Goal: Task Accomplishment & Management: Complete application form

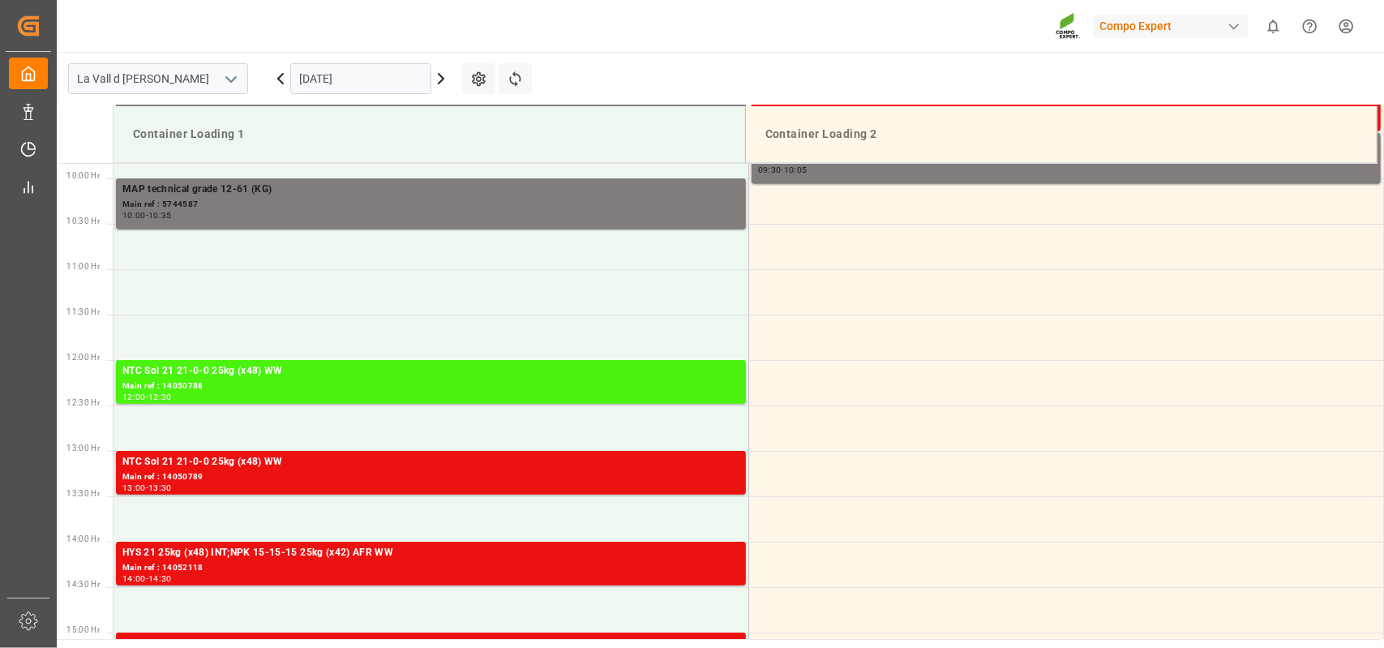
scroll to position [897, 0]
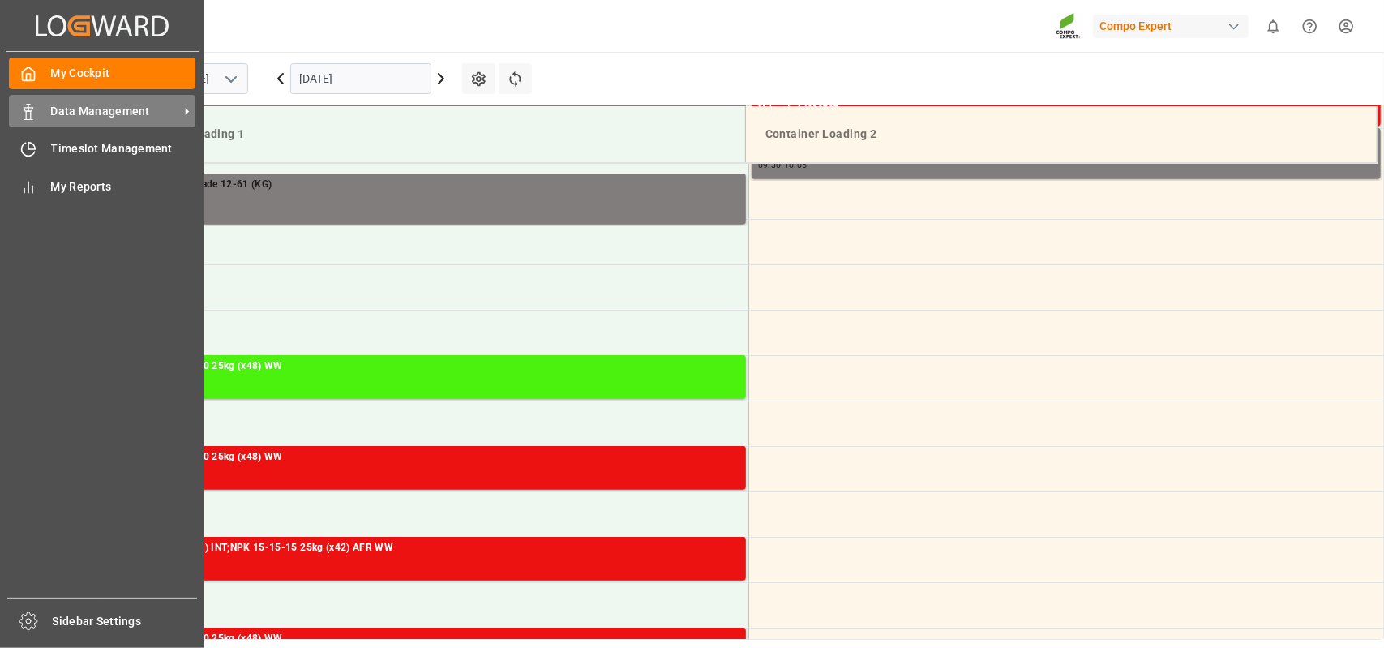
click at [58, 109] on span "Data Management" at bounding box center [115, 111] width 128 height 17
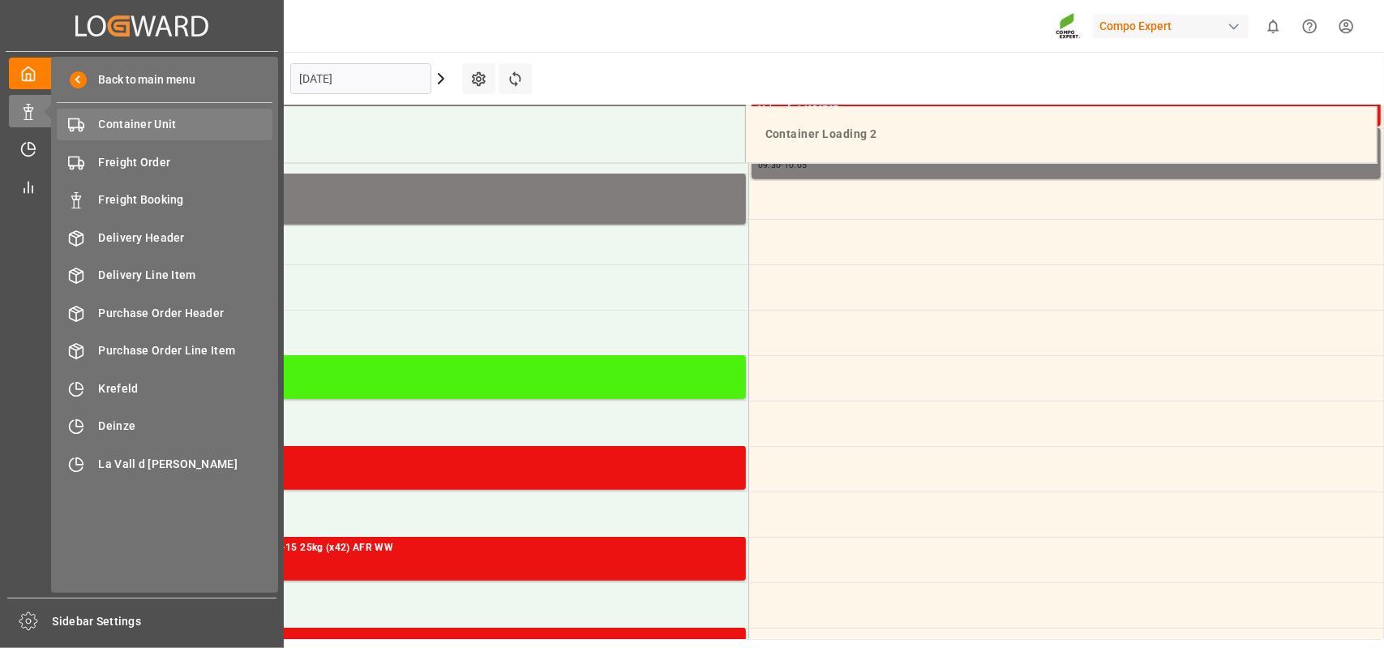
click at [146, 134] on div "Container Unit Container Unit" at bounding box center [165, 125] width 216 height 32
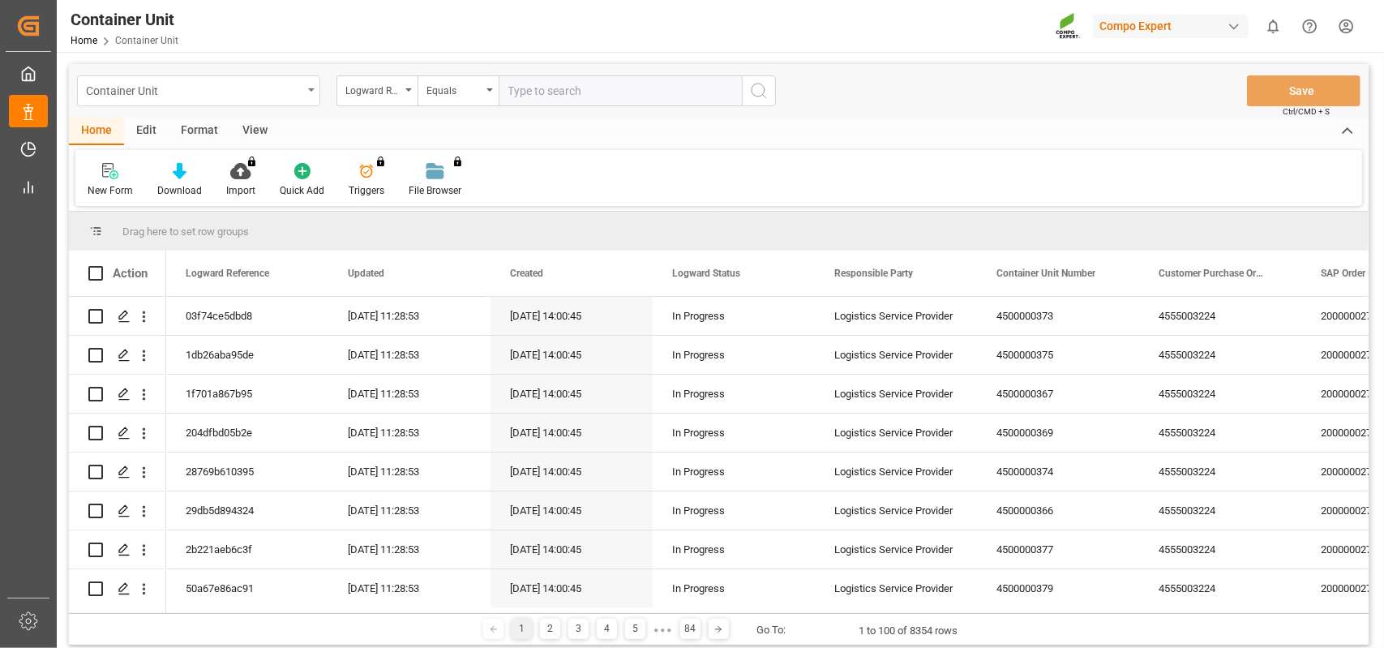
click at [310, 94] on div "Container Unit" at bounding box center [198, 90] width 243 height 31
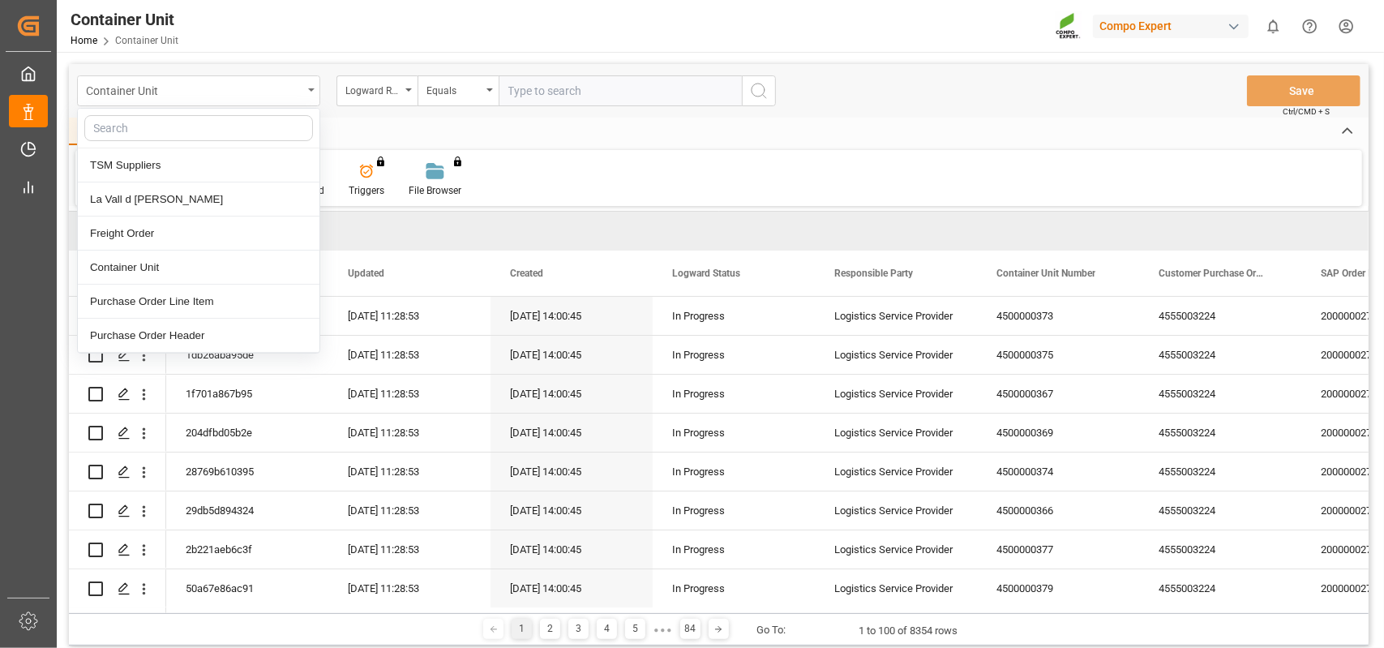
click at [310, 93] on div "Container Unit" at bounding box center [198, 90] width 243 height 31
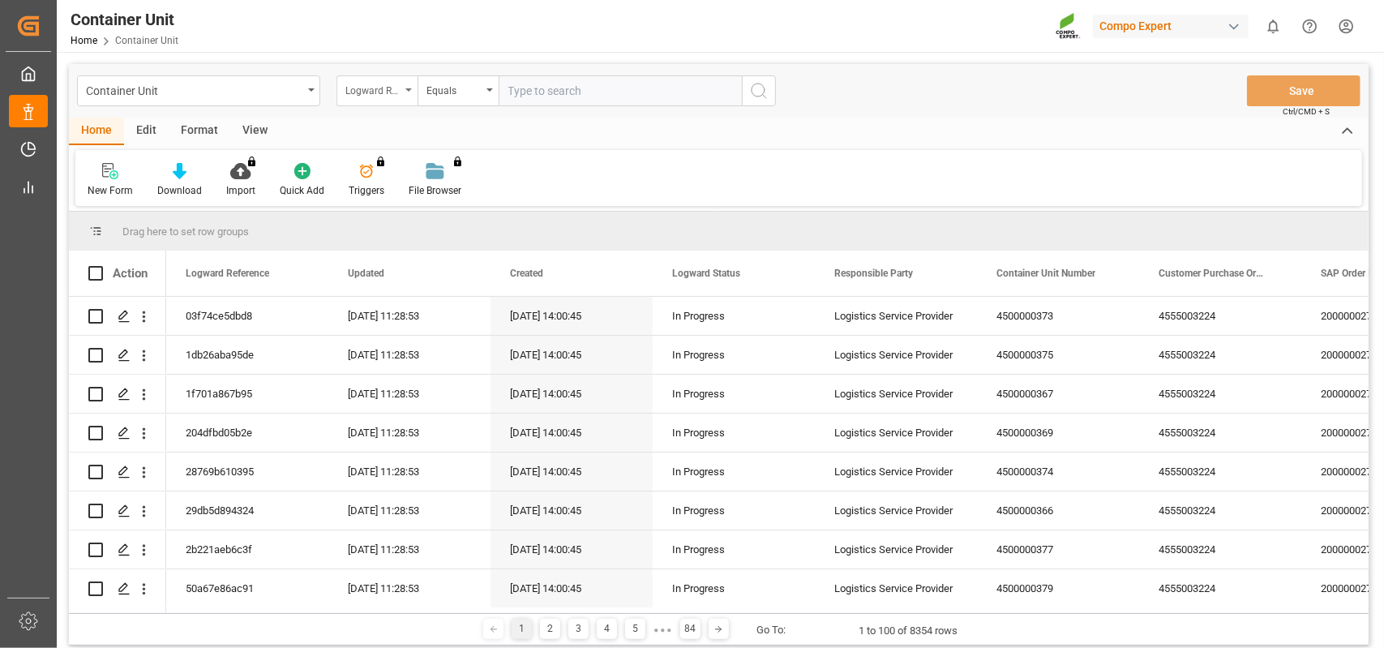
click at [368, 90] on div "Logward Reference" at bounding box center [372, 88] width 55 height 19
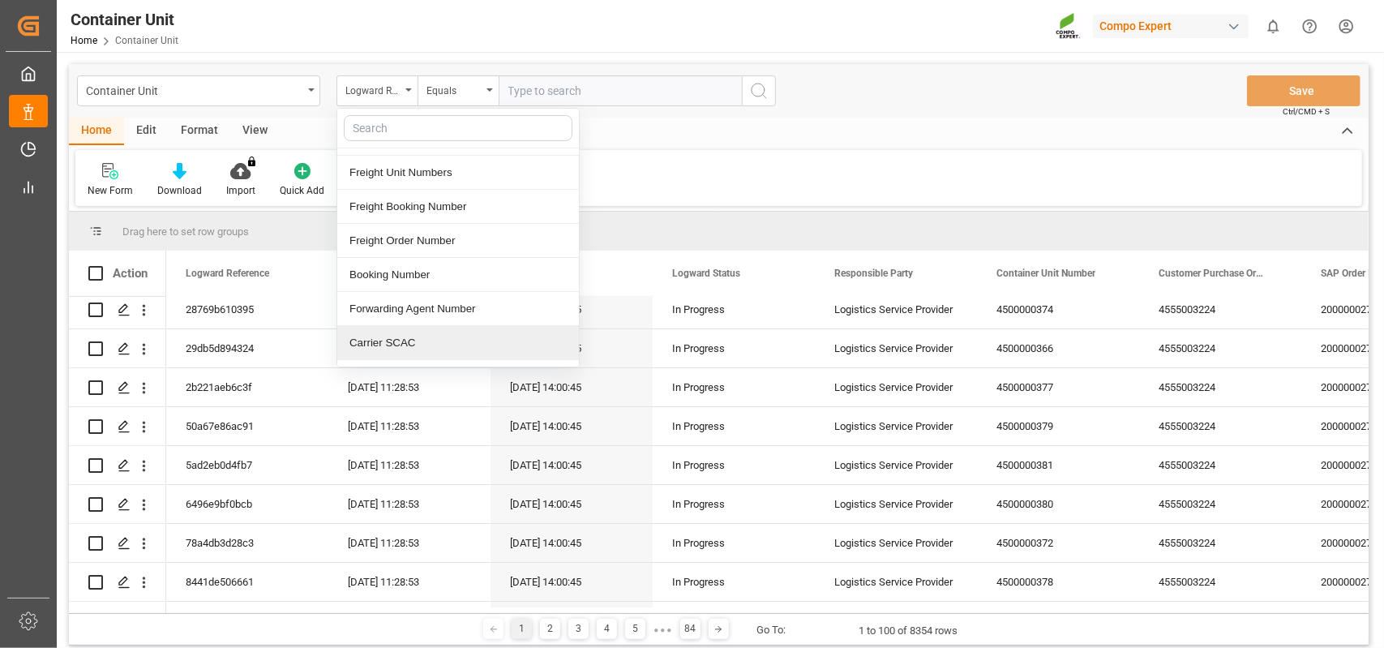
scroll to position [243, 0]
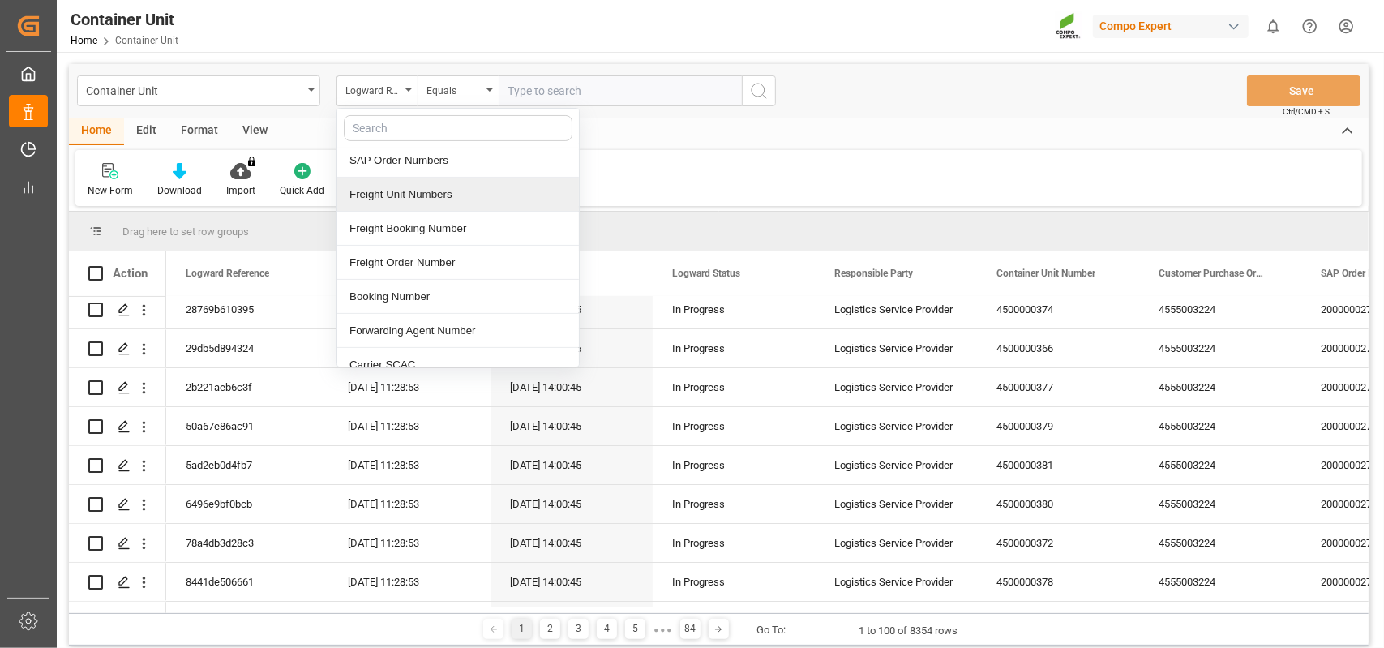
click at [414, 190] on div "Freight Unit Numbers" at bounding box center [458, 195] width 242 height 34
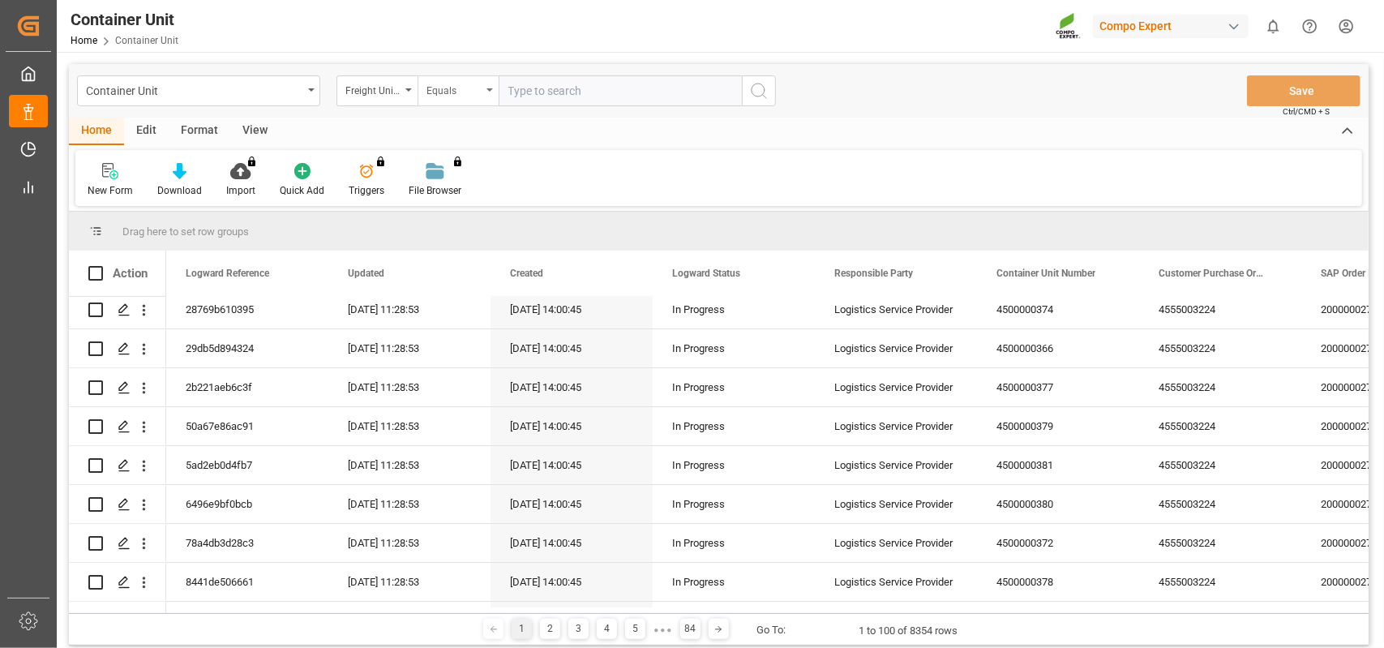
click at [496, 92] on div "Equals" at bounding box center [458, 90] width 81 height 31
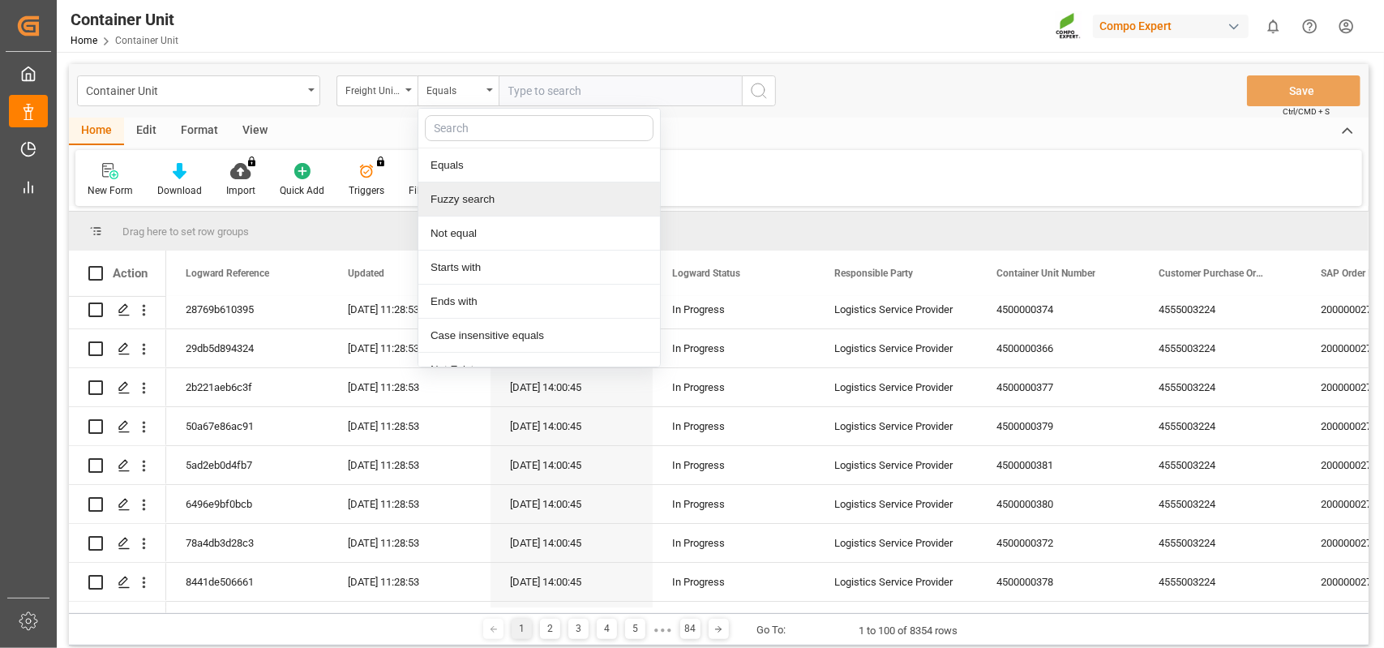
click at [470, 197] on div "Fuzzy search" at bounding box center [539, 199] width 242 height 34
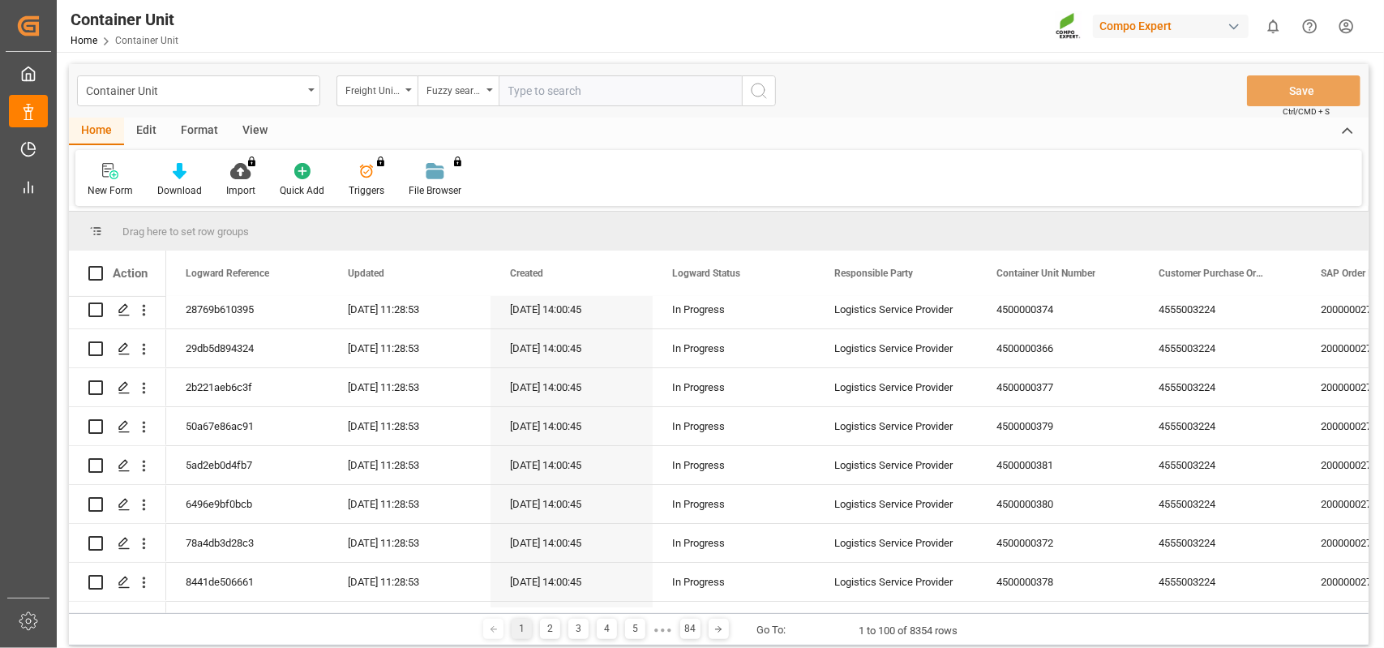
click at [558, 90] on input "text" at bounding box center [620, 90] width 243 height 31
click at [560, 93] on input "text" at bounding box center [620, 90] width 243 height 31
type input "14052139"
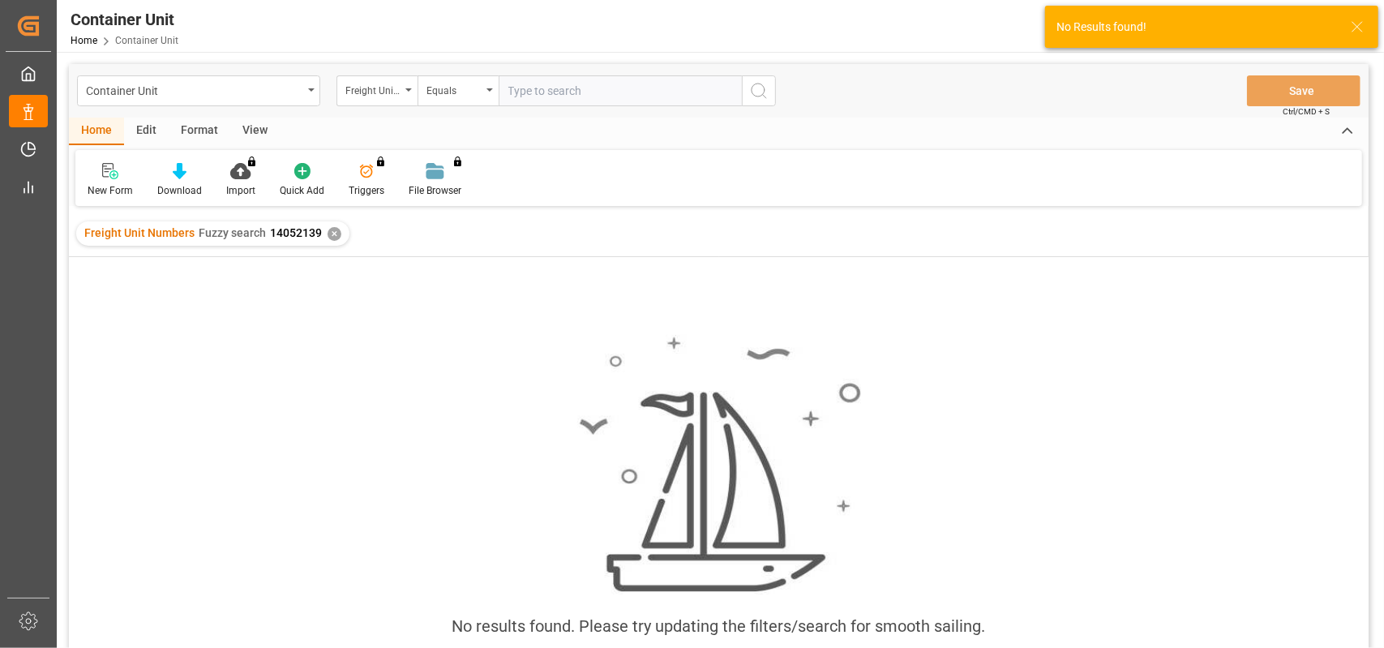
click at [577, 87] on input "text" at bounding box center [620, 90] width 243 height 31
click at [490, 92] on div "Equals" at bounding box center [458, 90] width 81 height 31
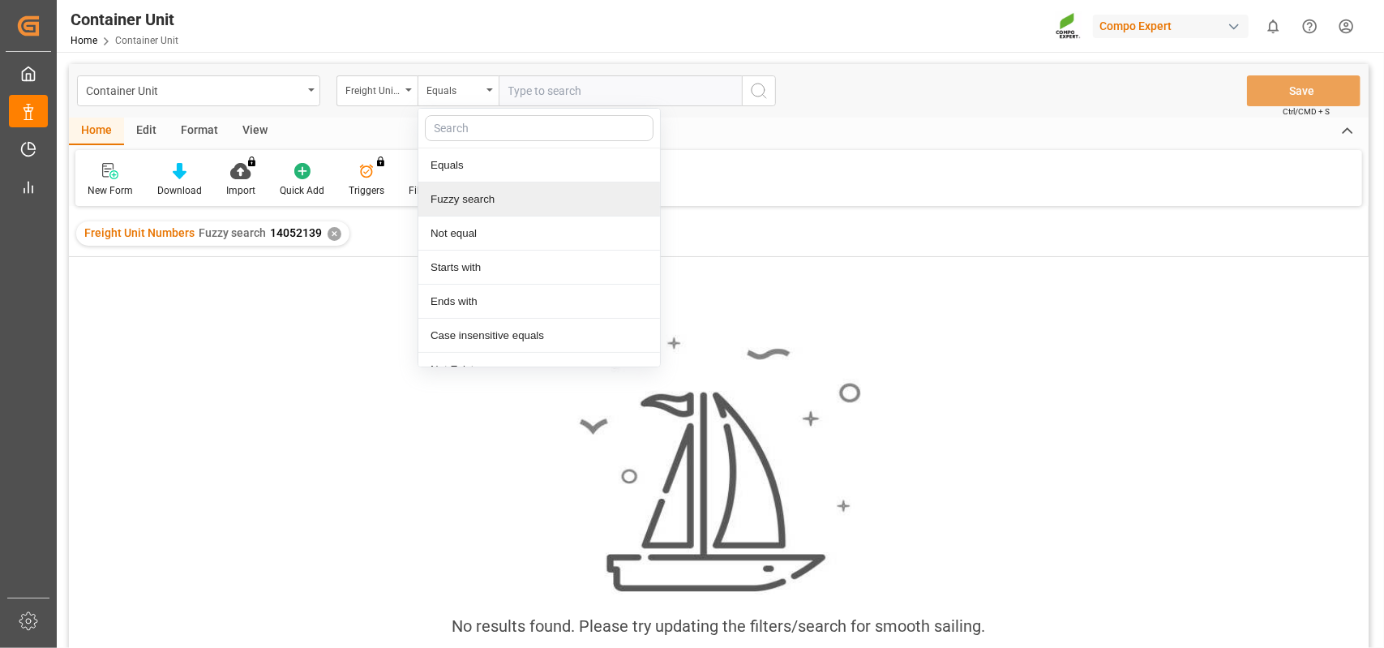
click at [495, 199] on div "Fuzzy search" at bounding box center [539, 199] width 242 height 34
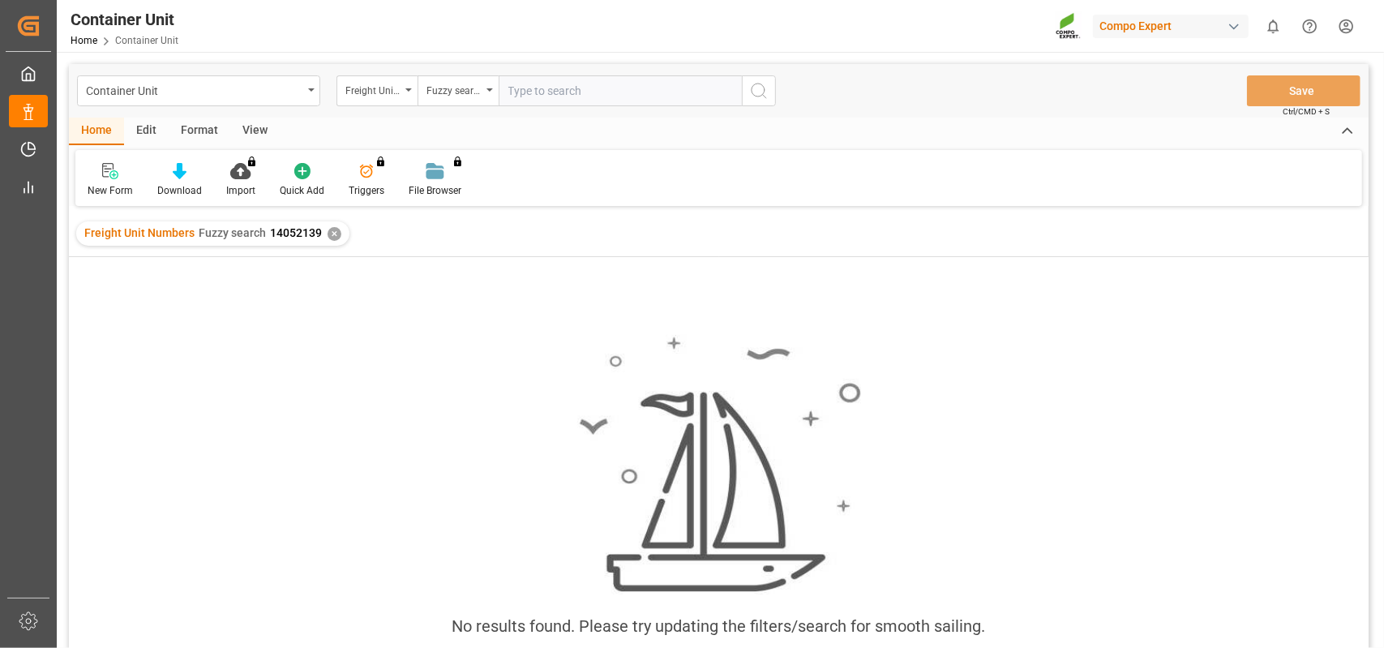
click at [578, 89] on input "text" at bounding box center [620, 90] width 243 height 31
type input "14052140"
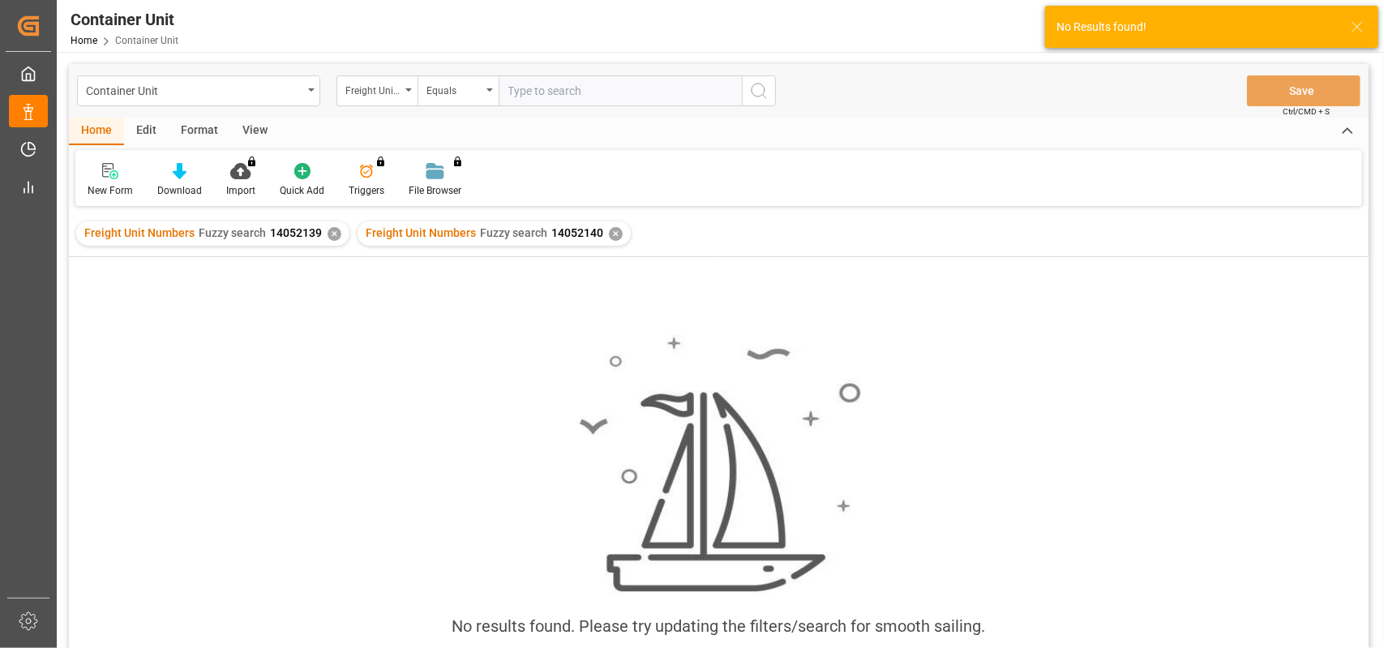
click at [331, 237] on div "✕" at bounding box center [335, 234] width 14 height 14
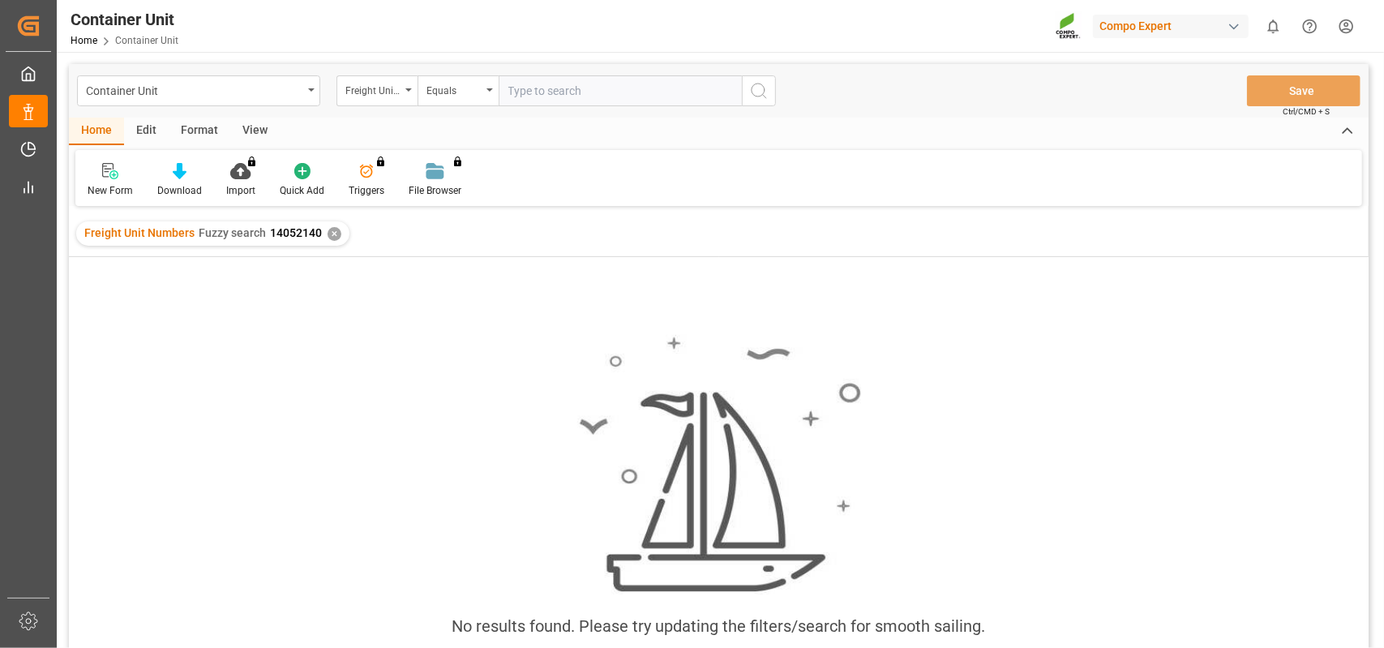
click at [328, 234] on div "✕" at bounding box center [335, 234] width 14 height 14
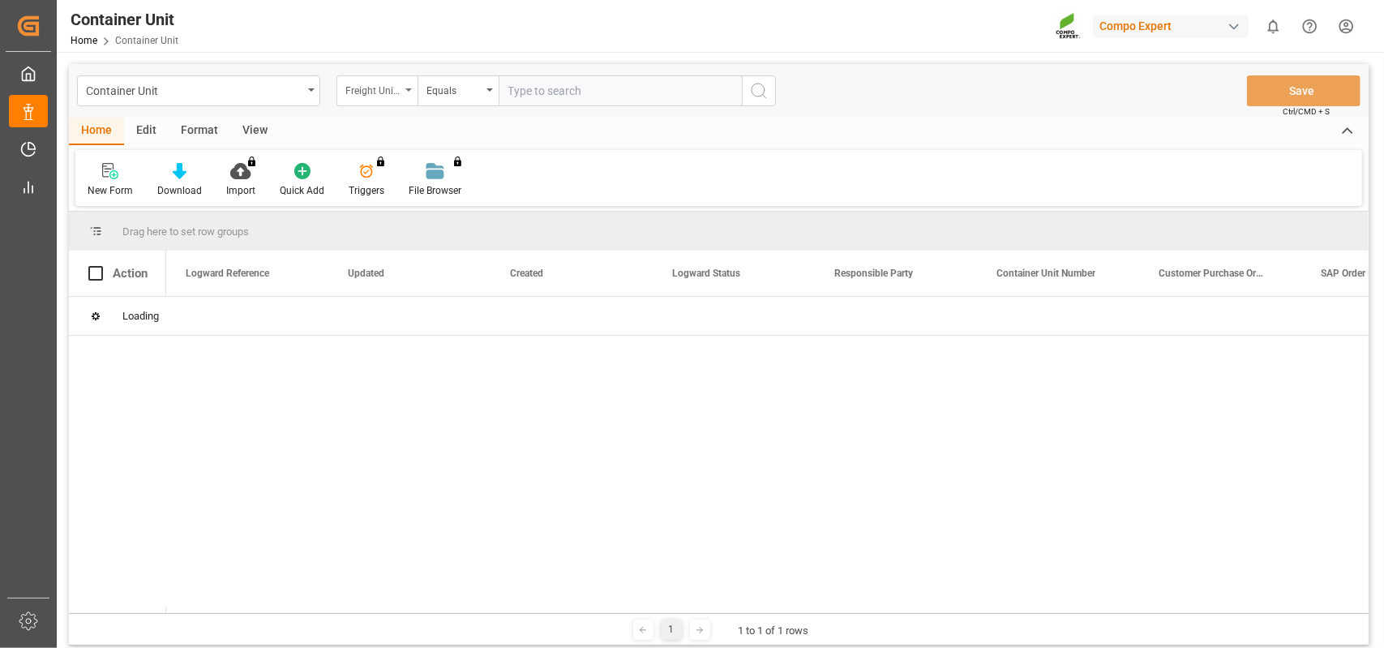
click at [403, 92] on div "Freight Unit Numbers" at bounding box center [377, 90] width 81 height 31
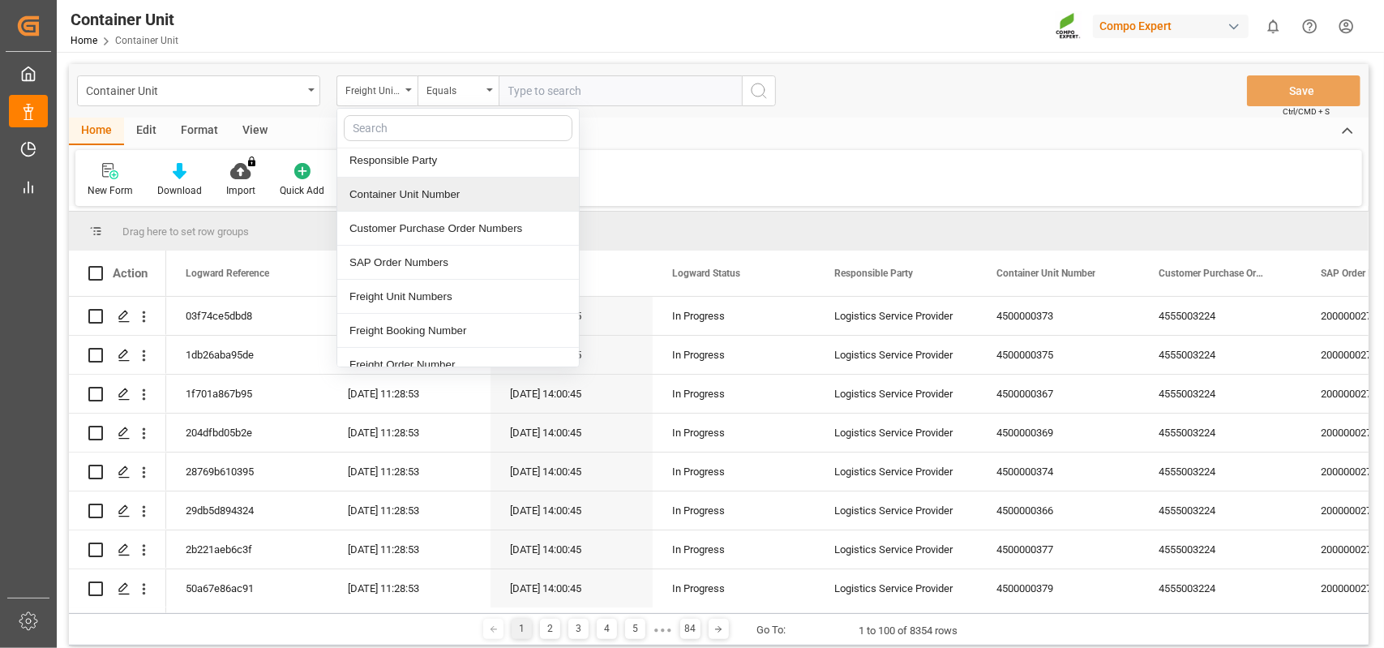
scroll to position [243, 0]
click at [433, 195] on div "Freight Unit Numbers" at bounding box center [458, 195] width 242 height 34
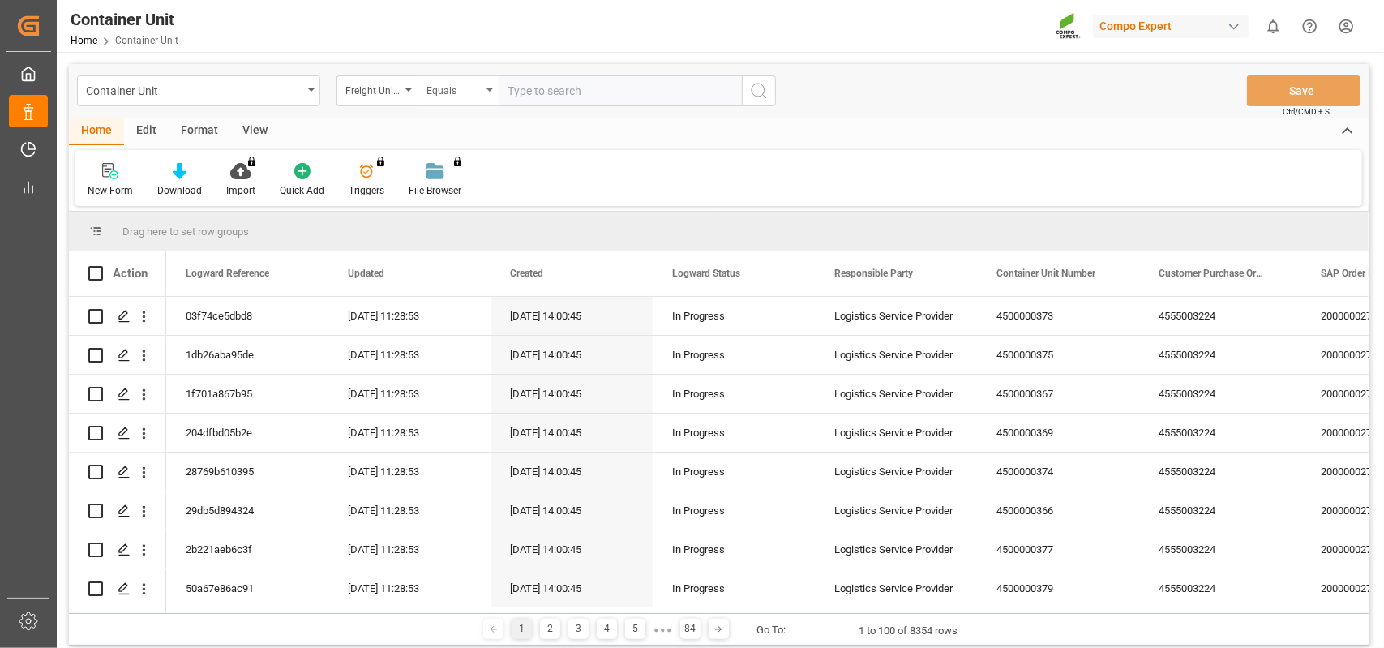
click at [483, 94] on div "Equals" at bounding box center [458, 90] width 81 height 31
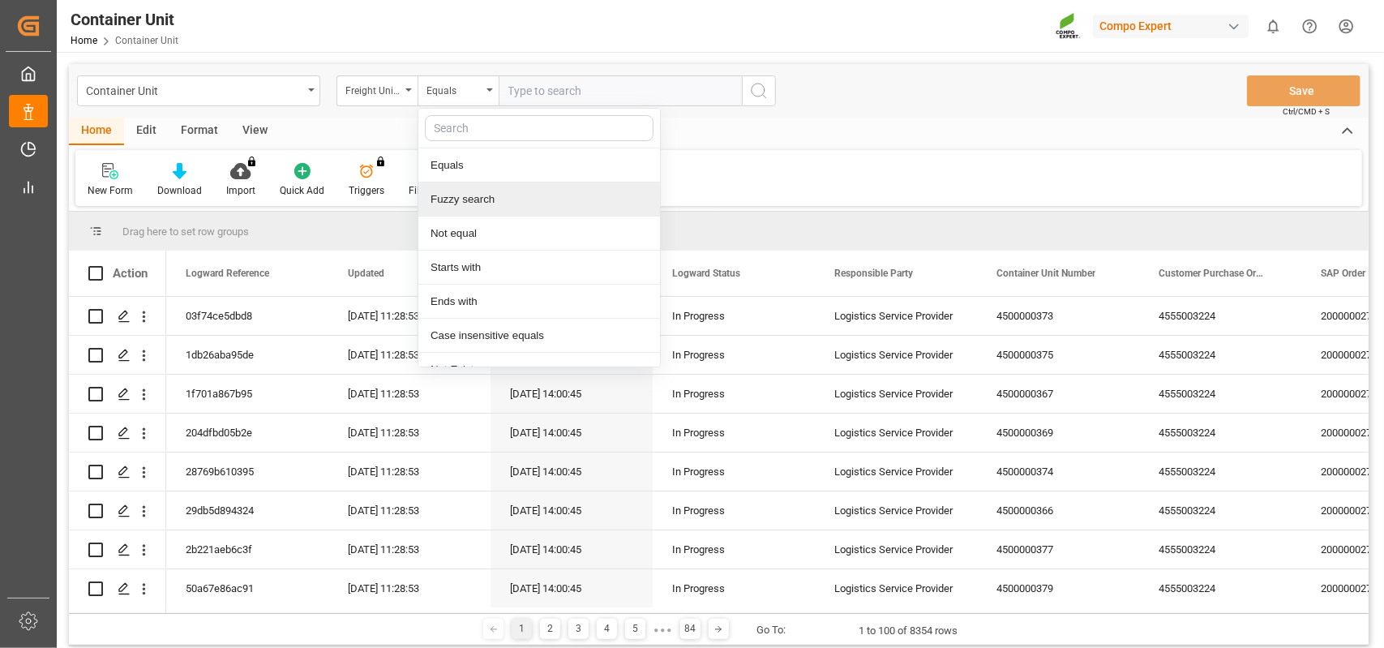
click at [467, 199] on div "Fuzzy search" at bounding box center [539, 199] width 242 height 34
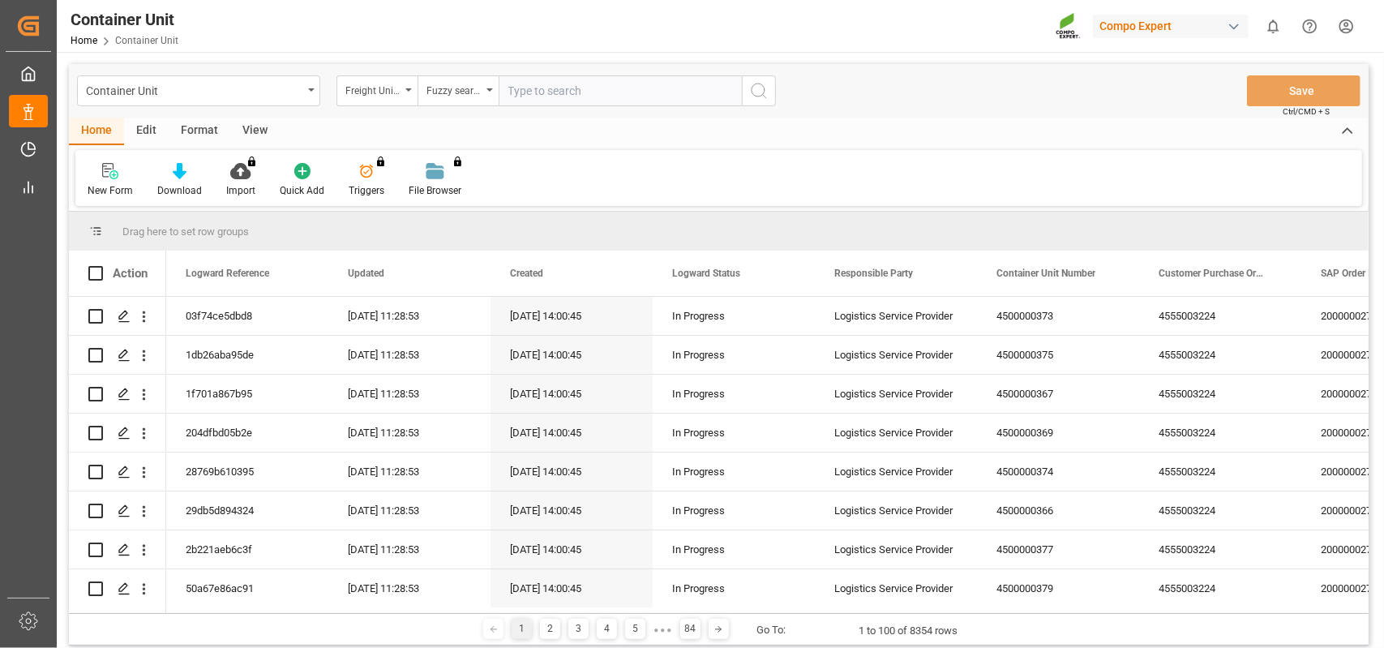
click at [534, 91] on input "text" at bounding box center [620, 90] width 243 height 31
type input "14052139"
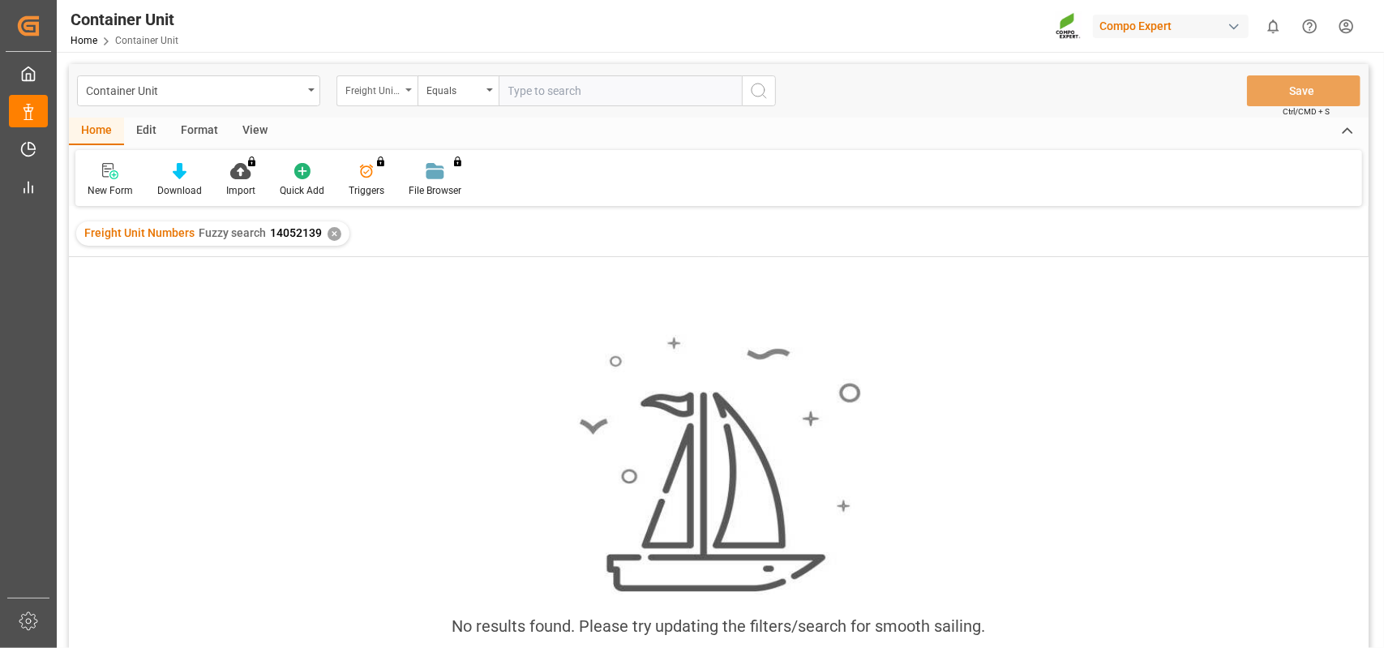
click at [407, 94] on div "Freight Unit Numbers" at bounding box center [377, 90] width 81 height 31
click at [408, 94] on div "Freight Unit Numbers" at bounding box center [377, 90] width 81 height 31
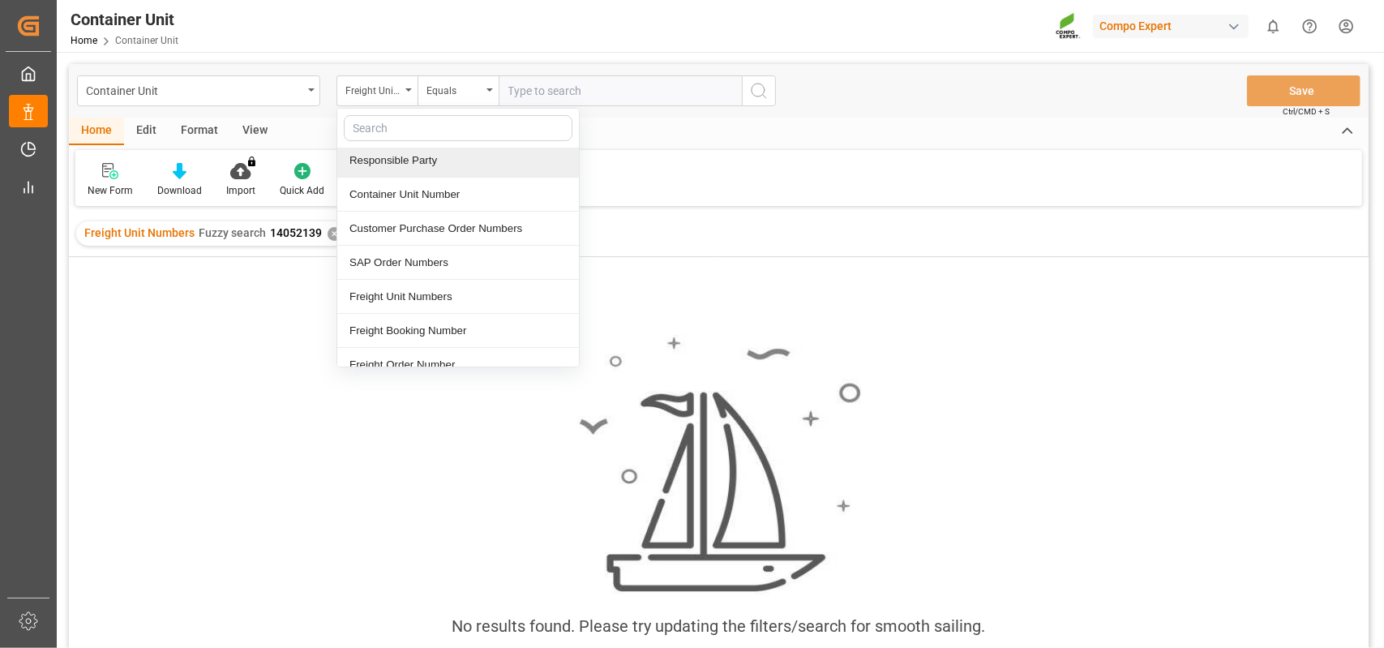
scroll to position [162, 0]
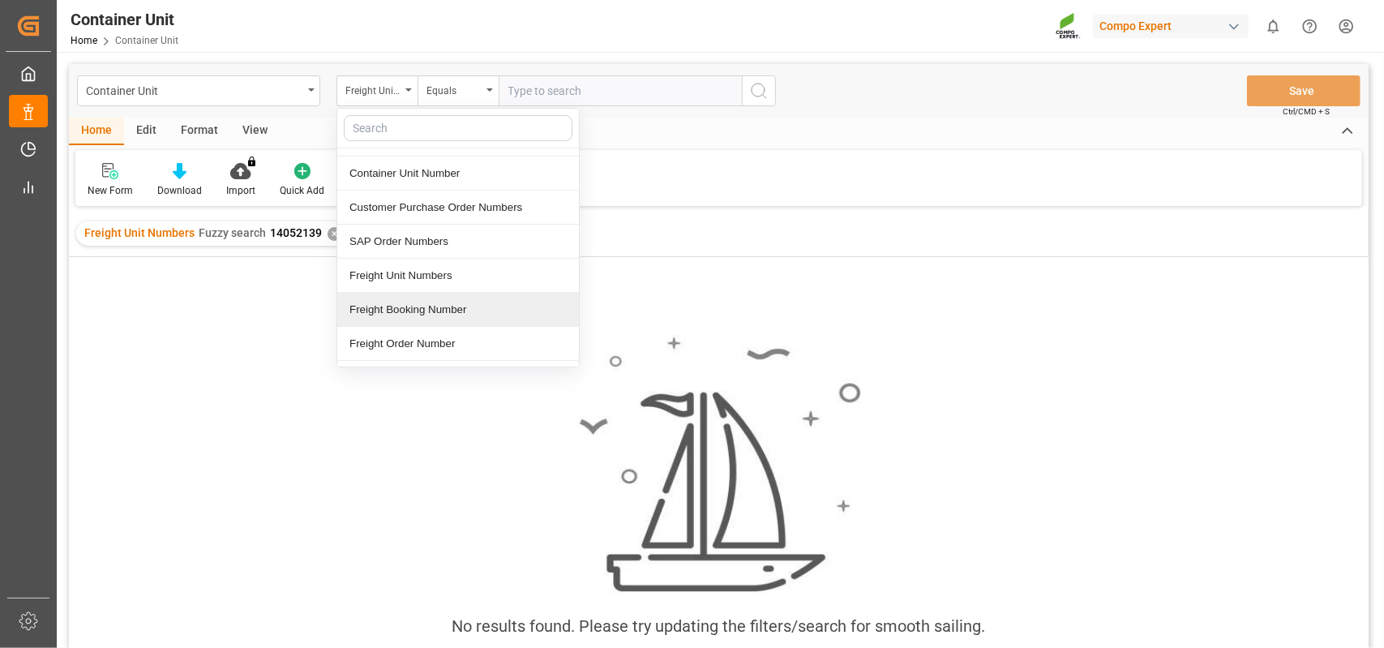
click at [444, 311] on div "Freight Booking Number" at bounding box center [458, 310] width 242 height 34
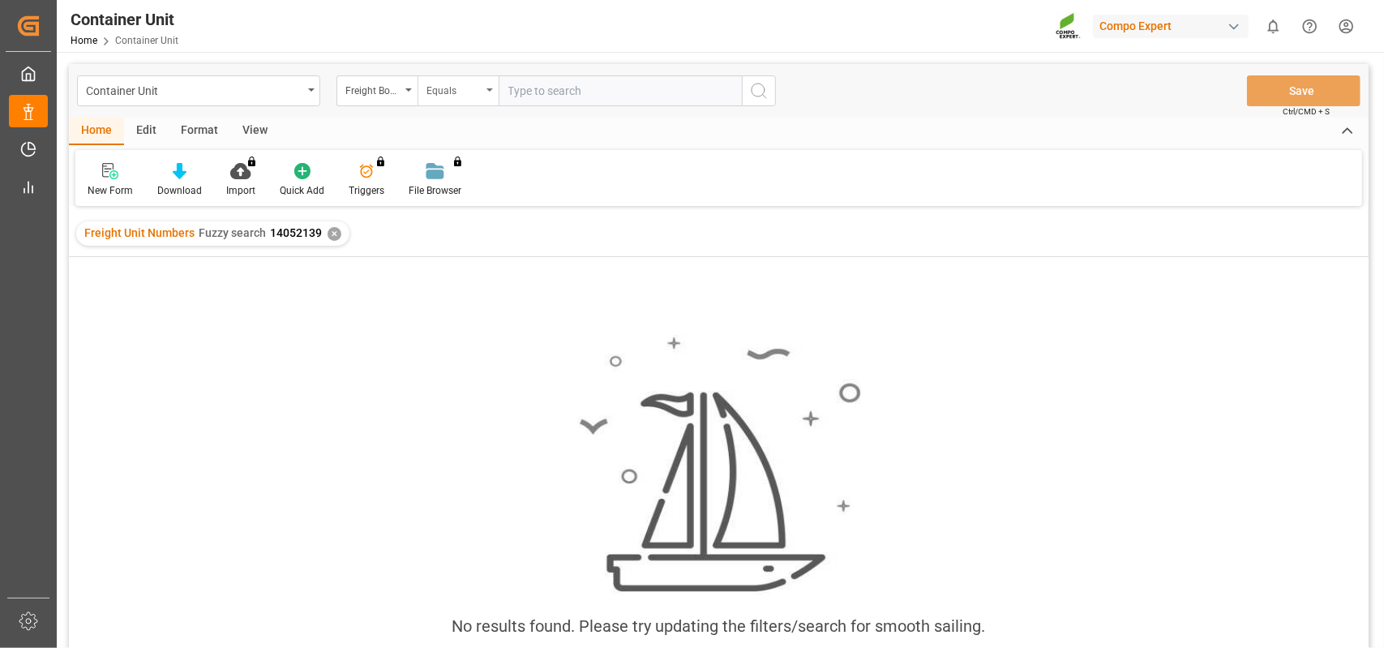
click at [487, 87] on div "Equals" at bounding box center [458, 90] width 81 height 31
click at [496, 209] on div "Fuzzy search" at bounding box center [539, 199] width 242 height 34
click at [547, 97] on input "text" at bounding box center [620, 90] width 243 height 31
click at [330, 236] on div "✕" at bounding box center [335, 234] width 14 height 14
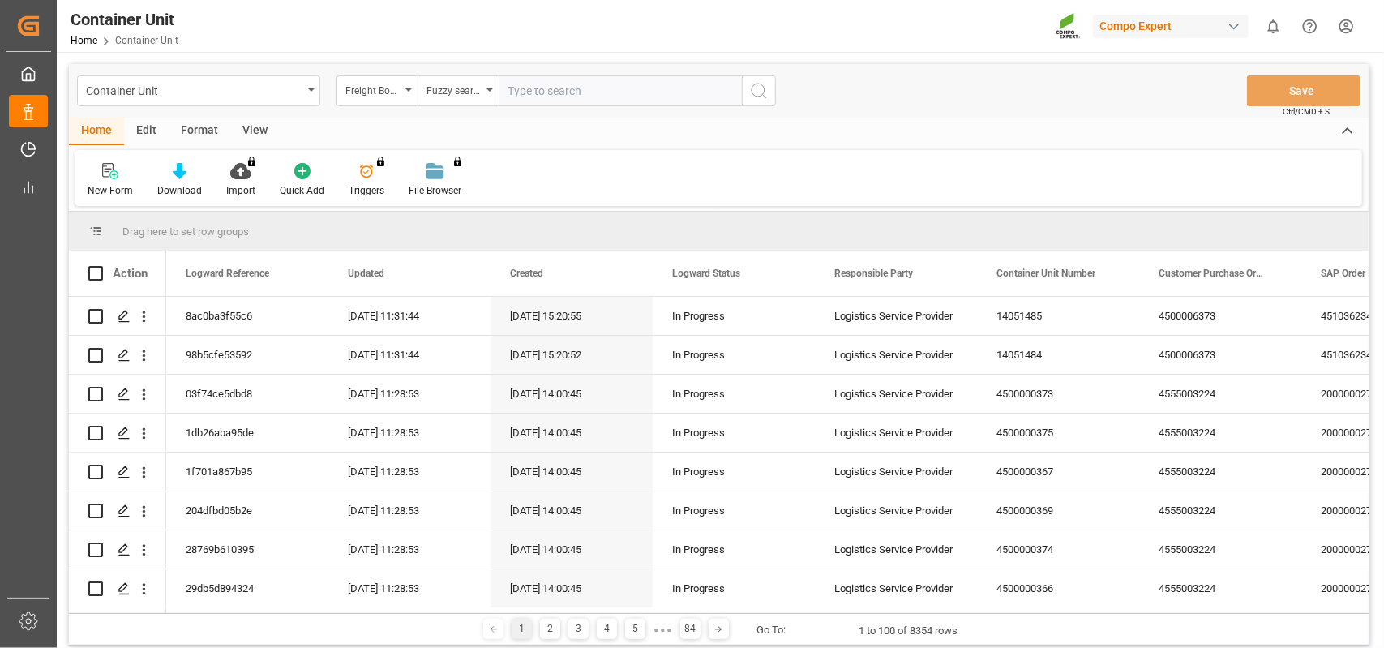
click at [555, 87] on input "text" at bounding box center [620, 90] width 243 height 31
type input "14052139"
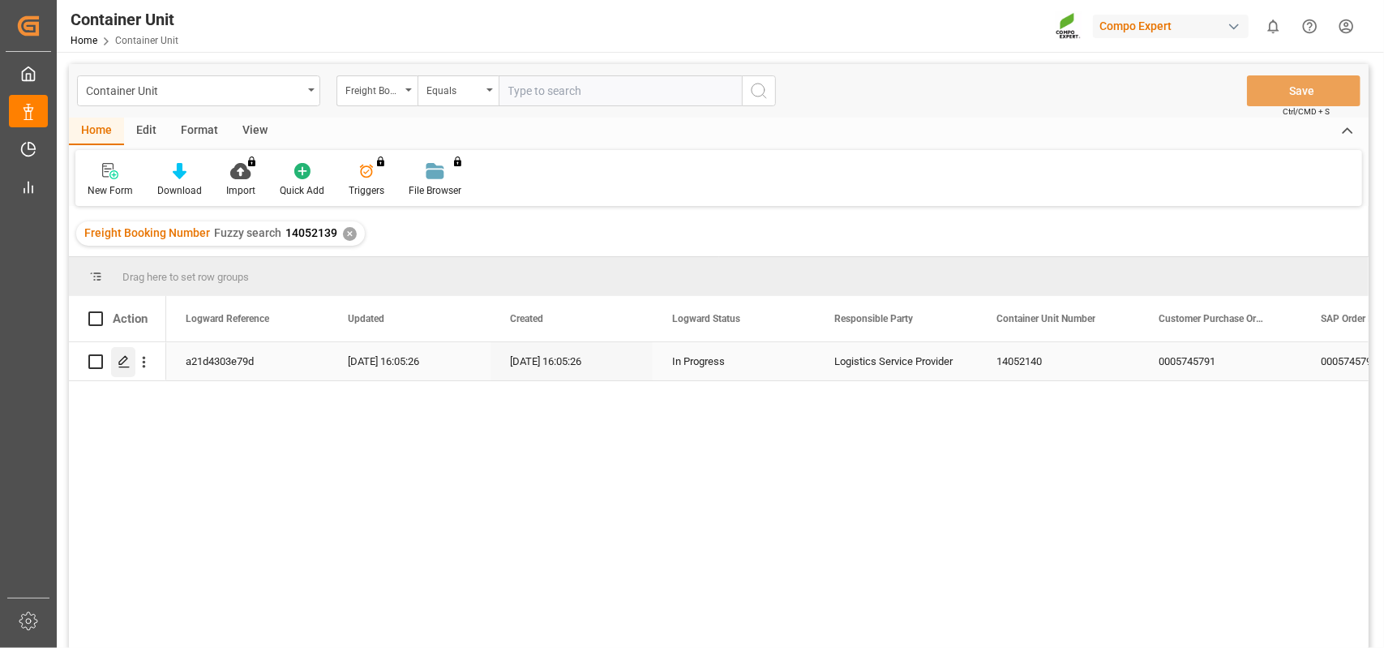
click at [127, 362] on icon "Press SPACE to select this row." at bounding box center [124, 361] width 13 height 13
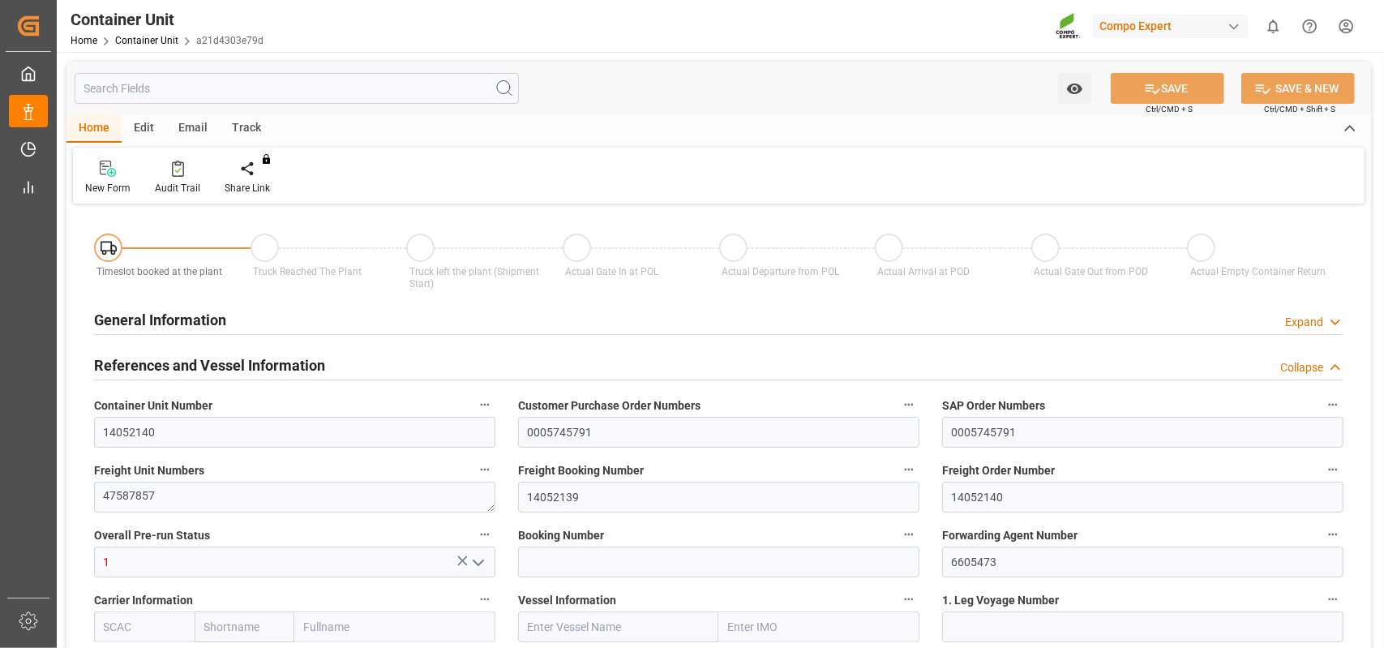
type input "ESVLC"
type input "ESSCT"
type input "0"
type input "16"
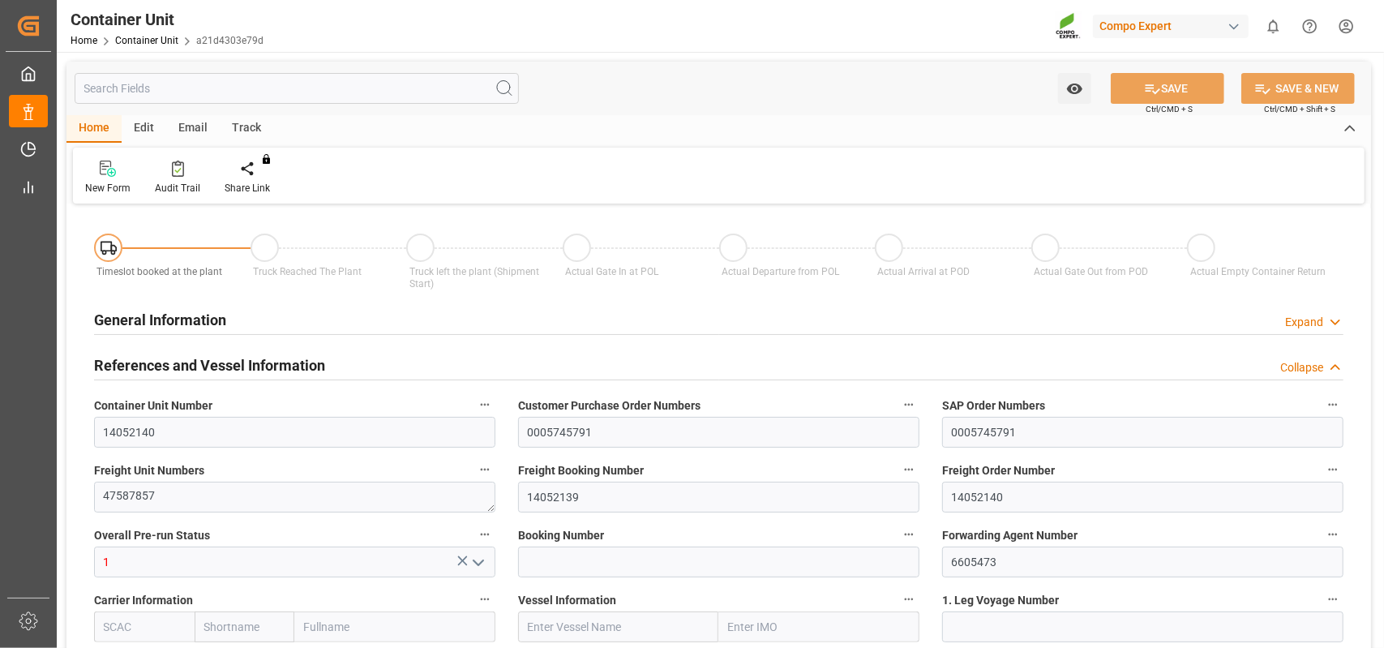
type input "19424"
type input "09.09.2025 16:05"
type input "[DATE]"
click at [261, 175] on icon at bounding box center [259, 169] width 11 height 16
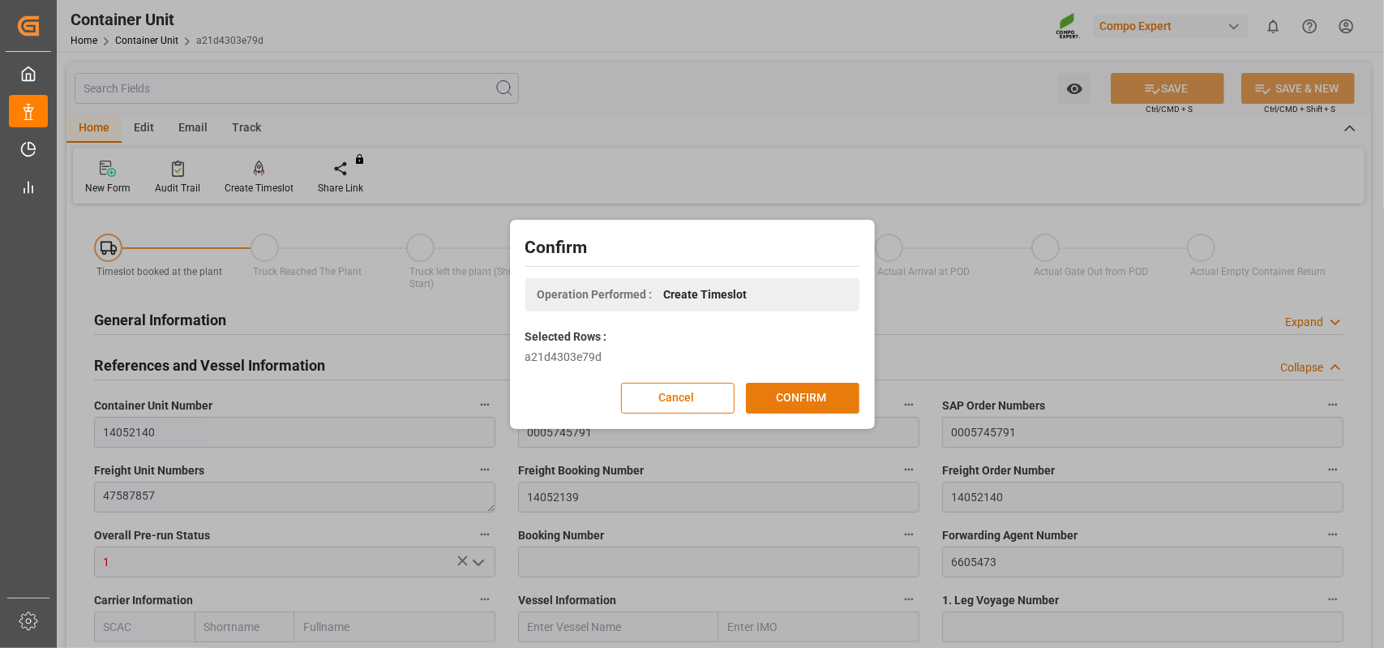
click at [805, 395] on button "CONFIRM" at bounding box center [803, 398] width 114 height 31
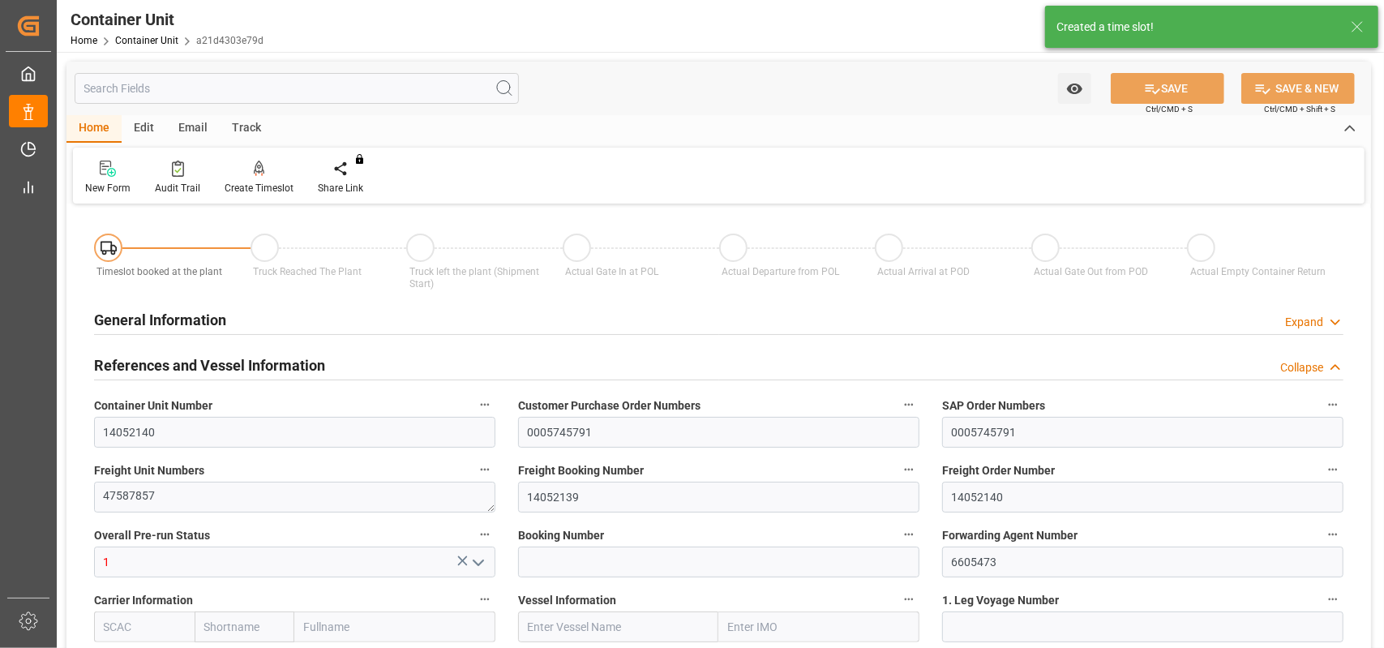
type input "ESVLC"
type input "ESSCT"
type input "7"
type input "0"
type input "8"
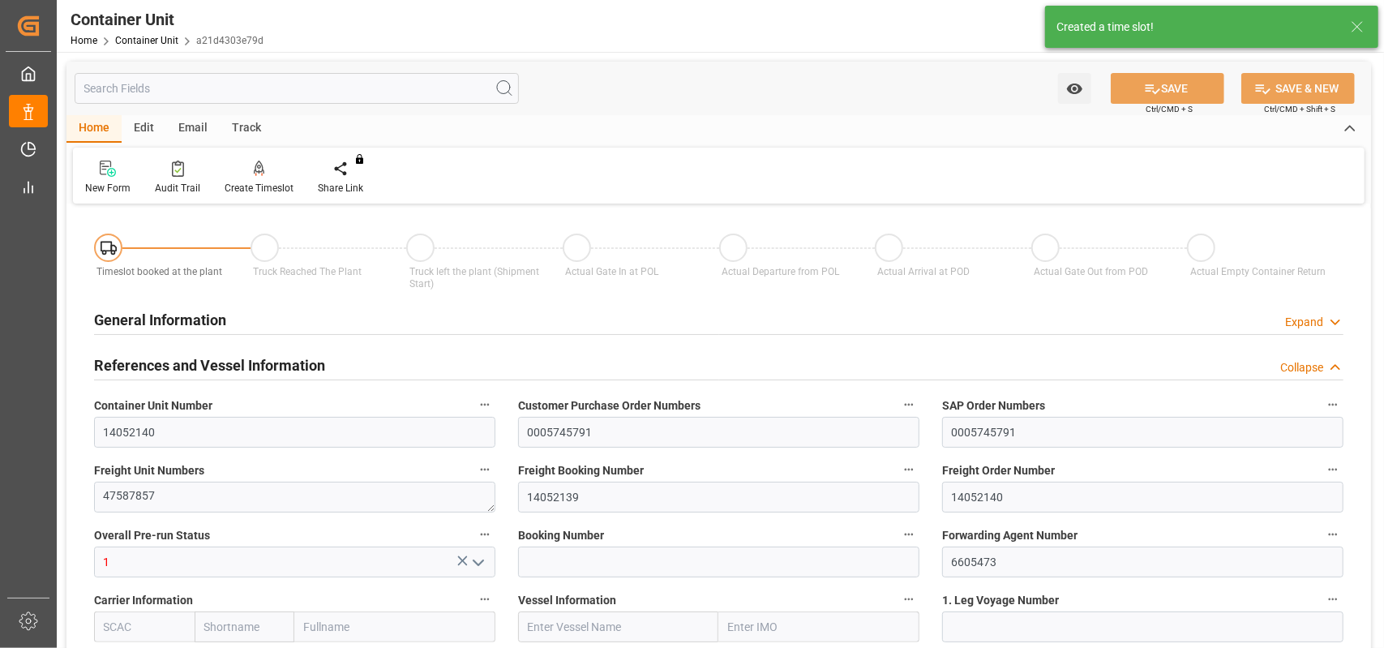
type input "0"
type input "16"
type input "19424"
type input "09.09.2025 16:05"
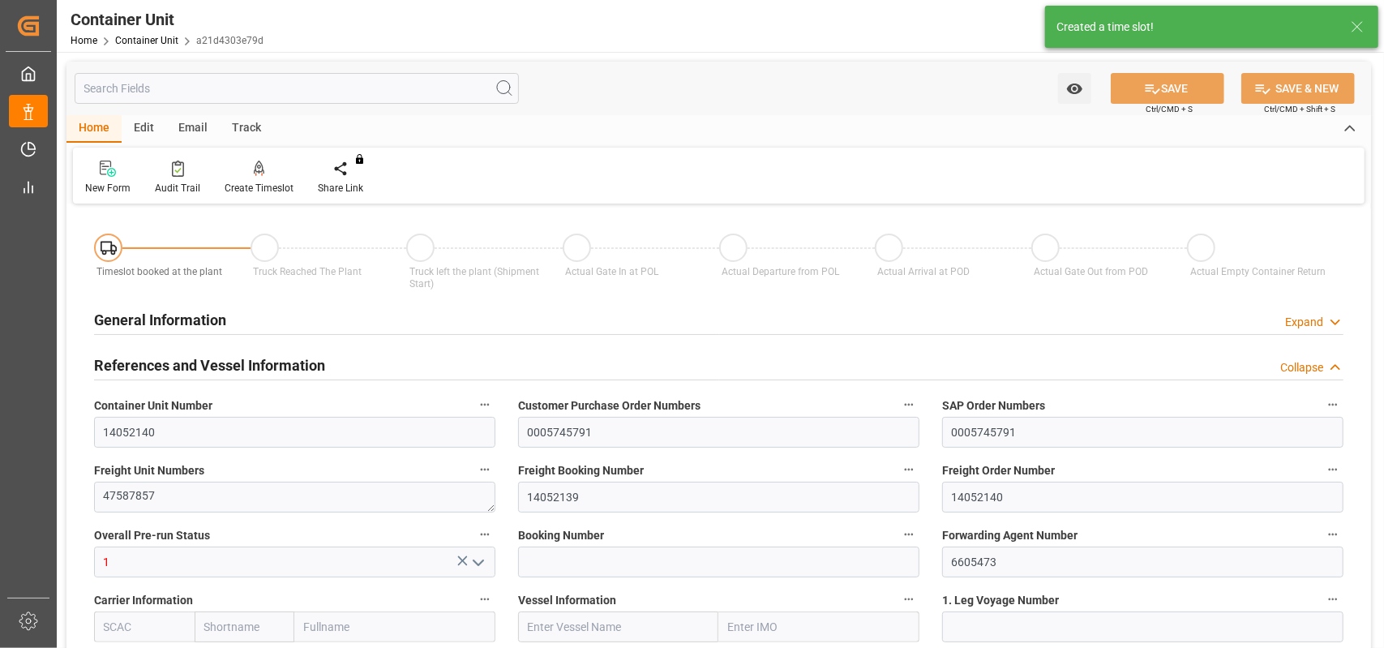
type input "[DATE]"
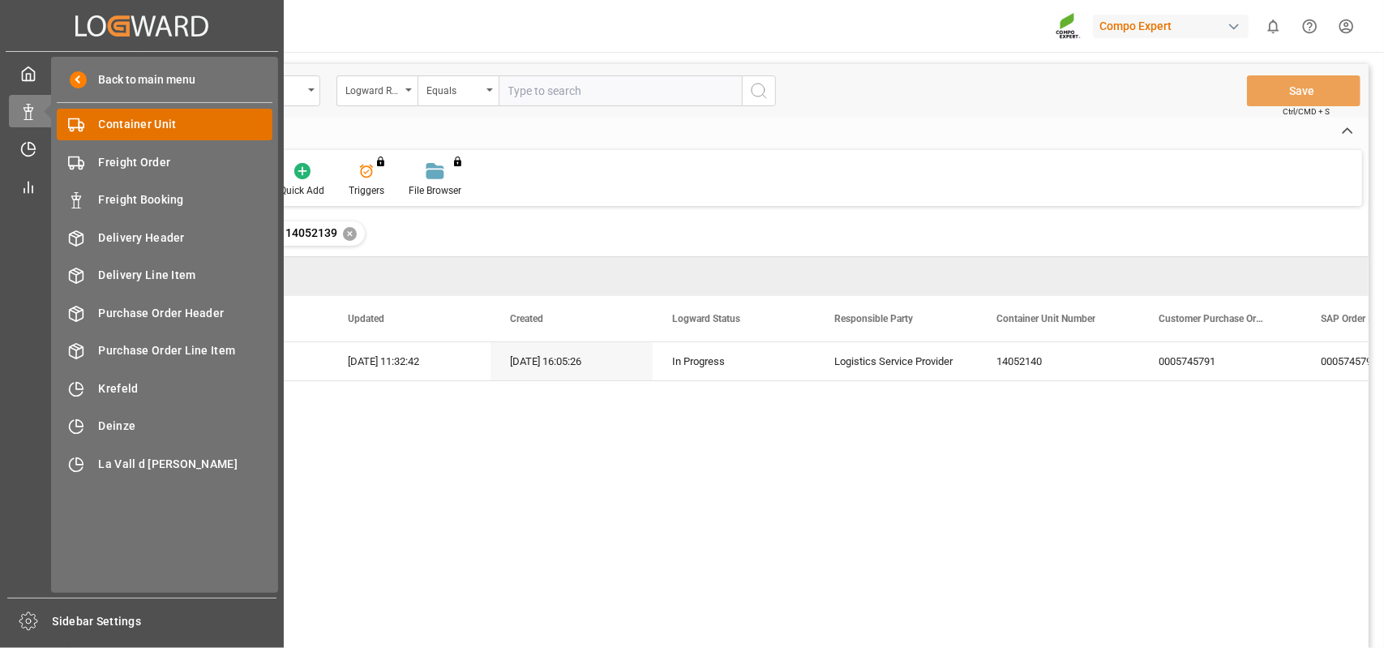
click at [152, 127] on span "Container Unit" at bounding box center [186, 124] width 174 height 17
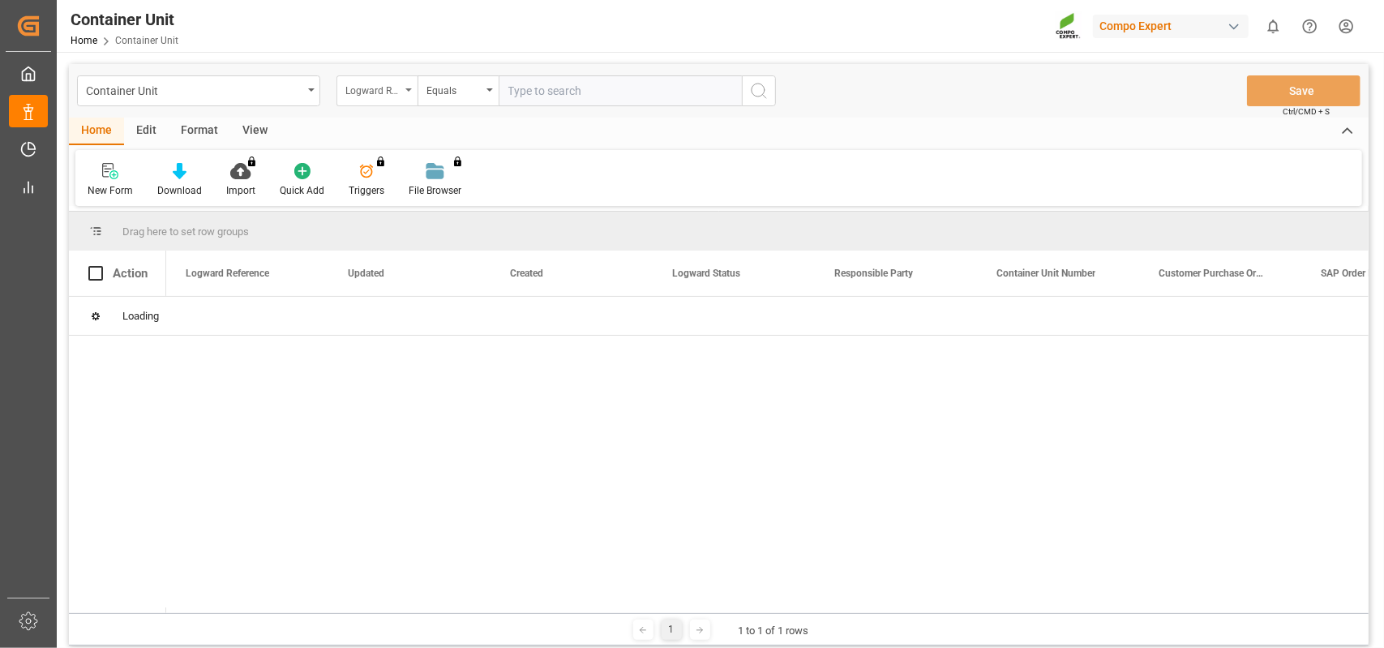
click at [383, 90] on div "Logward Reference" at bounding box center [372, 88] width 55 height 19
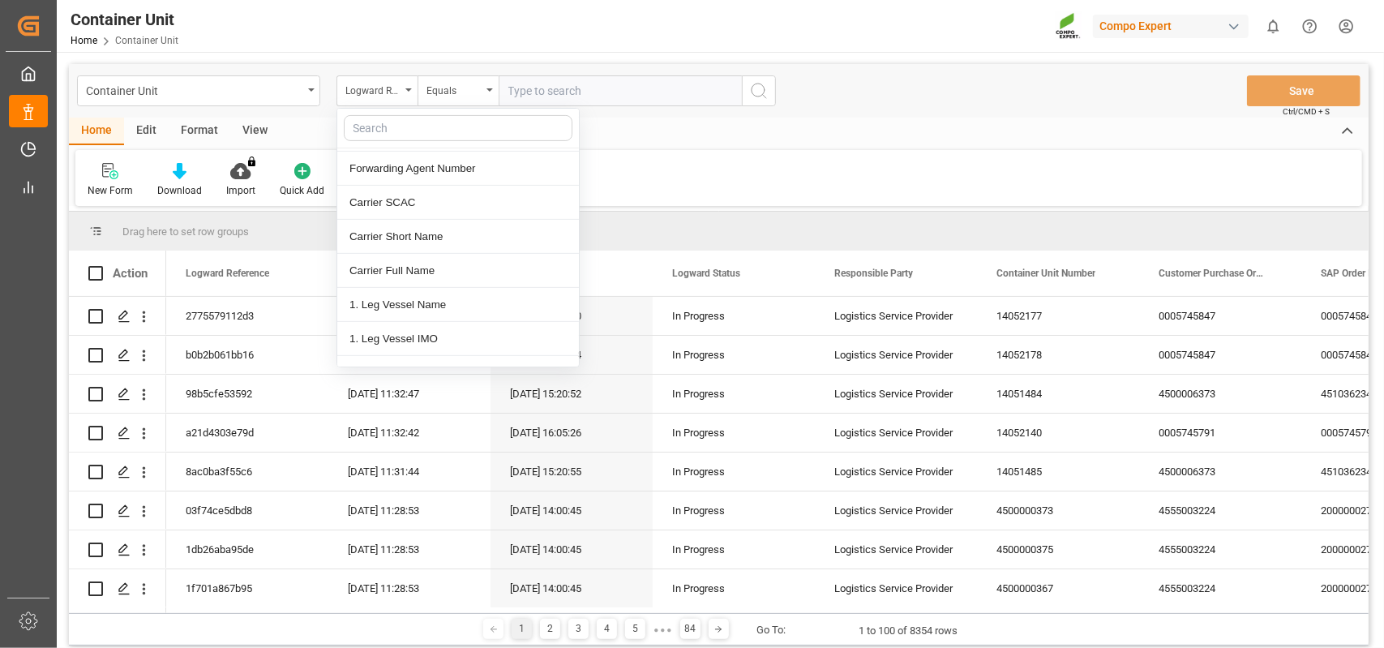
scroll to position [243, 0]
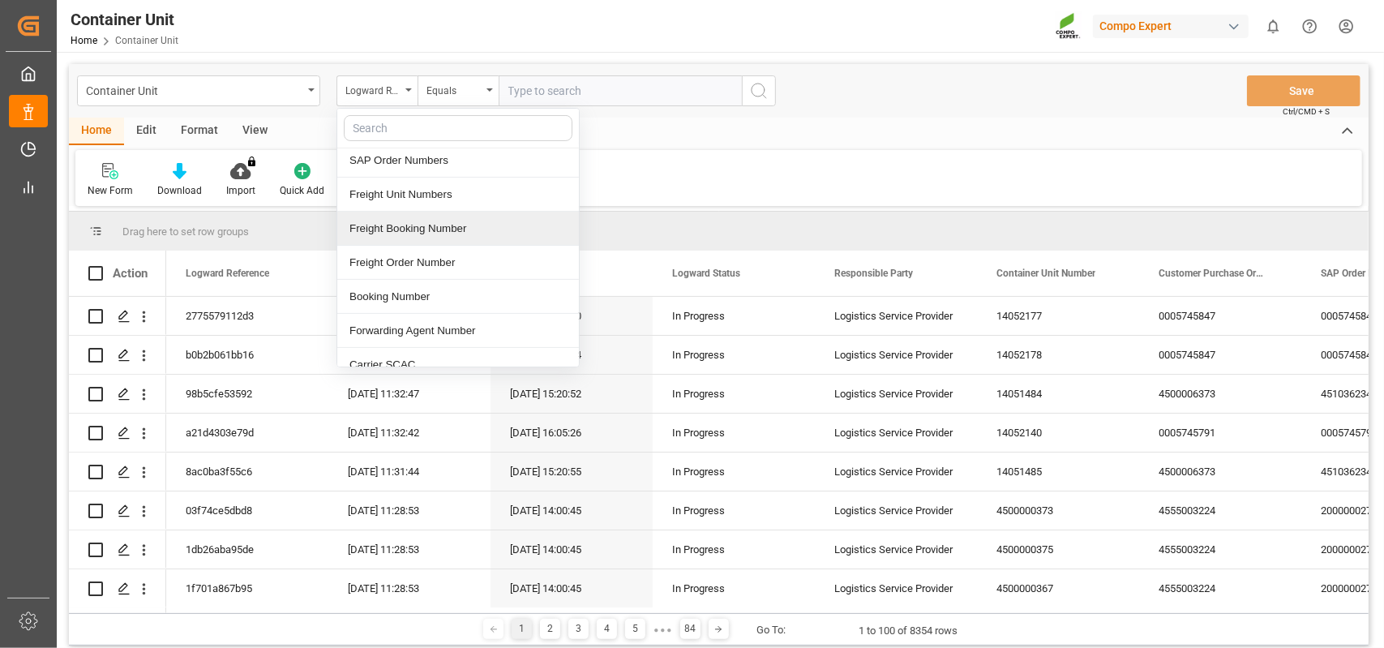
click at [425, 215] on div "Freight Booking Number" at bounding box center [458, 229] width 242 height 34
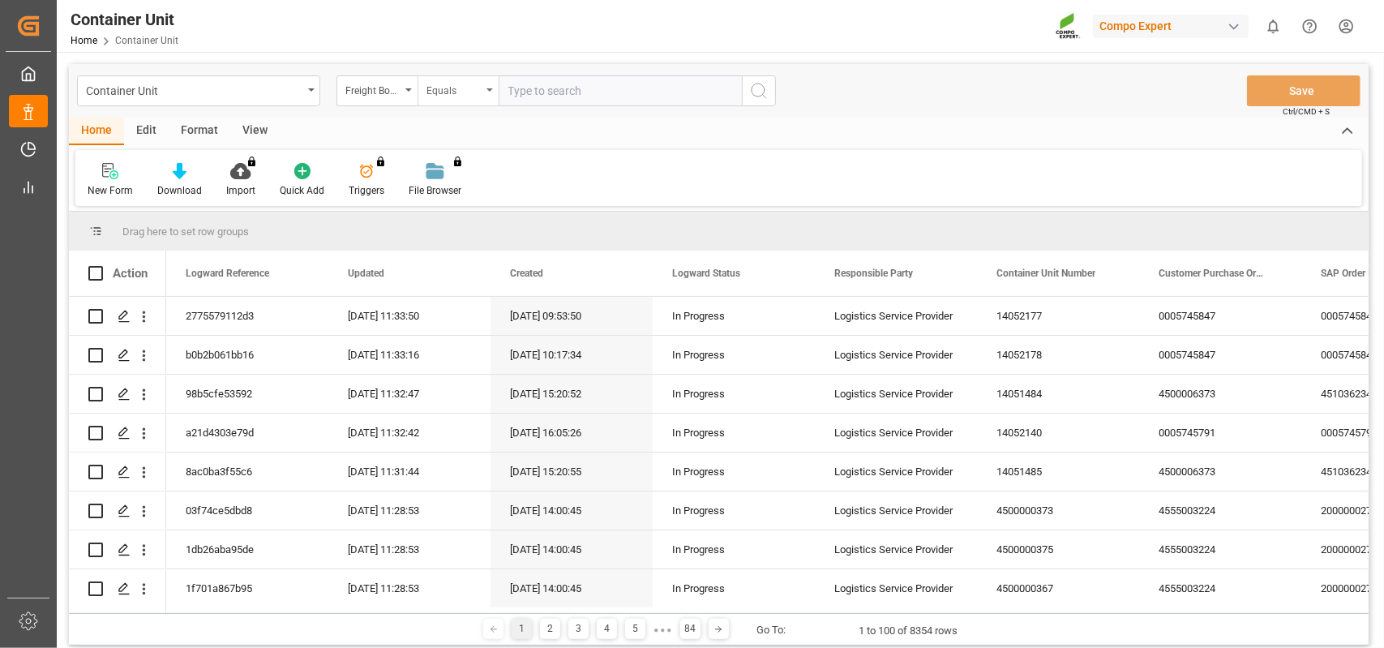
click at [461, 101] on div "Equals" at bounding box center [458, 90] width 81 height 31
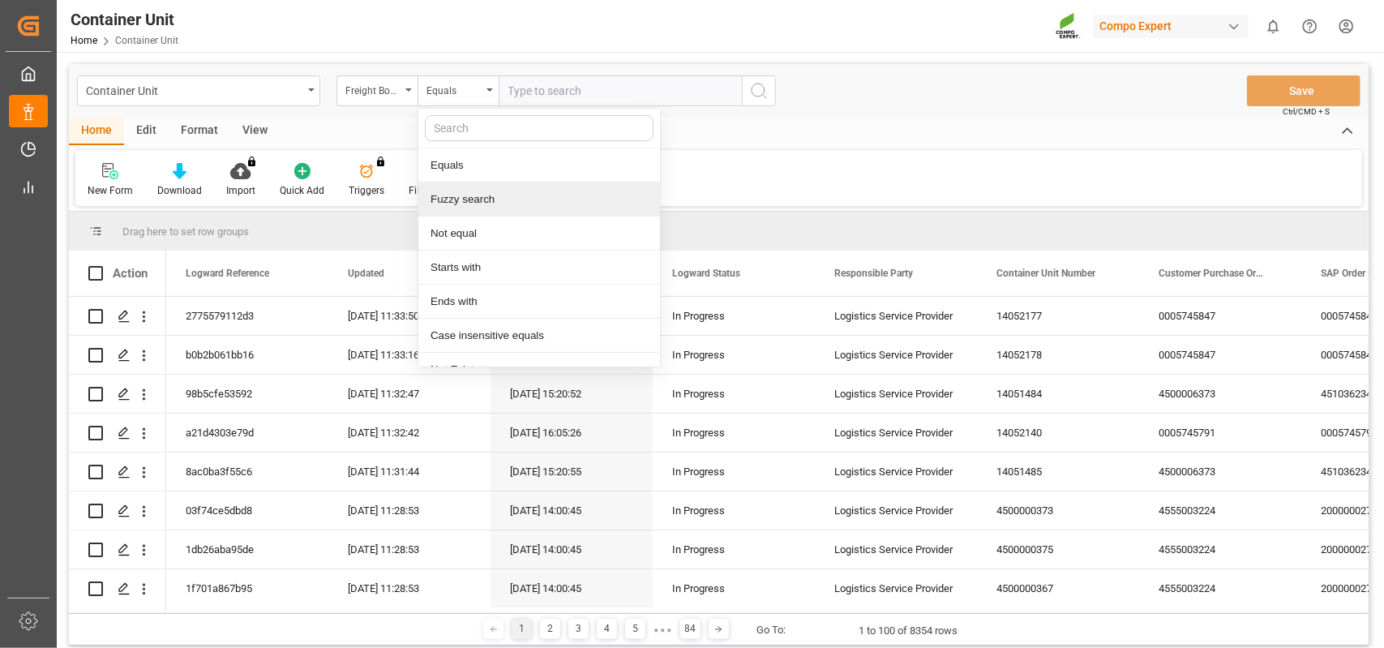
drag, startPoint x: 480, startPoint y: 200, endPoint x: 492, endPoint y: 173, distance: 30.1
click at [480, 201] on div "Fuzzy search" at bounding box center [539, 199] width 242 height 34
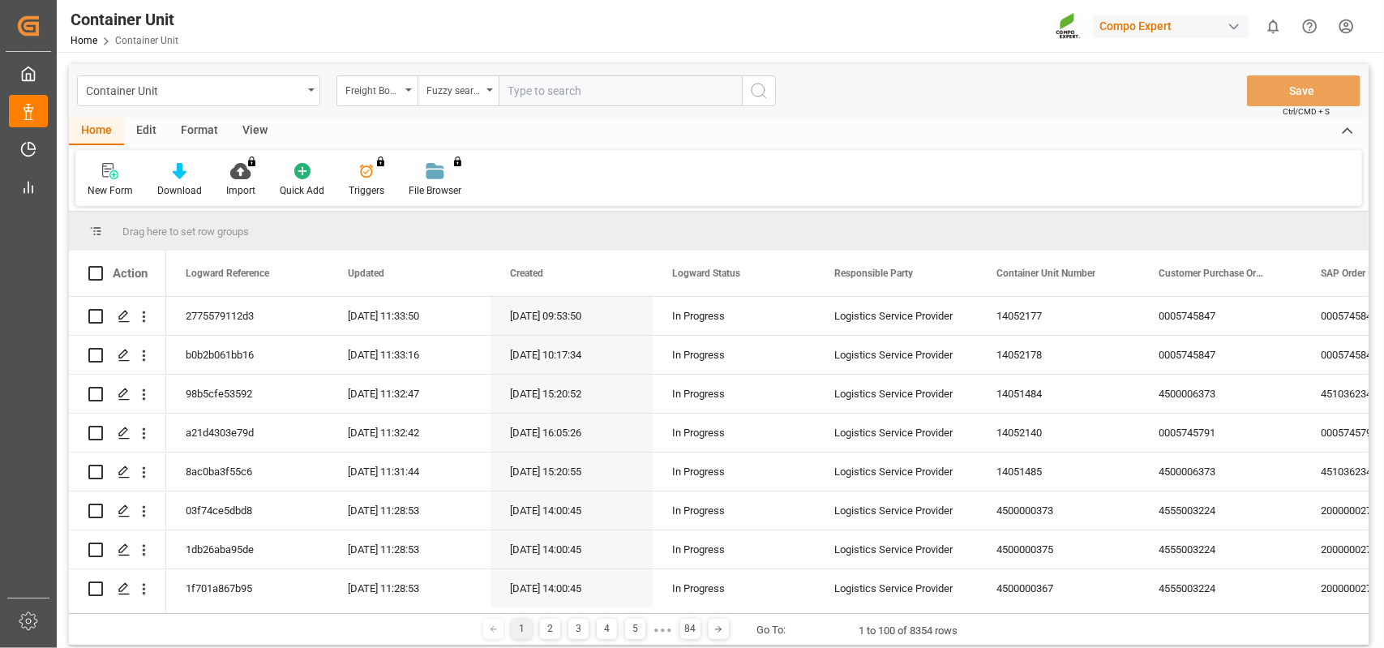
click at [536, 87] on input "text" at bounding box center [620, 90] width 243 height 31
type input "14052176"
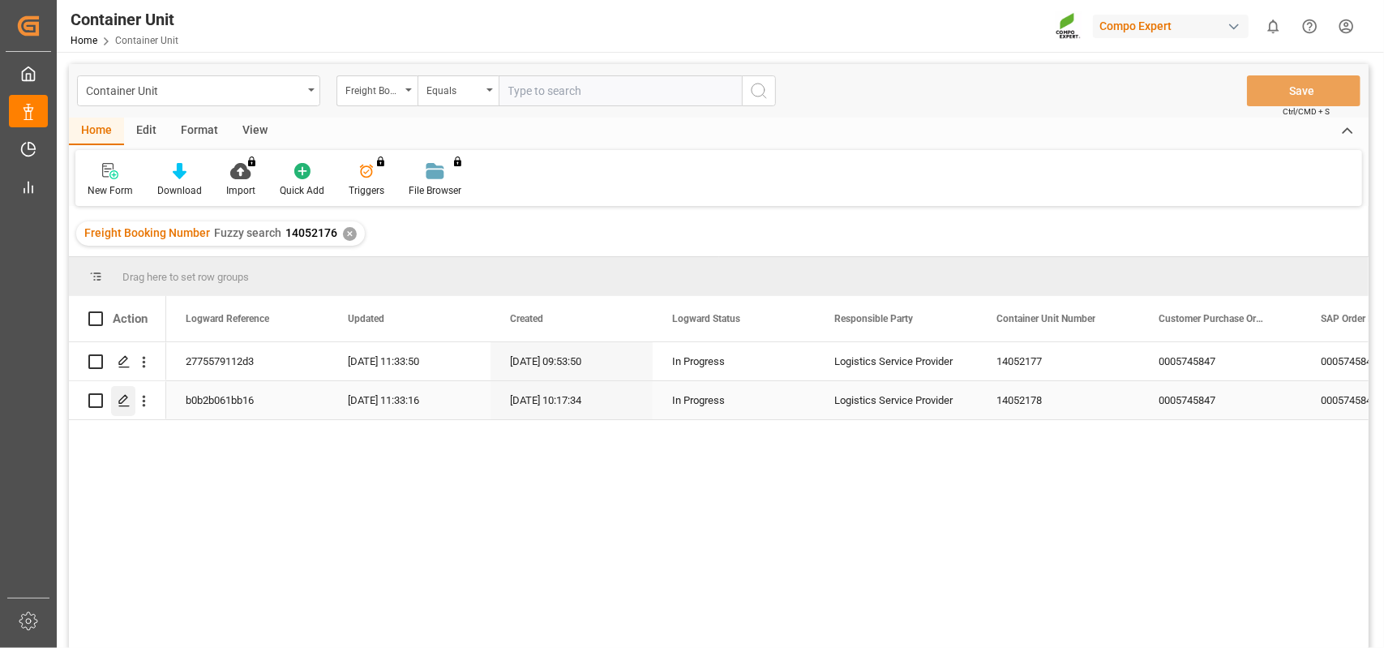
click at [120, 406] on icon "Press SPACE to select this row." at bounding box center [124, 400] width 13 height 13
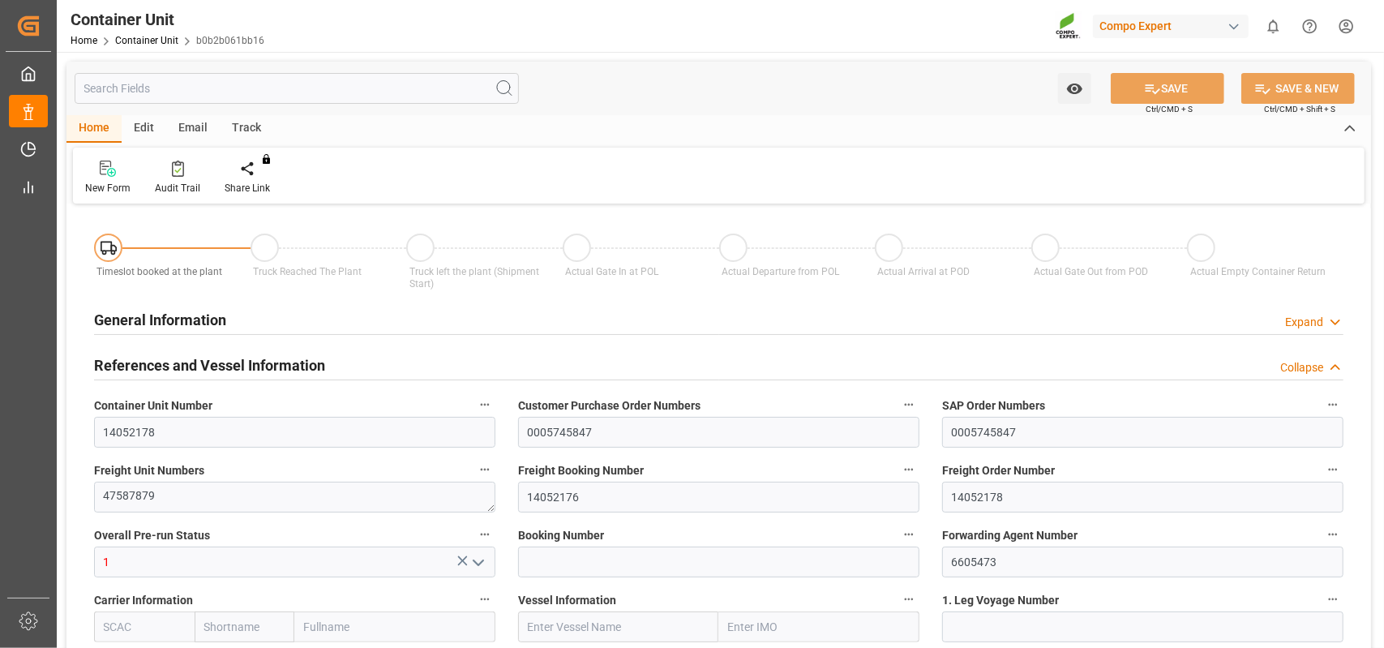
type input "ESVLC"
type input "ESLPA"
type input "7"
type input "0"
type input "8"
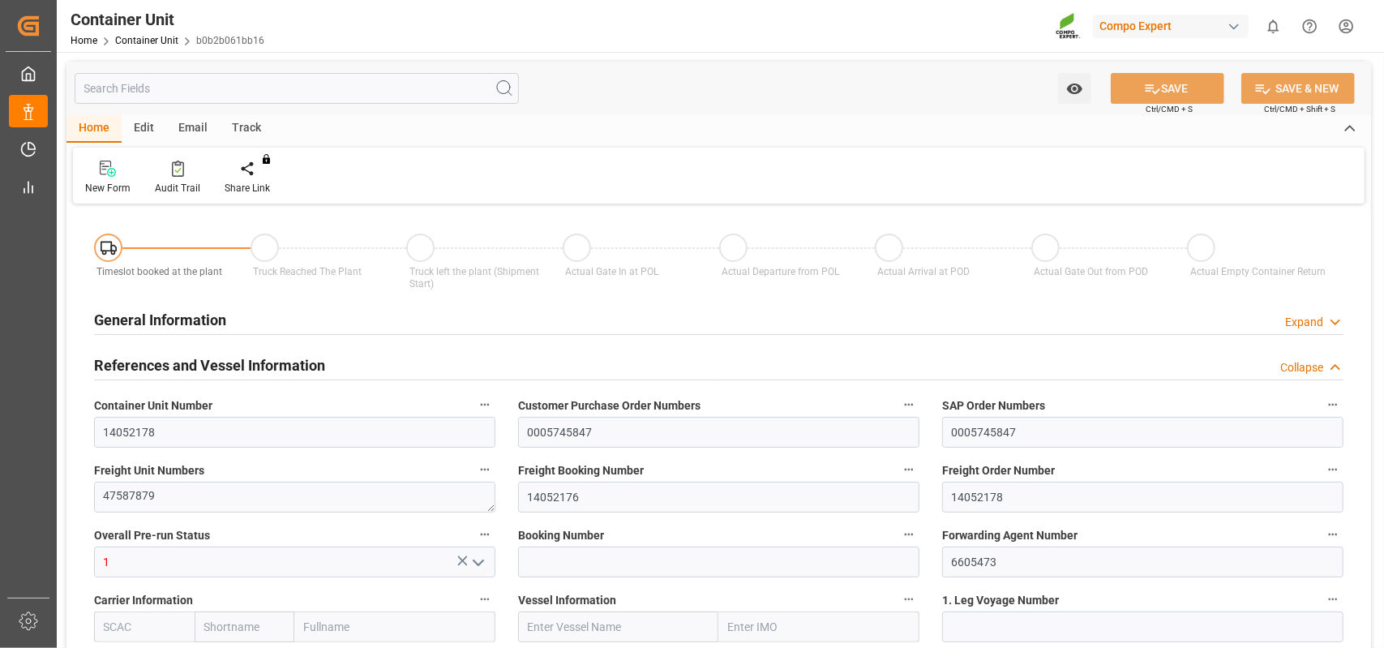
type input "0"
type input "36"
type input "24288.96"
type input "10.09.2025 10:17"
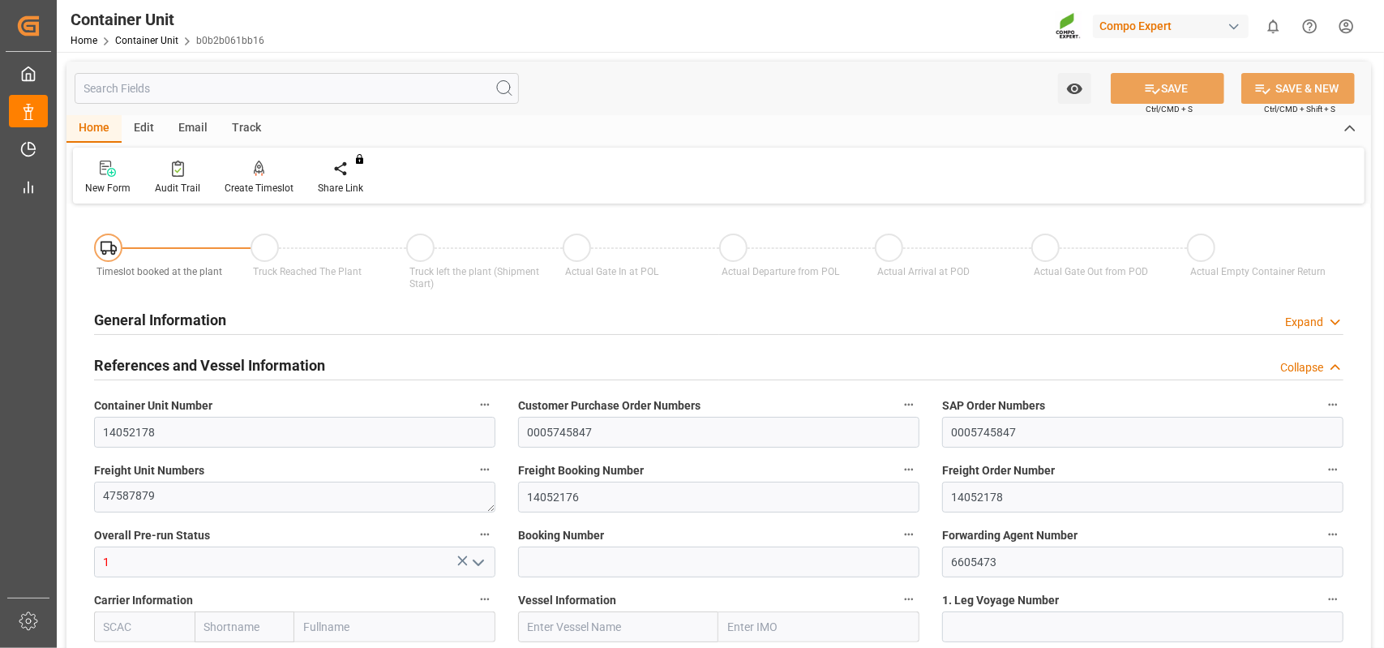
type input "09.09.2025"
click at [278, 186] on div "Create Timeslot" at bounding box center [259, 188] width 69 height 15
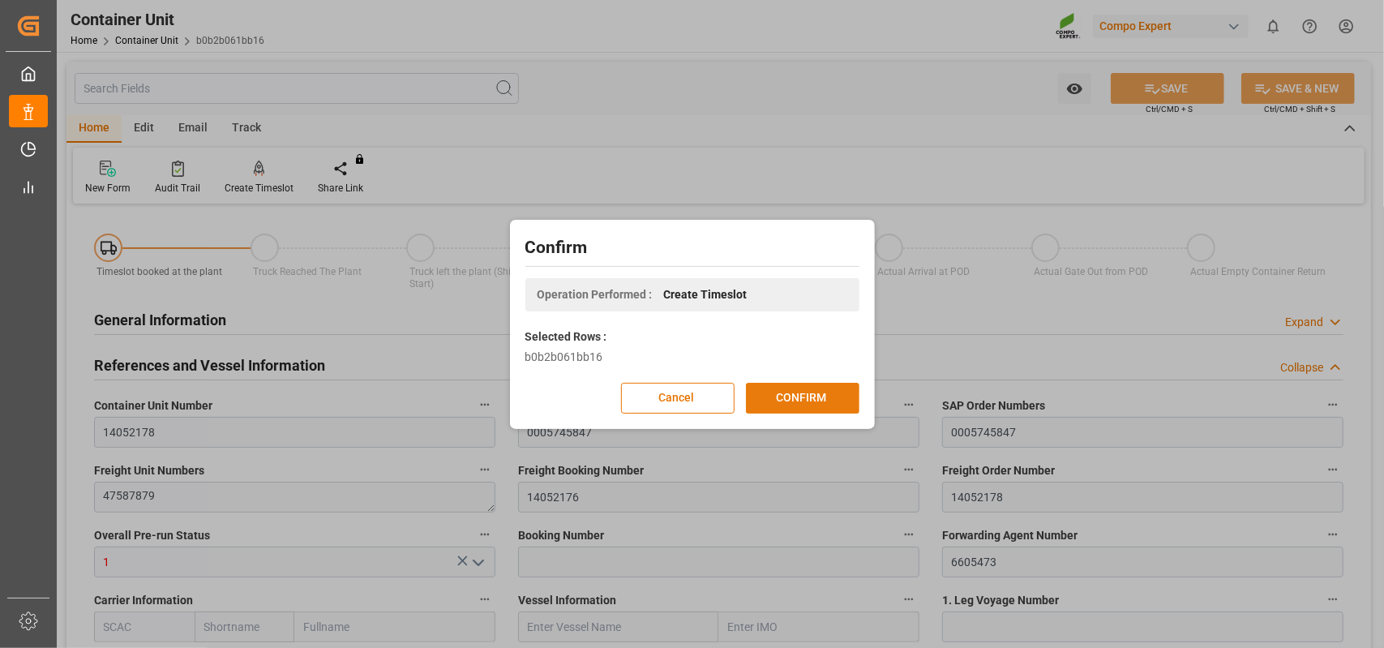
click at [824, 397] on button "CONFIRM" at bounding box center [803, 398] width 114 height 31
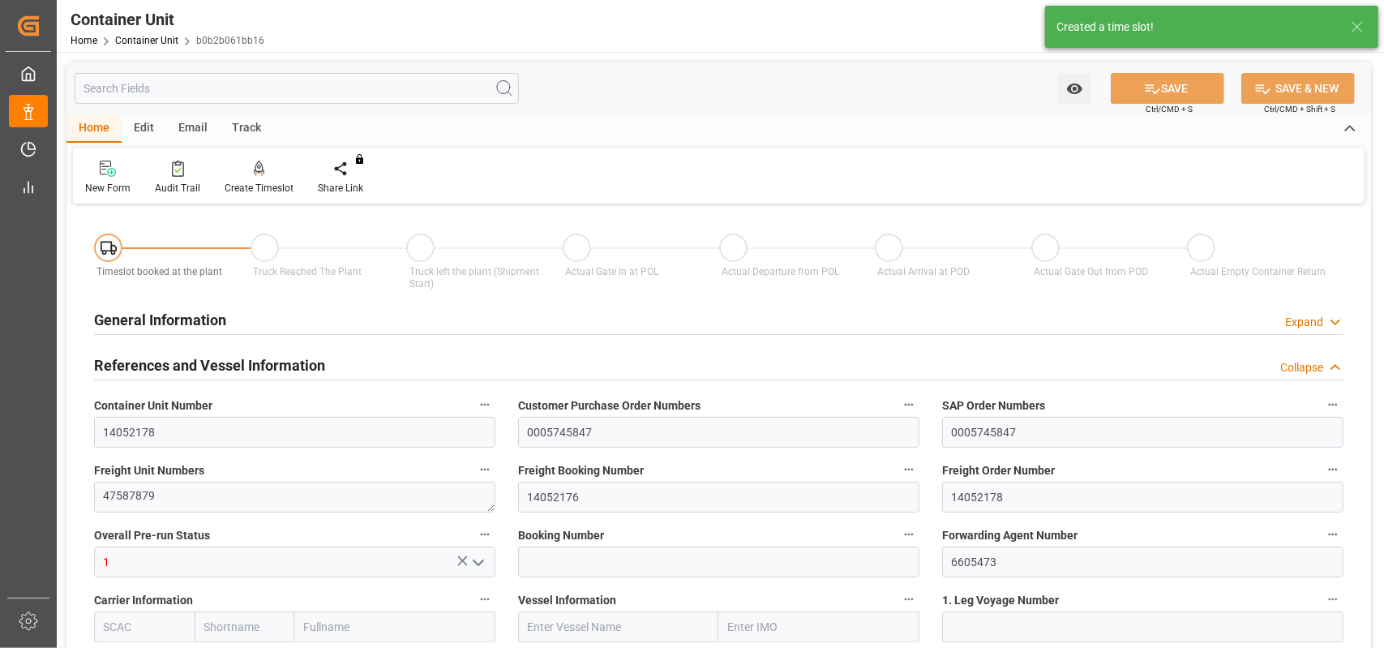
type input "10.09.2025 10:17"
type input "09.09.2025"
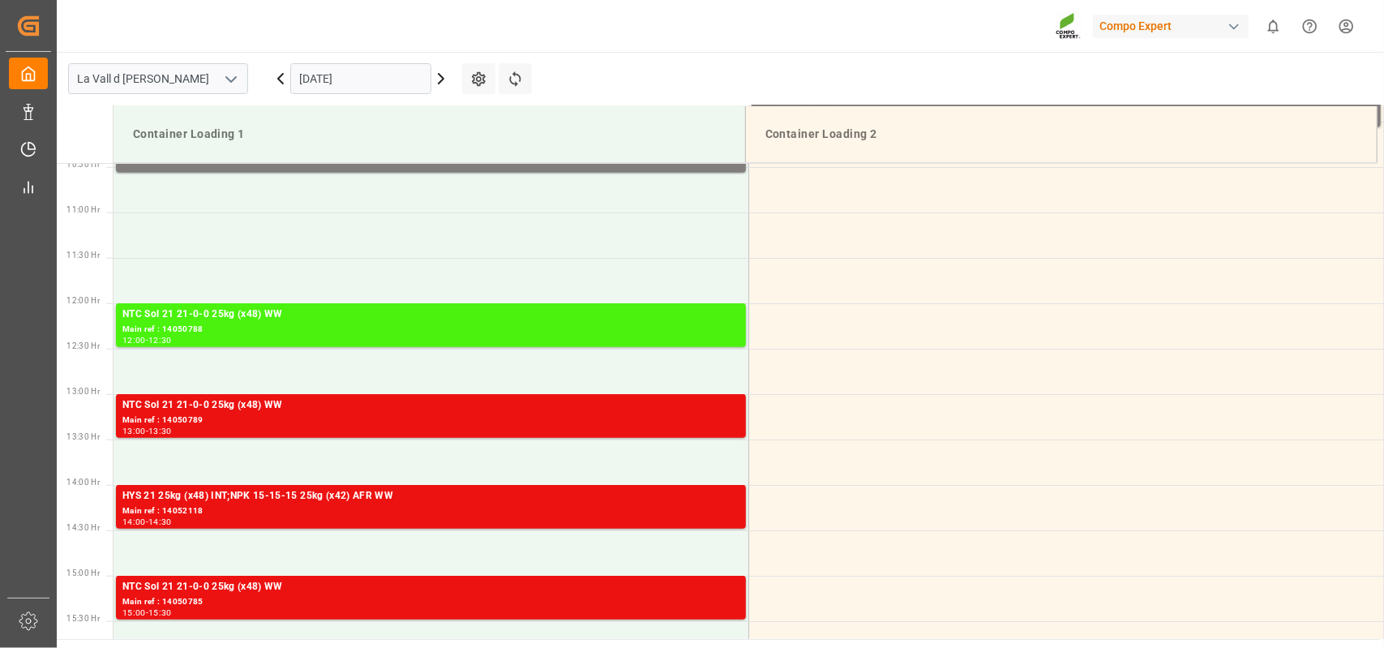
scroll to position [988, 0]
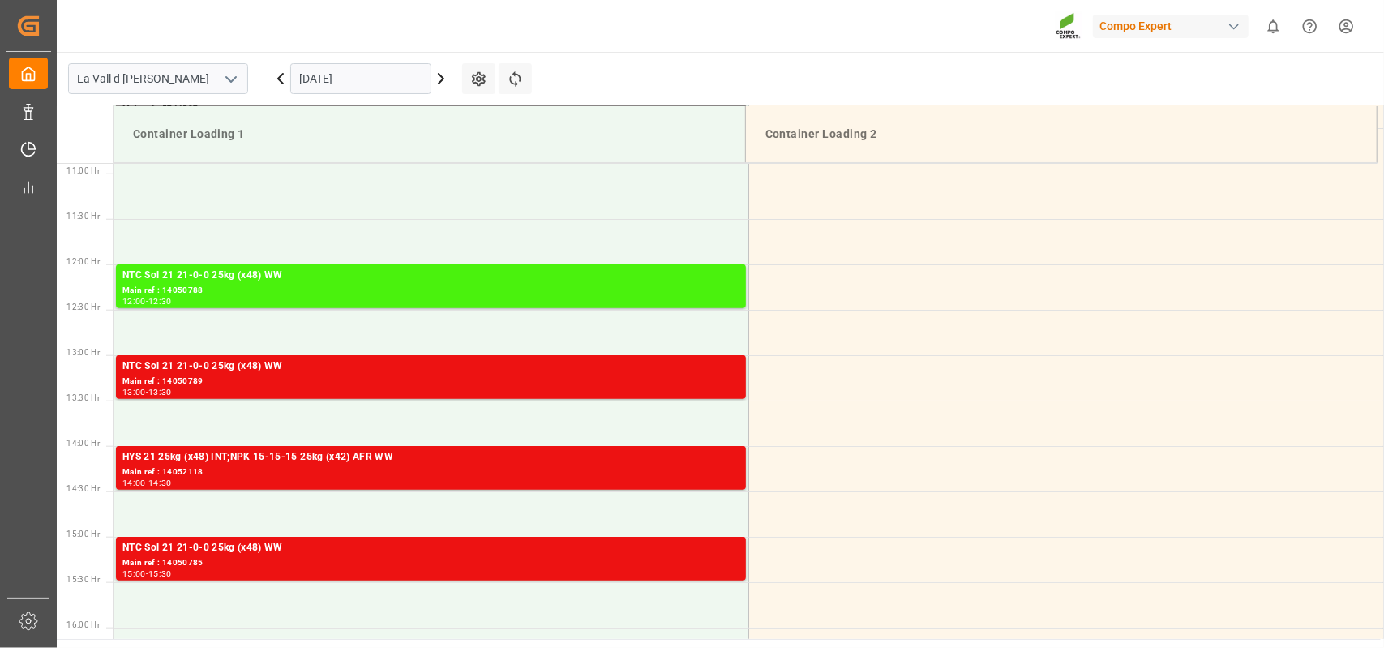
click at [396, 84] on input "[DATE]" at bounding box center [360, 78] width 141 height 31
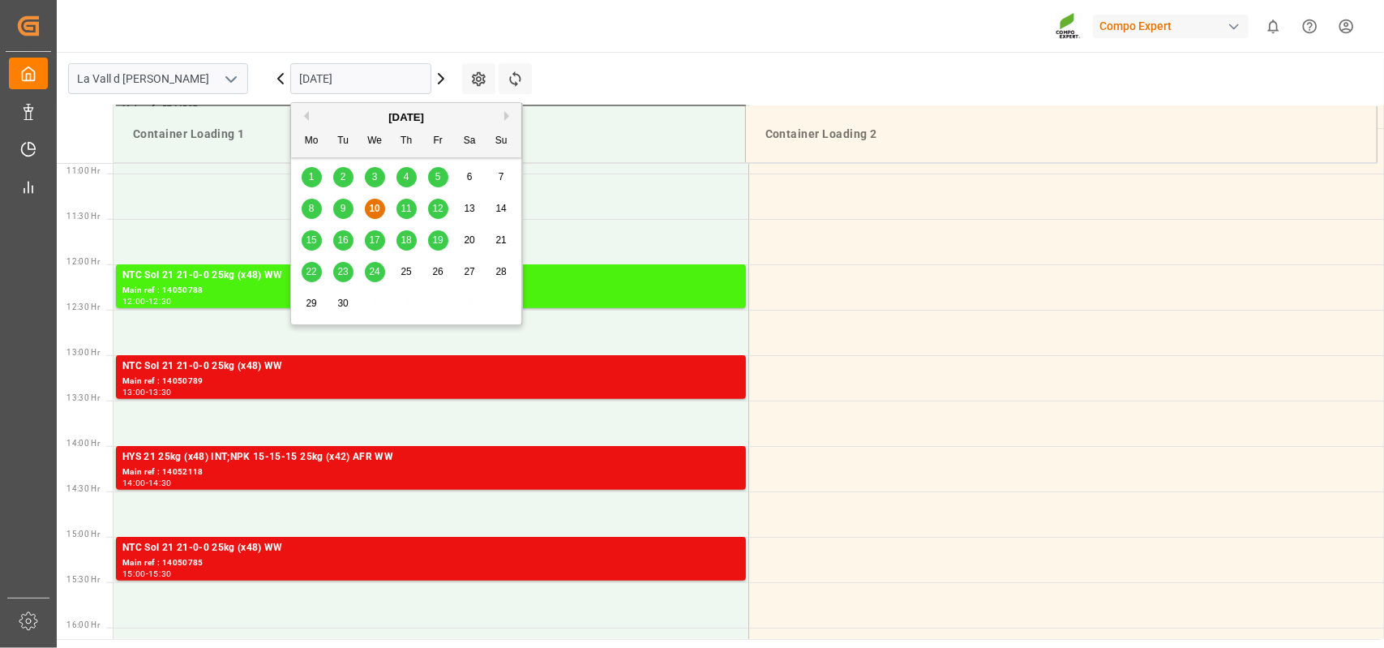
click at [410, 212] on span "11" at bounding box center [406, 208] width 11 height 11
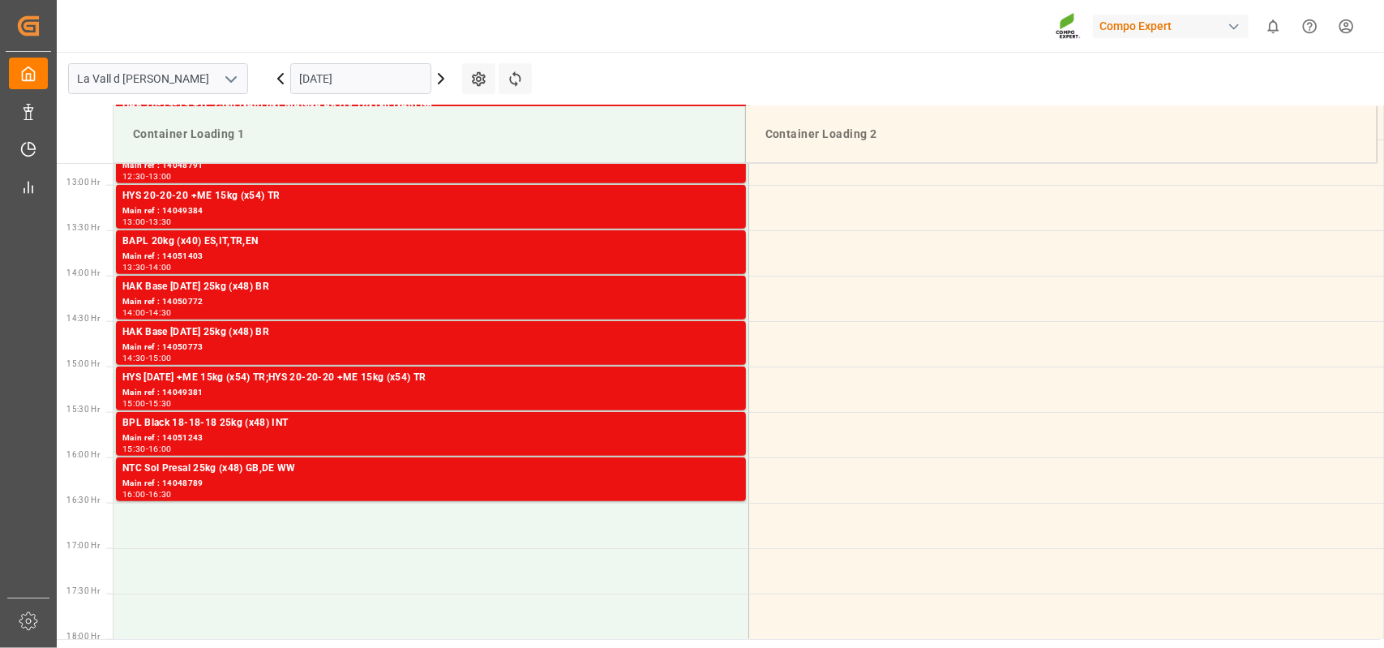
scroll to position [1231, 0]
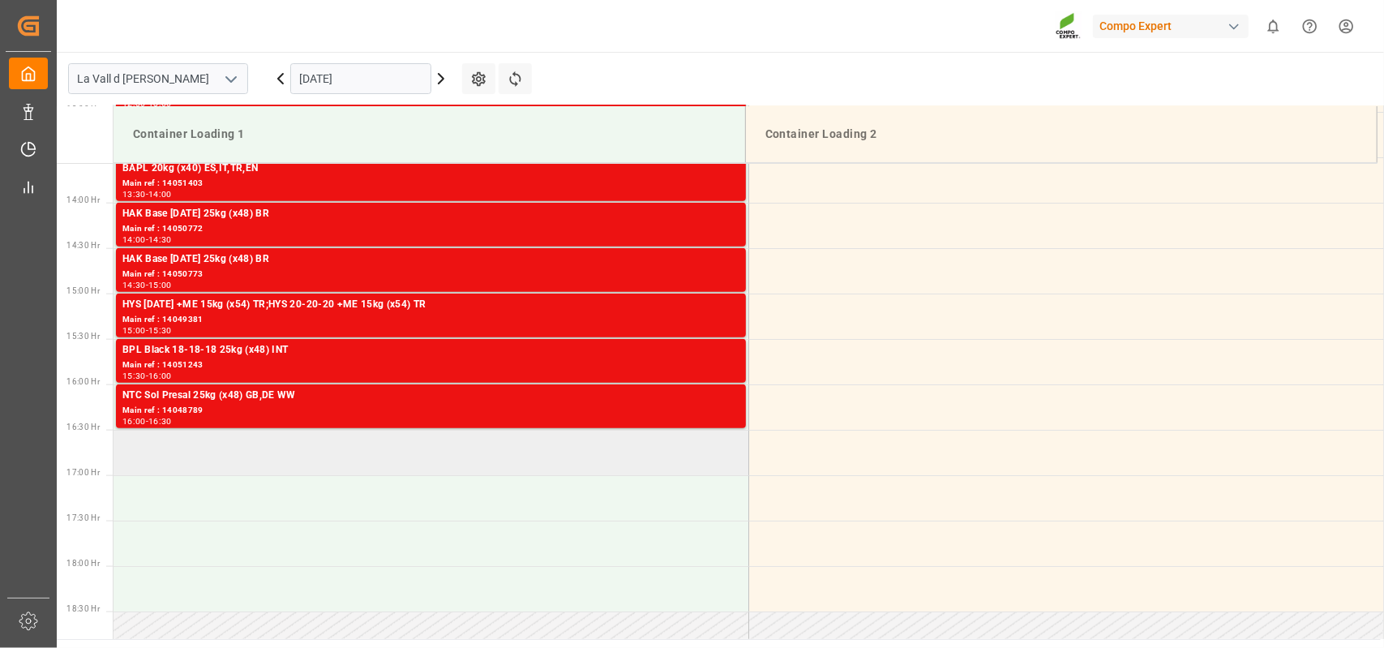
click at [200, 450] on td at bounding box center [431, 452] width 635 height 45
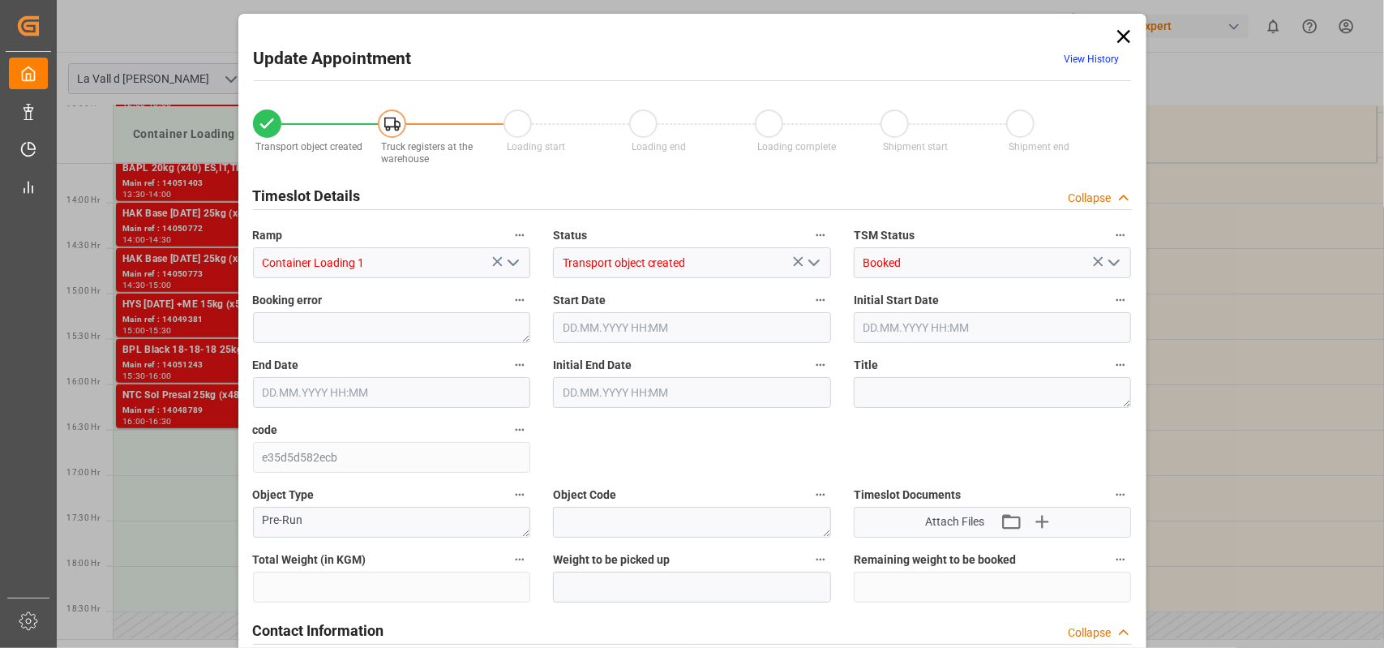
type input "19424"
type input "16"
type input "11.09.2025 16:30"
type input "[DATE] 17:00"
type input "09.09.2025 16:05"
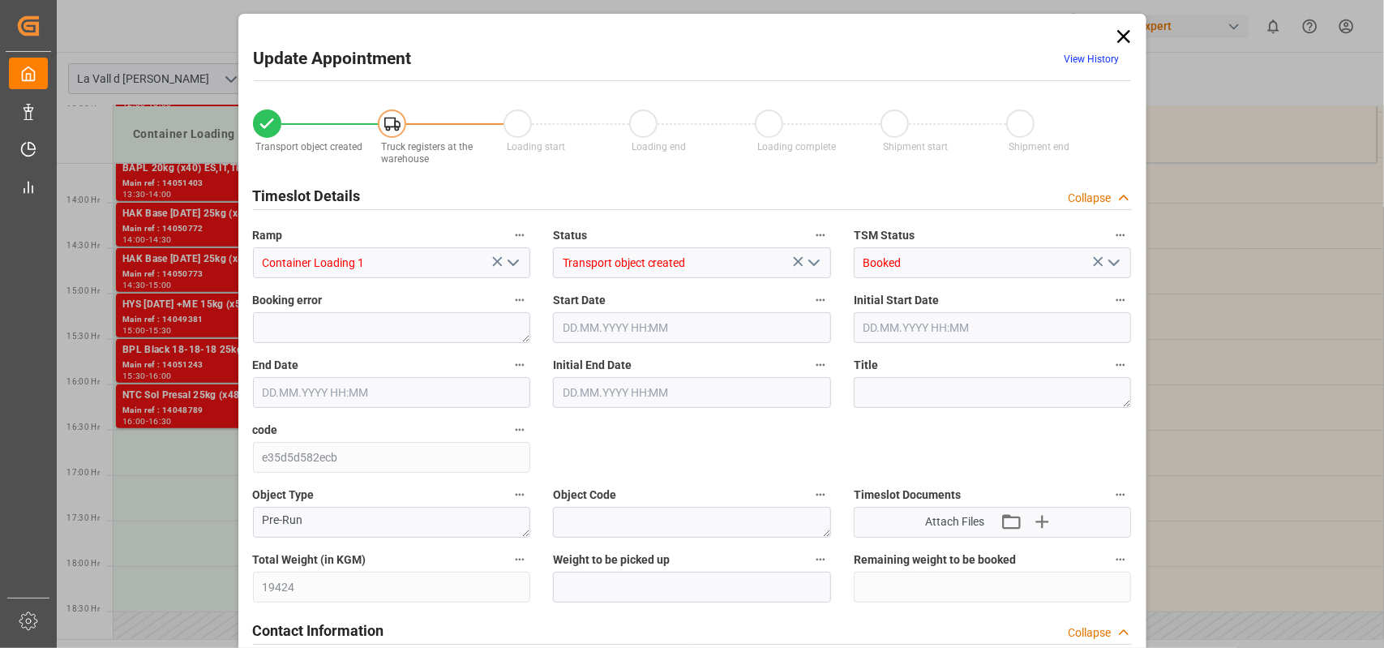
type input "10.09.2025 09:32"
click at [589, 592] on input "text" at bounding box center [692, 587] width 278 height 31
type input "19424"
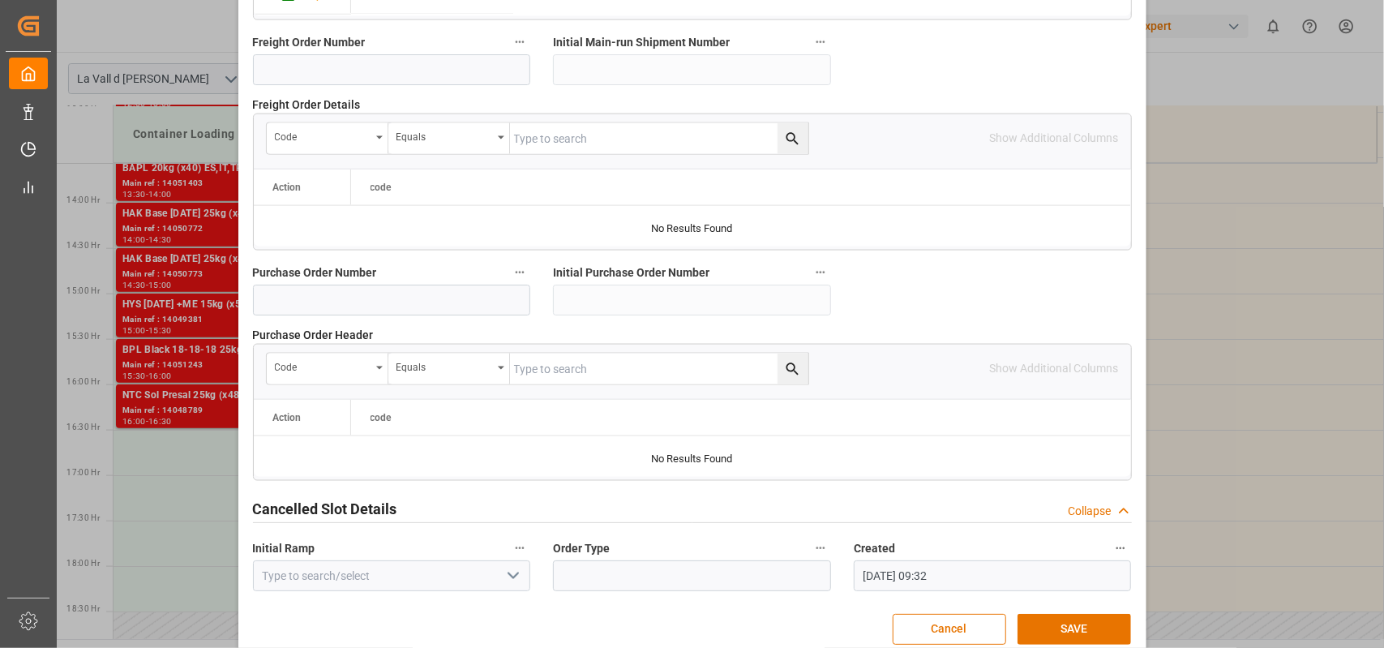
scroll to position [1599, 0]
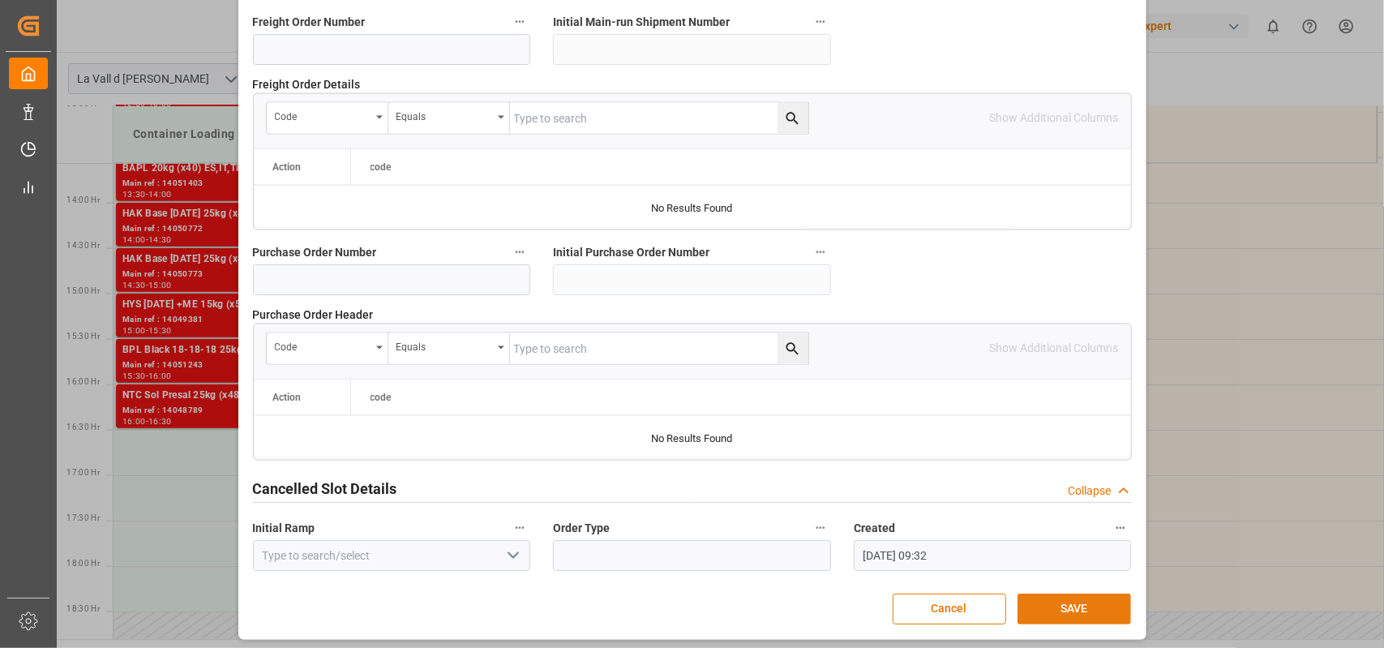
click at [1094, 609] on button "SAVE" at bounding box center [1075, 609] width 114 height 31
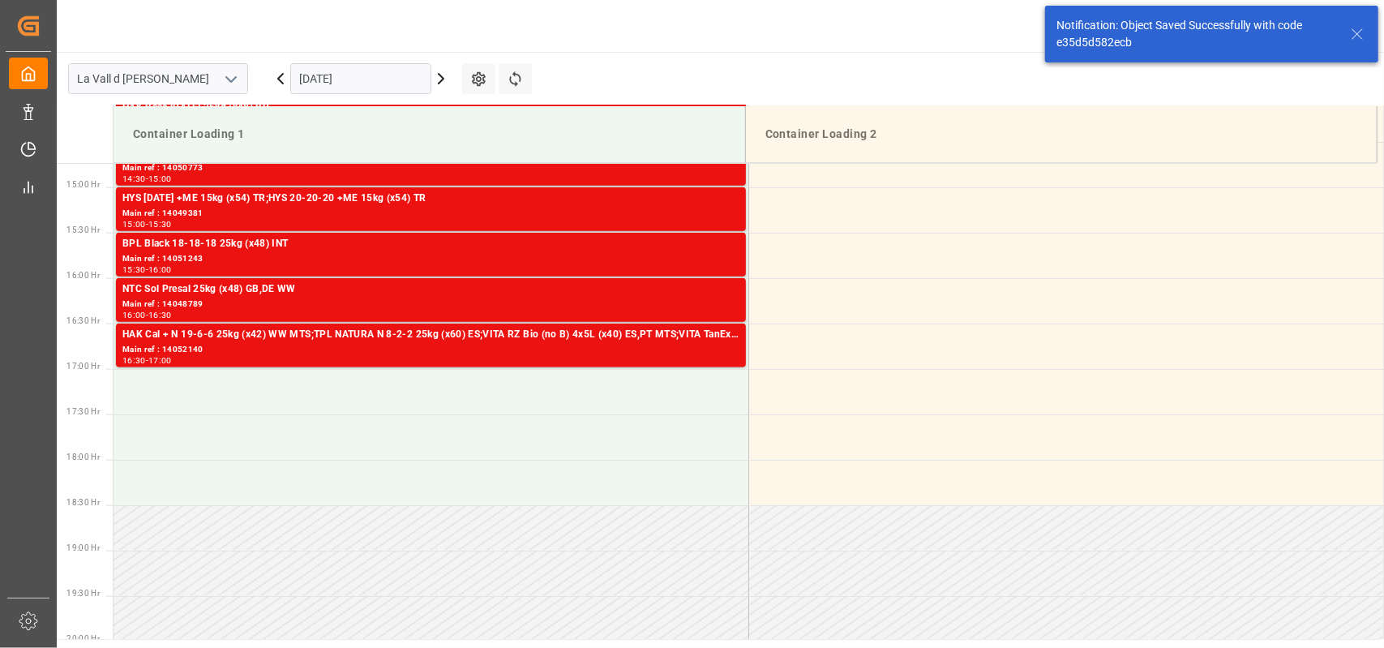
scroll to position [1351, 0]
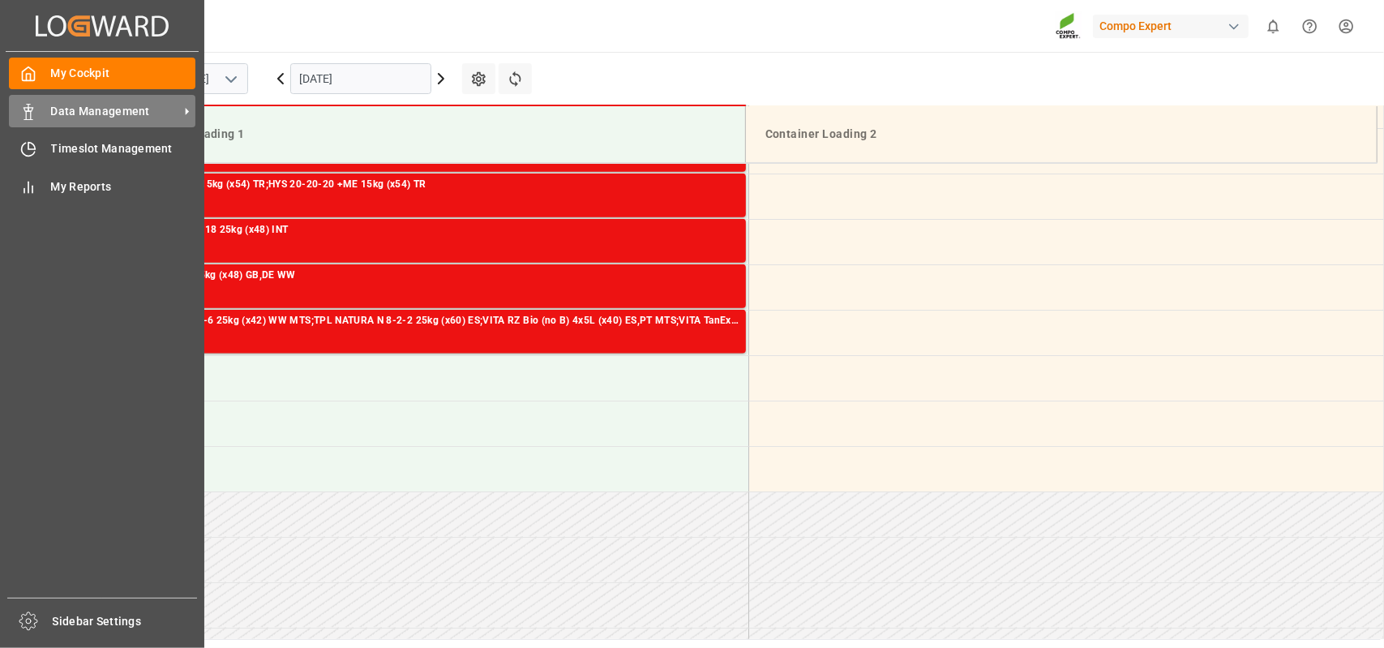
click at [84, 106] on span "Data Management" at bounding box center [115, 111] width 128 height 17
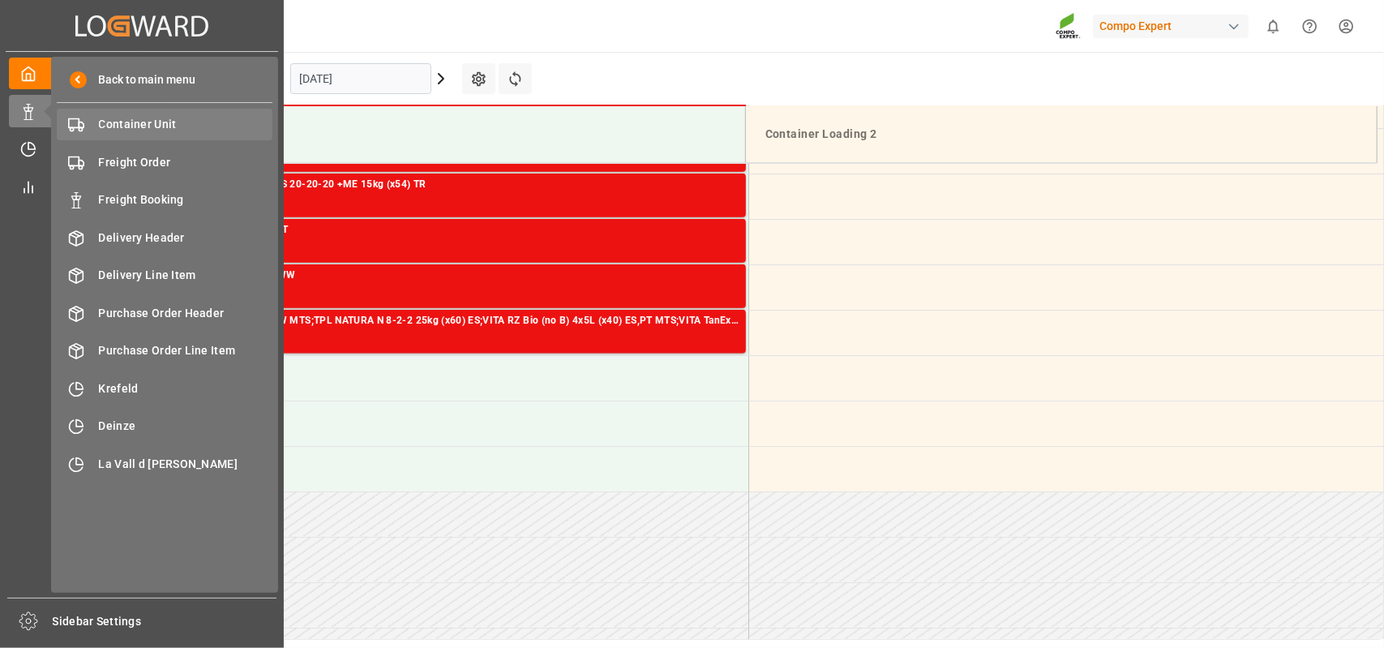
click at [152, 127] on span "Container Unit" at bounding box center [186, 124] width 174 height 17
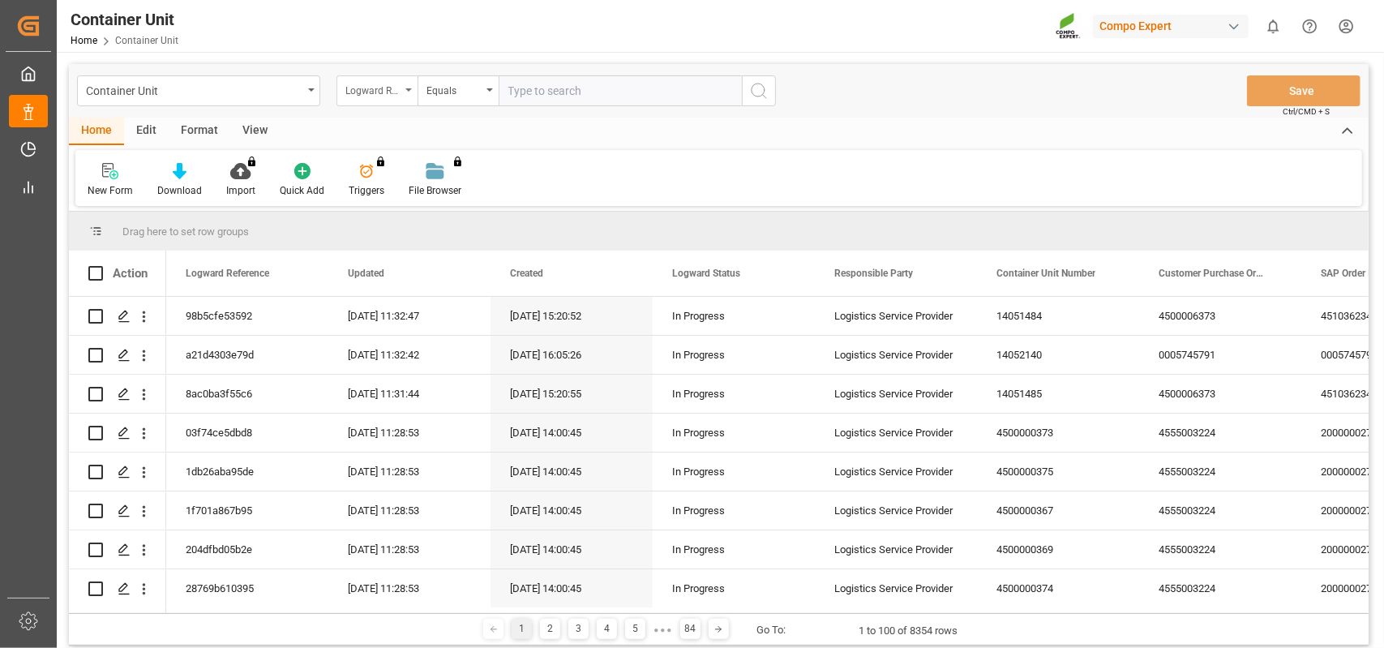
click at [410, 95] on div "Logward Reference" at bounding box center [377, 90] width 81 height 31
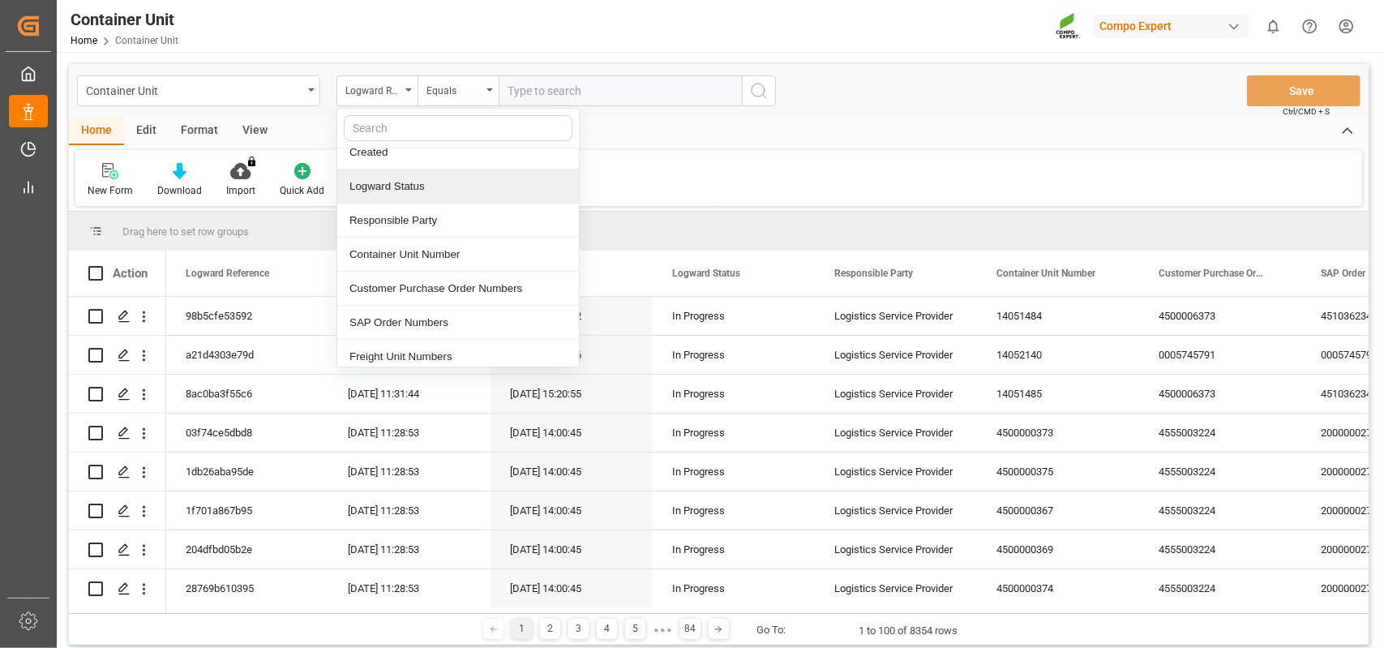
scroll to position [243, 0]
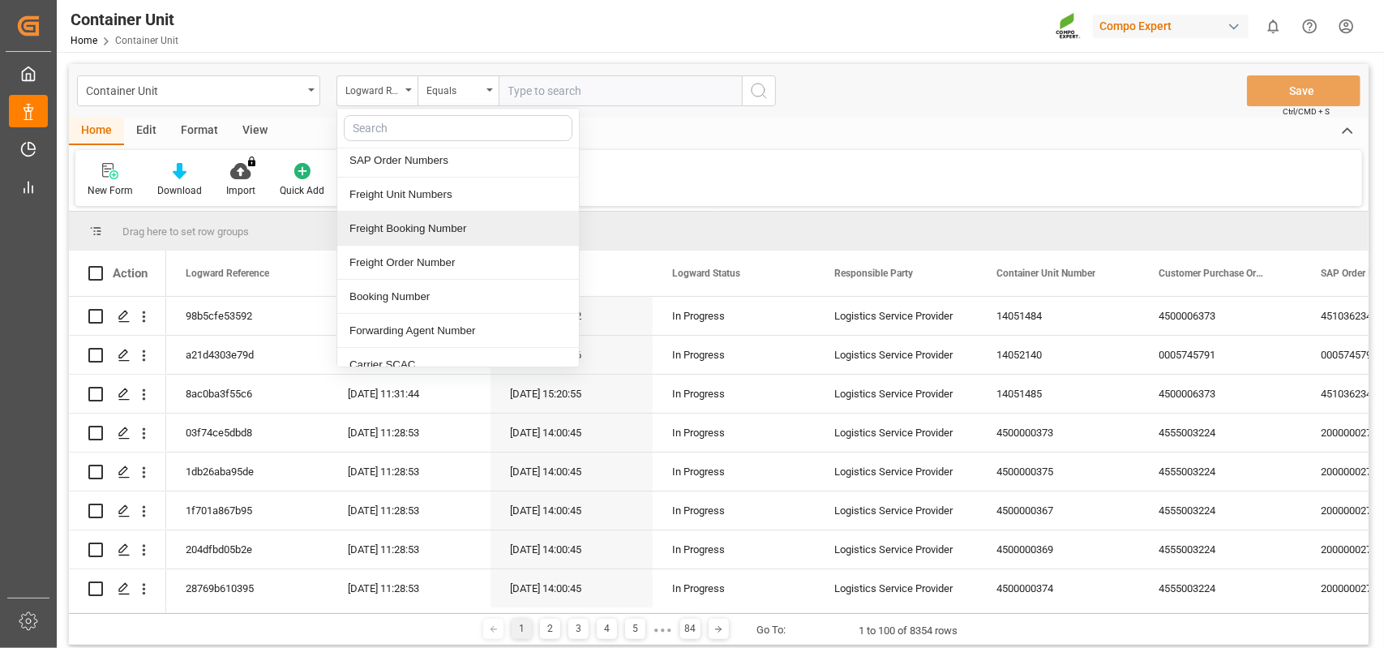
click at [425, 228] on div "Freight Booking Number" at bounding box center [458, 229] width 242 height 34
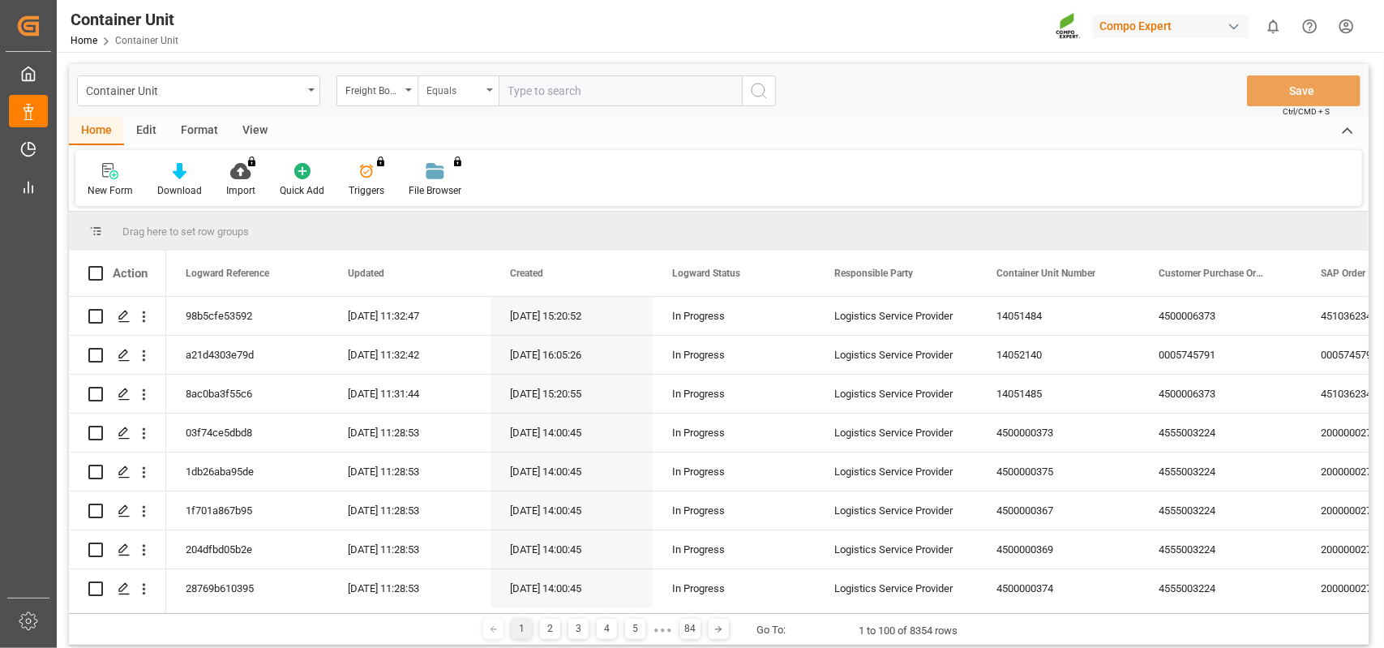
click at [491, 84] on div "Equals" at bounding box center [458, 90] width 81 height 31
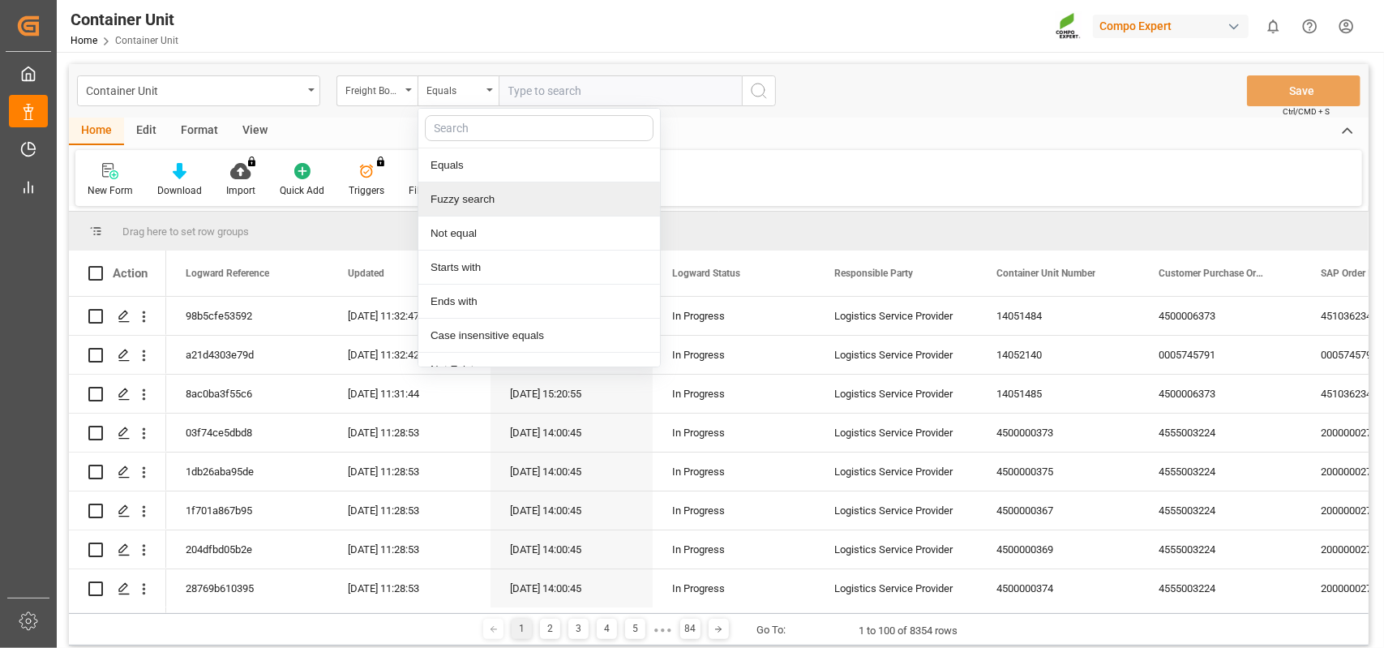
click at [476, 202] on div "Fuzzy search" at bounding box center [539, 199] width 242 height 34
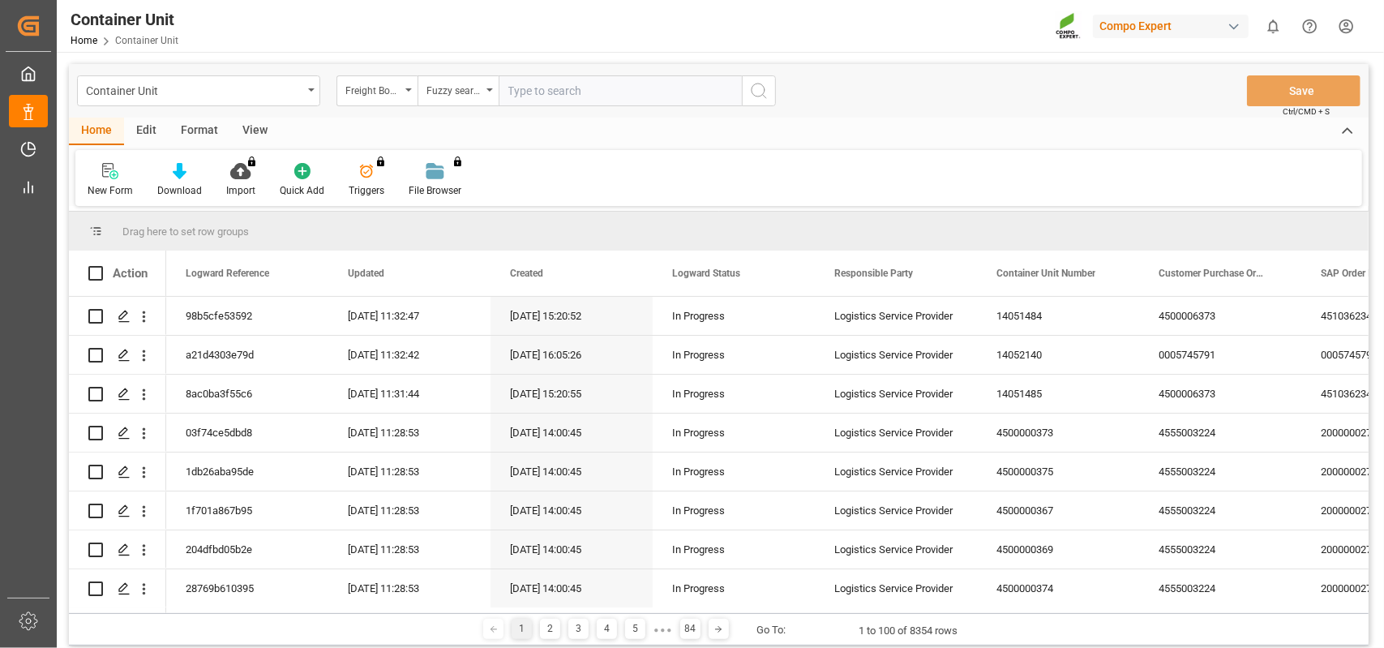
click at [539, 93] on input "text" at bounding box center [620, 90] width 243 height 31
type input "14052176"
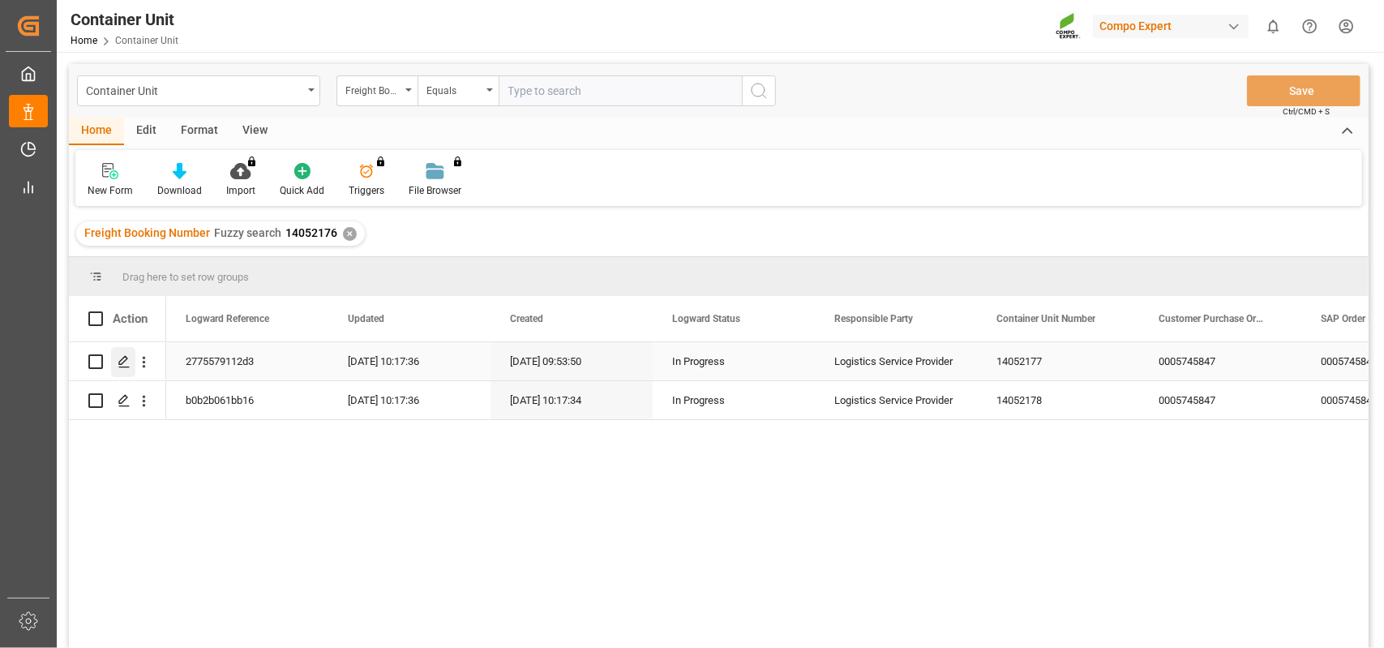
click at [120, 366] on icon "Press SPACE to select this row." at bounding box center [124, 361] width 13 height 13
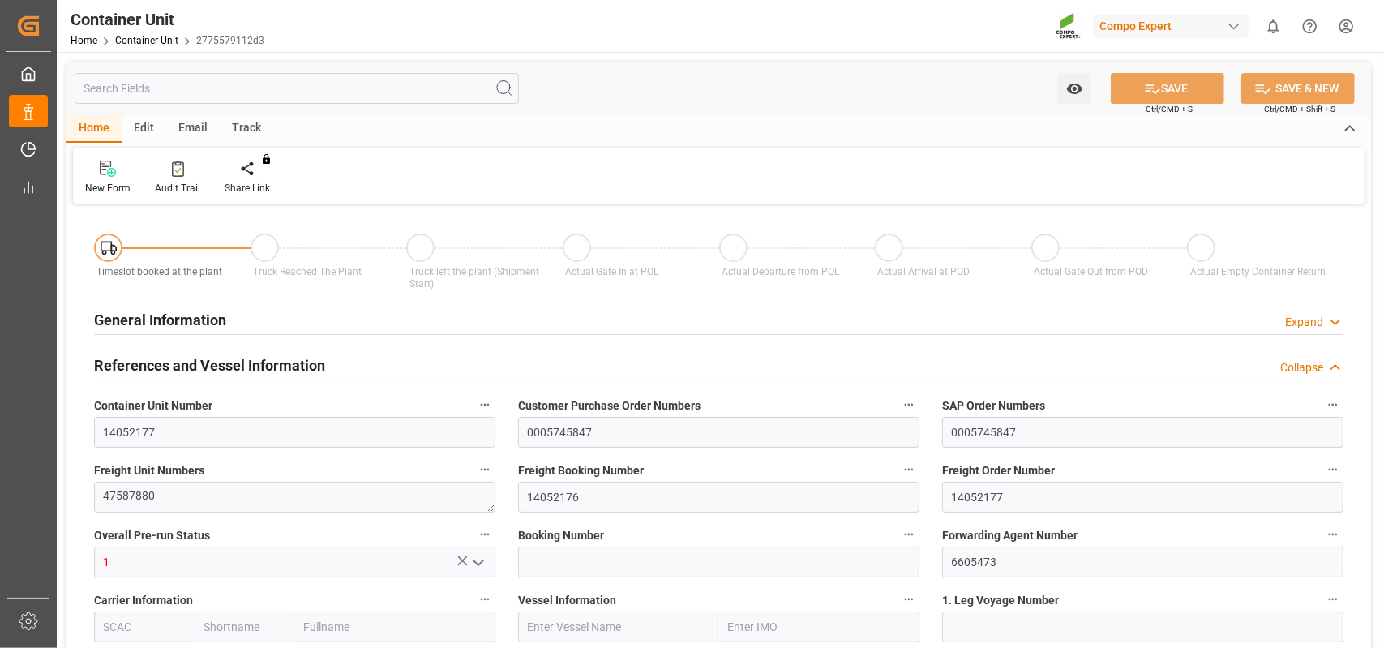
type input "ESVLC"
type input "ESLPA"
type input "7"
type input "0"
type input "8"
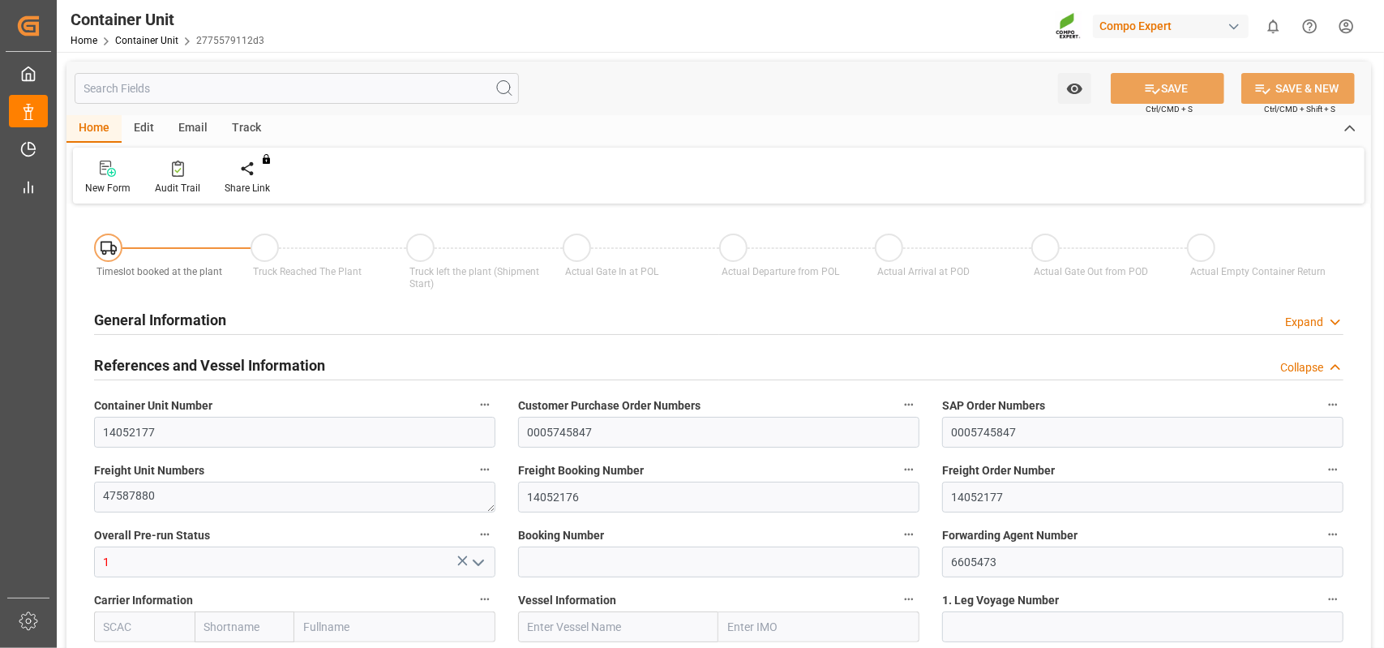
type input "0"
type input "36"
type input "24288.96"
type input "[DATE] 09:53"
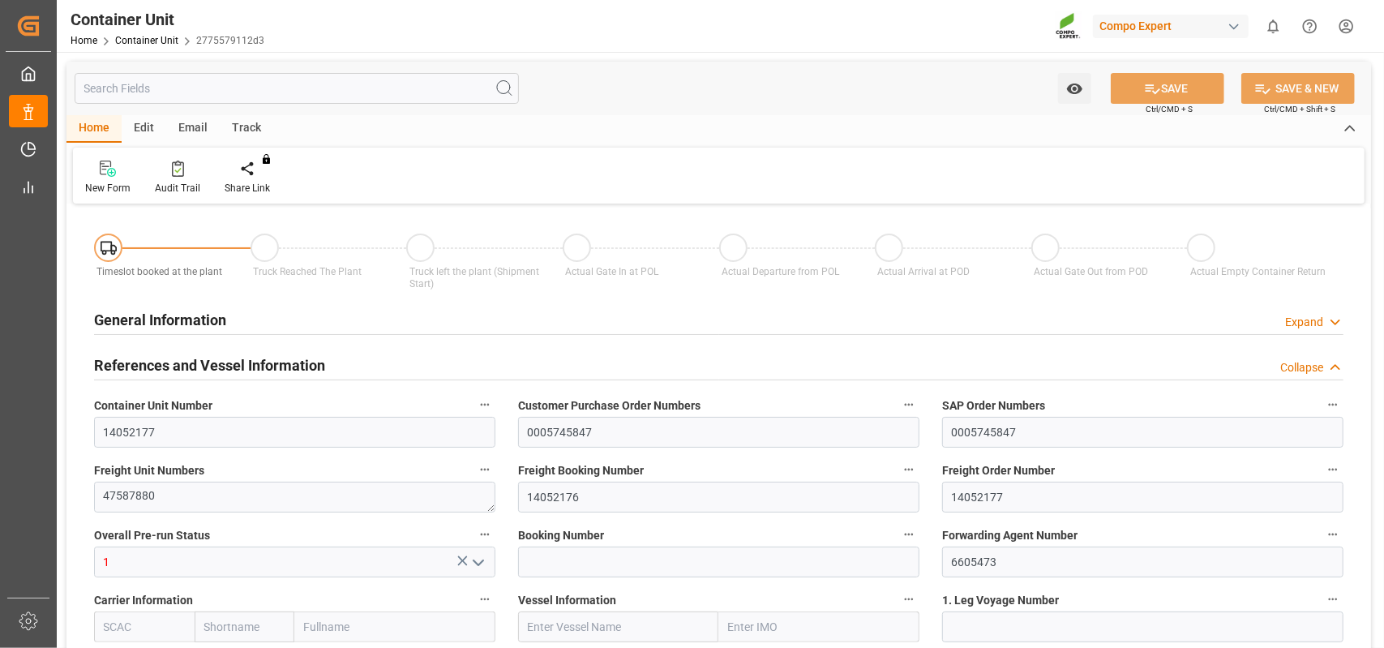
type input "[DATE]"
click at [257, 181] on div "Create Timeslot" at bounding box center [259, 188] width 69 height 15
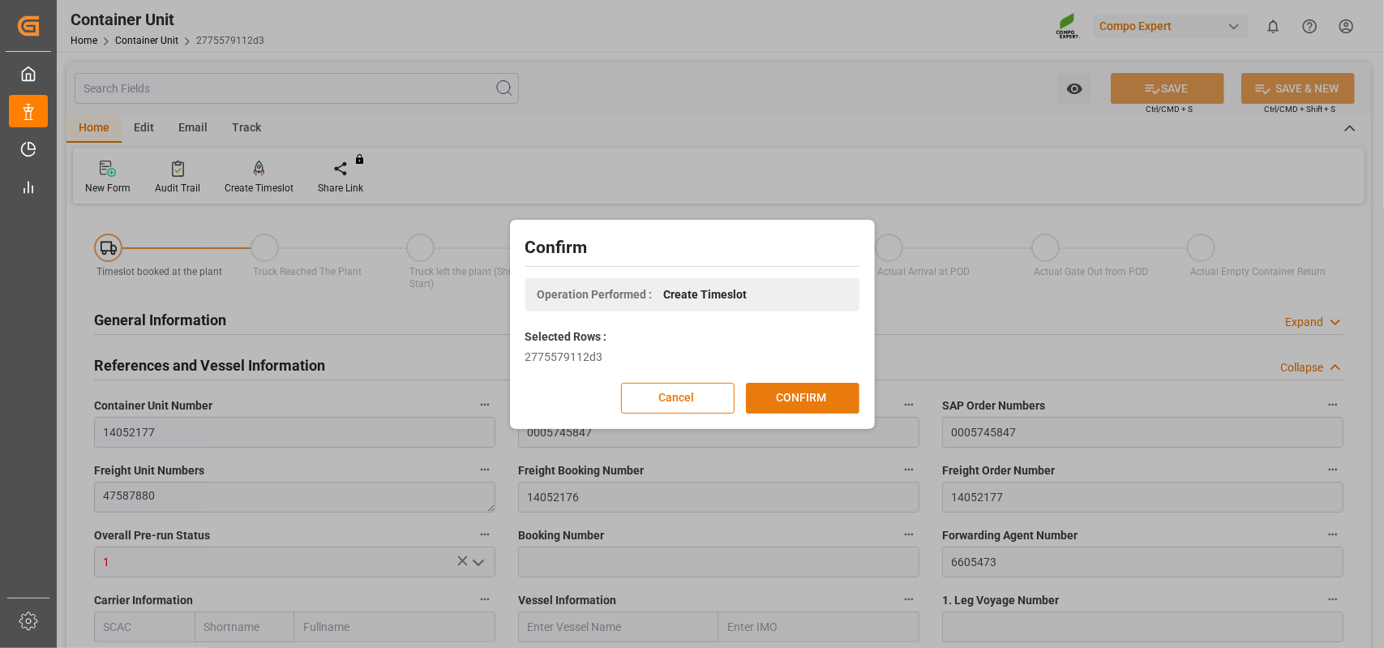
click at [839, 401] on button "CONFIRM" at bounding box center [803, 398] width 114 height 31
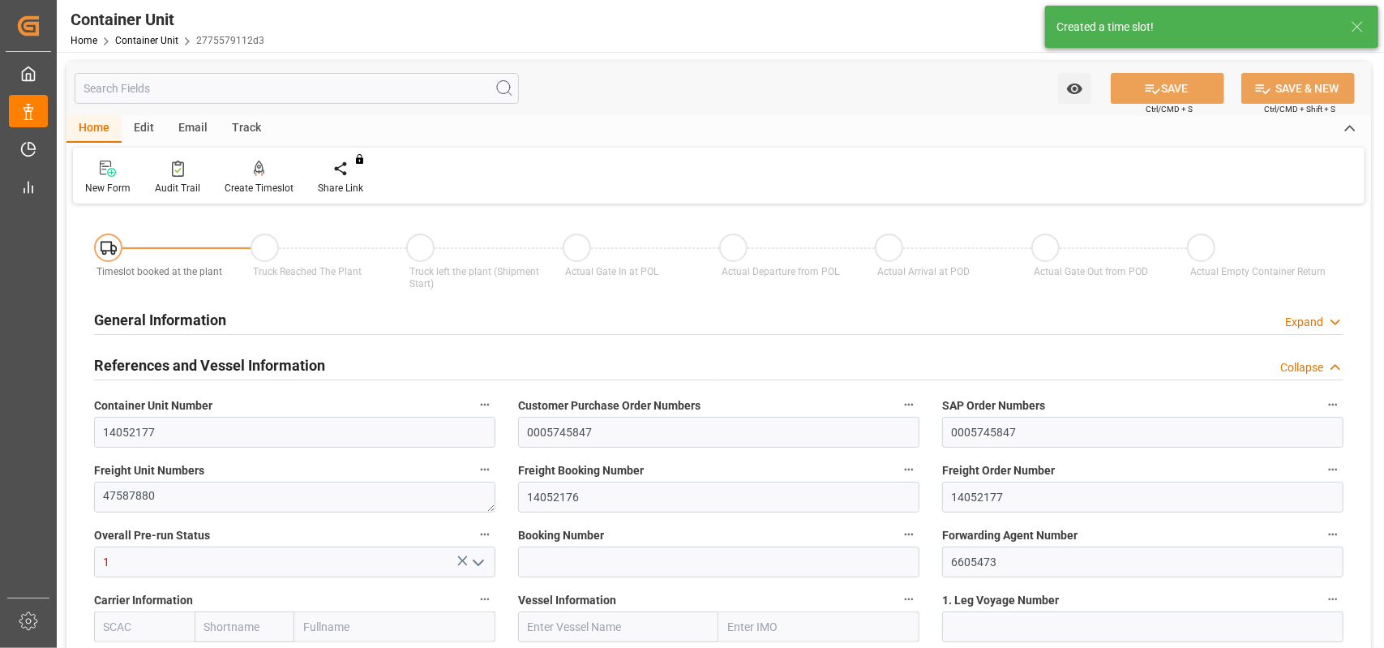
type input "ESVLC"
type input "ESLPA"
type input "7"
type input "0"
type input "8"
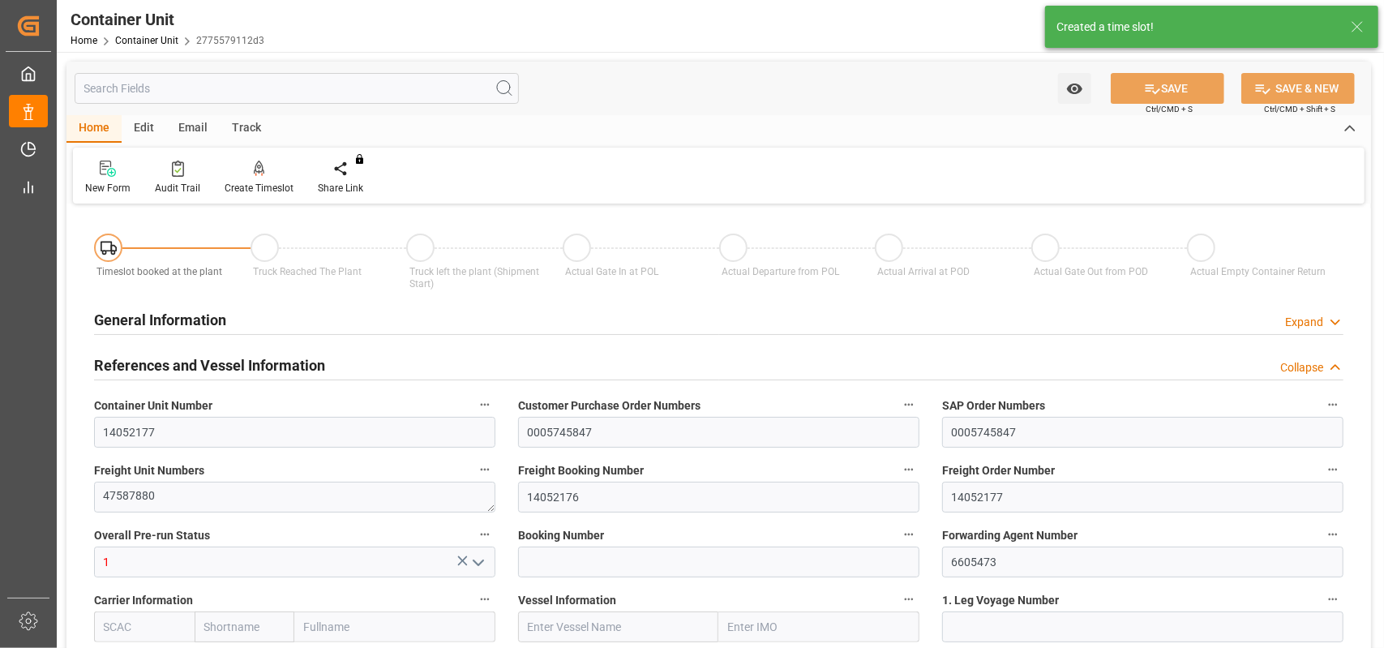
type input "0"
type input "36"
type input "24288.96"
type input "[DATE] 09:53"
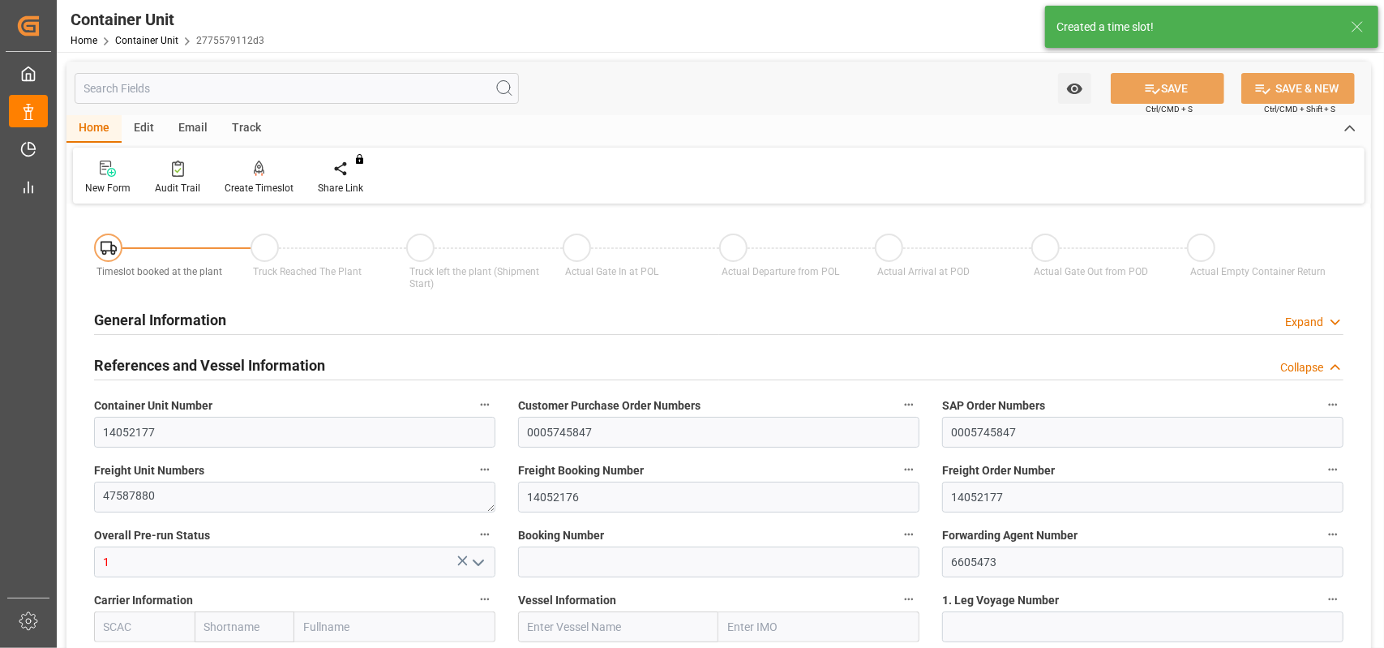
type input "[DATE]"
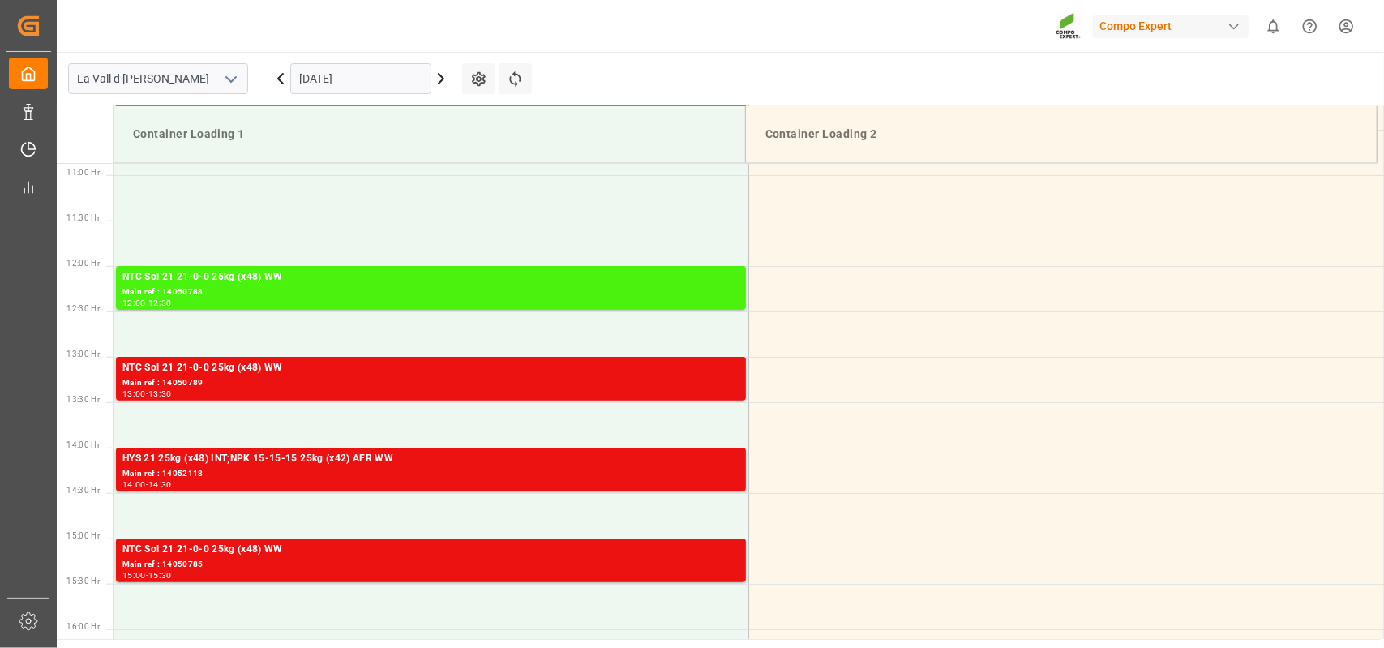
scroll to position [988, 0]
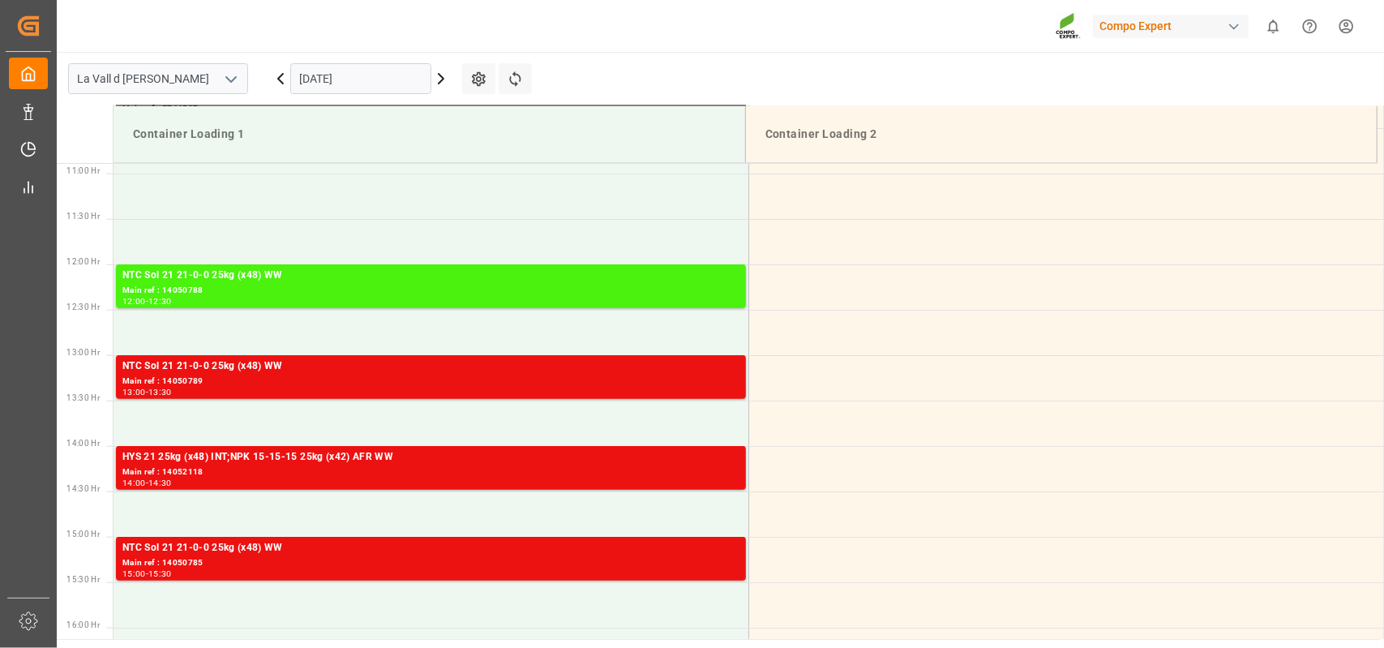
click at [407, 81] on input "[DATE]" at bounding box center [360, 78] width 141 height 31
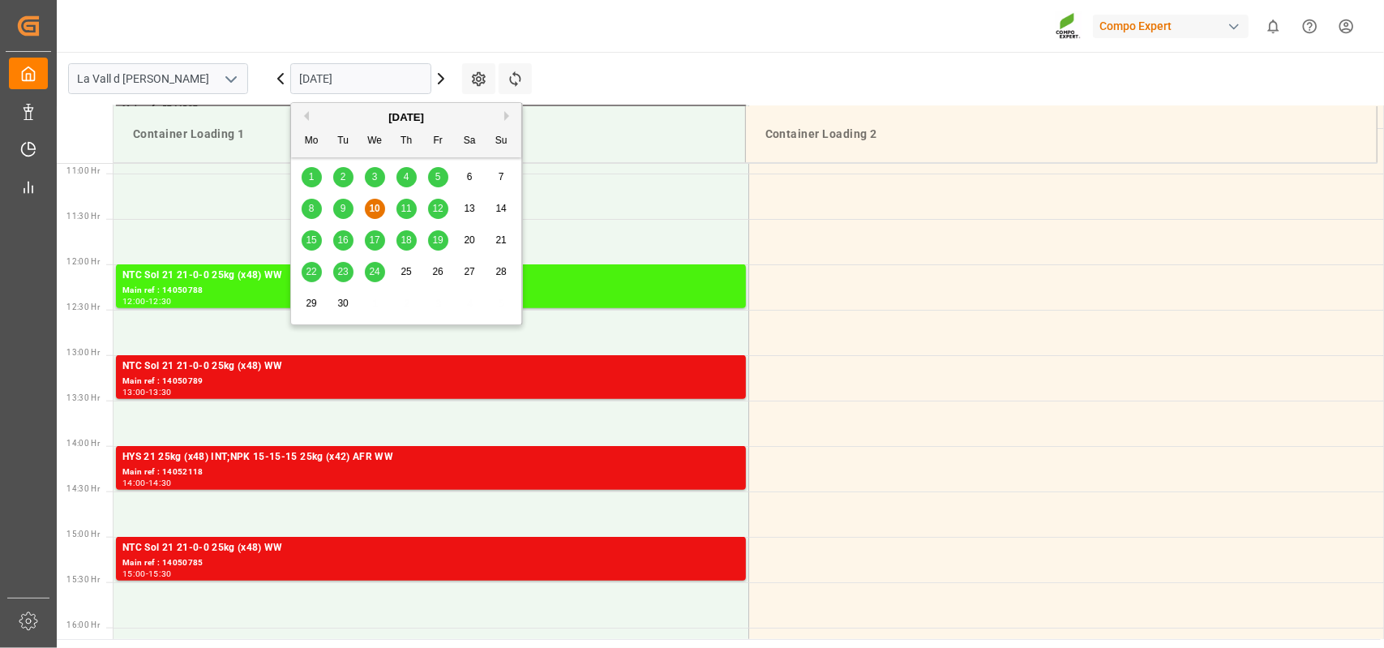
click at [406, 215] on div "11" at bounding box center [407, 209] width 20 height 19
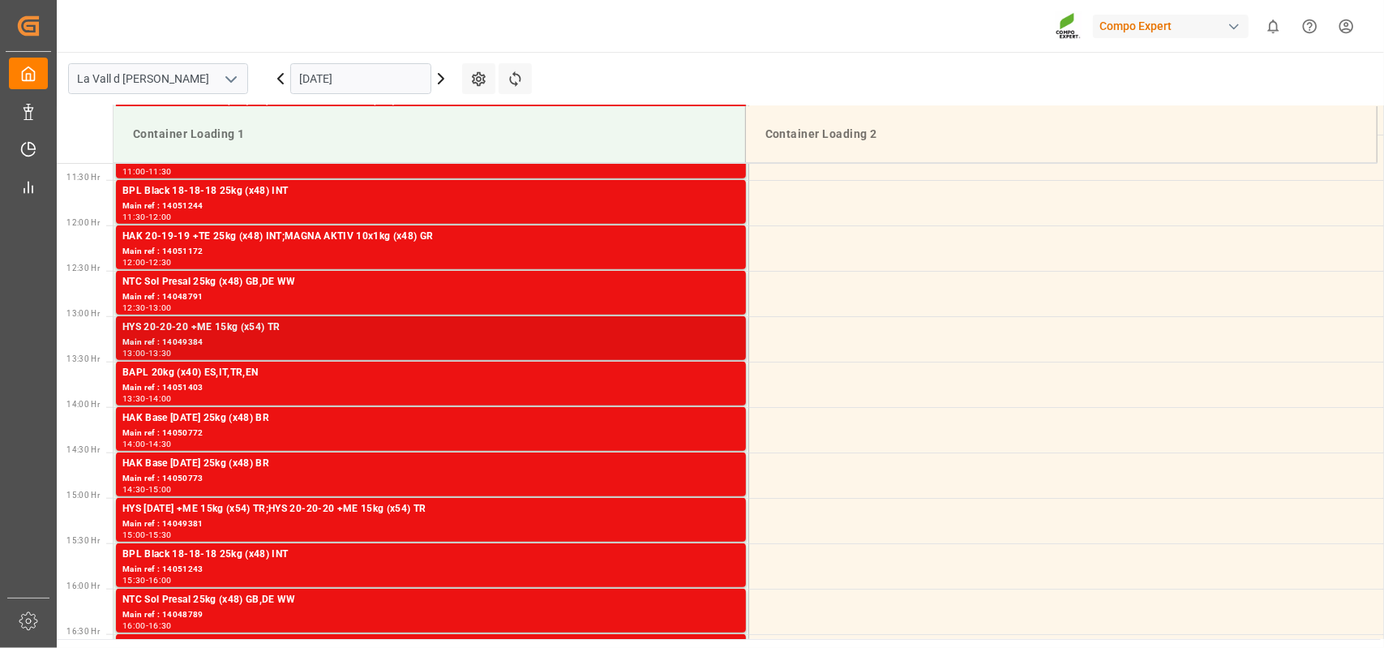
scroll to position [1312, 0]
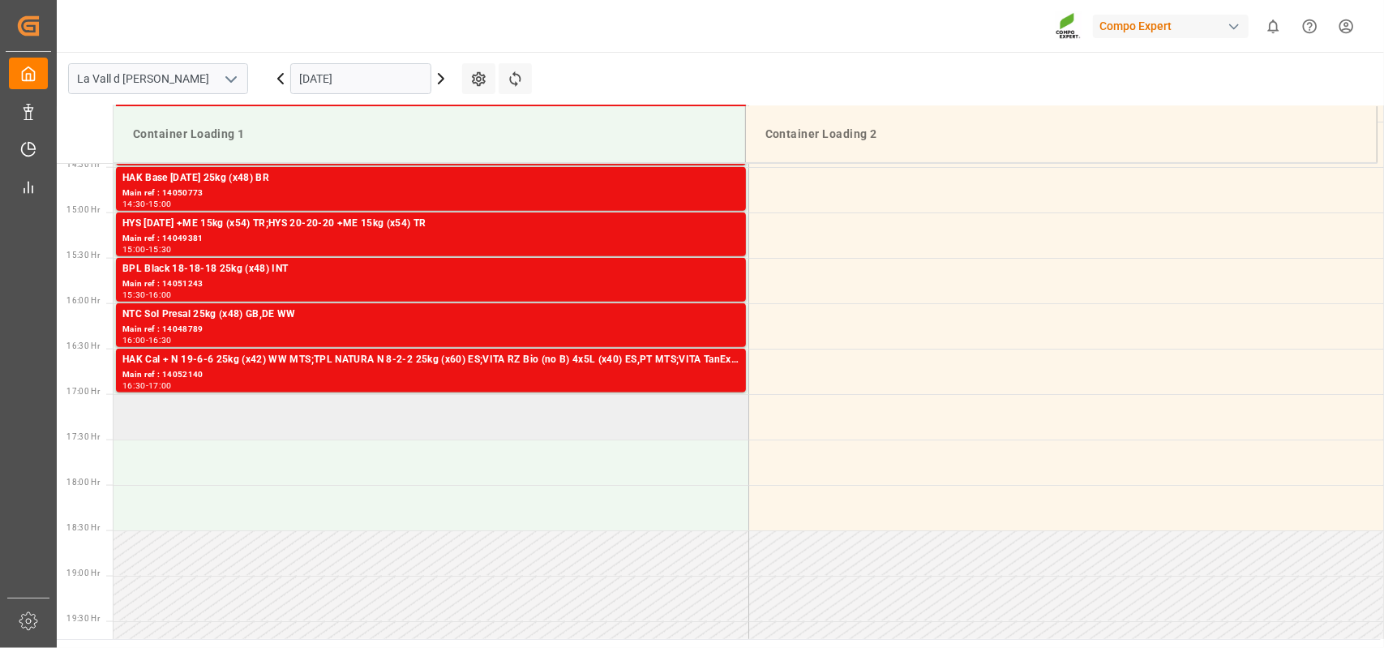
click at [229, 425] on td at bounding box center [431, 416] width 635 height 45
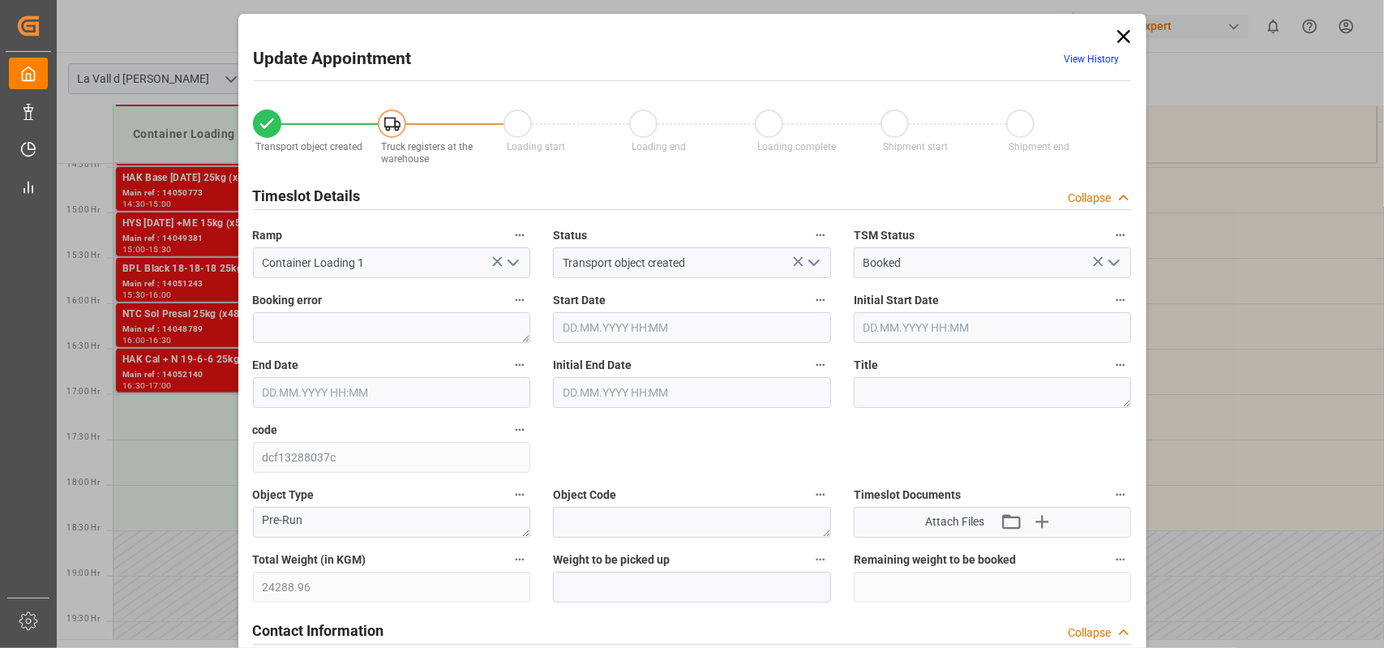
type input "[DATE] 17:00"
type input "[DATE] 17:30"
type input "[DATE] 09:53"
type input "[DATE] 09:33"
click at [583, 586] on input "text" at bounding box center [692, 587] width 278 height 31
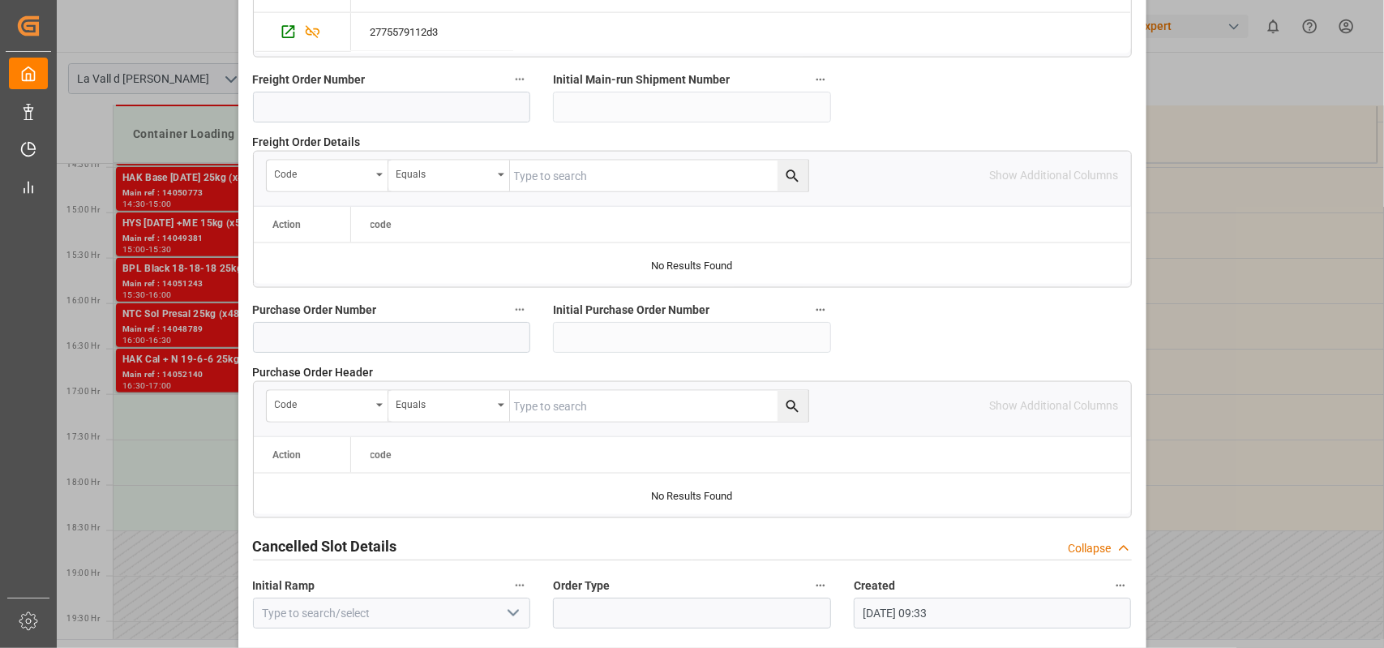
scroll to position [1599, 0]
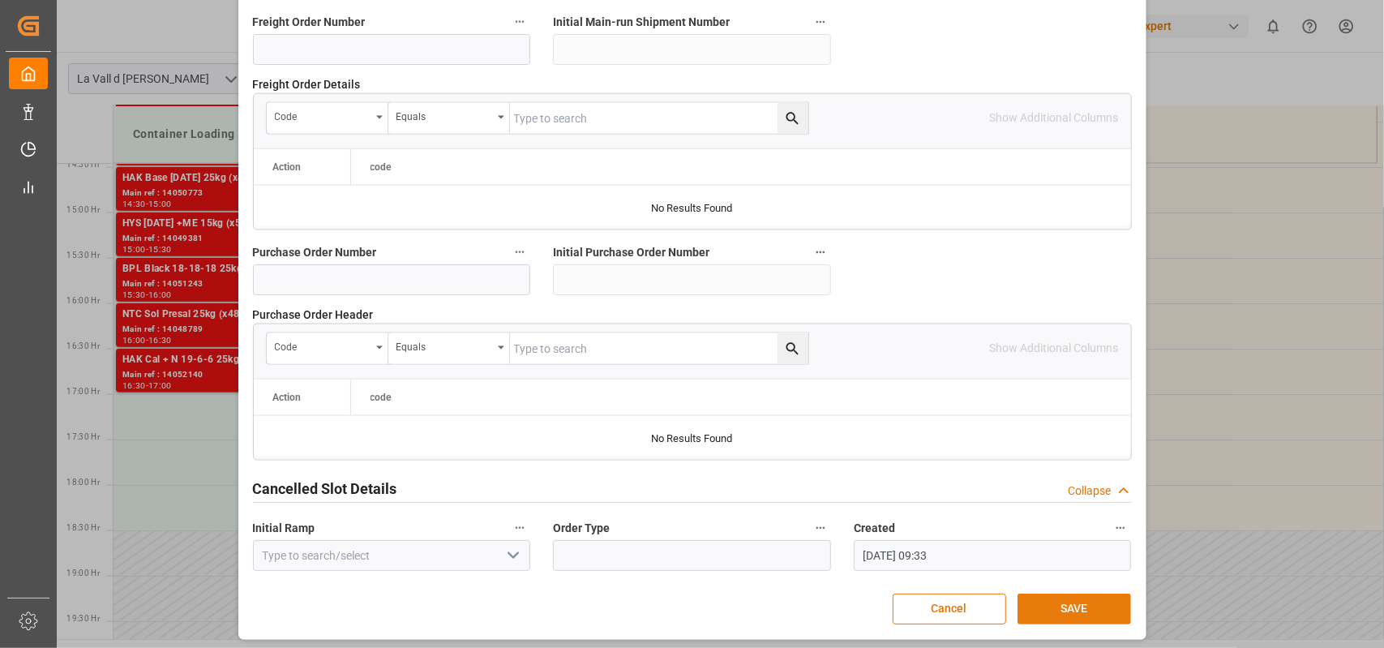
type input "24288.96"
click at [1071, 606] on button "SAVE" at bounding box center [1075, 609] width 114 height 31
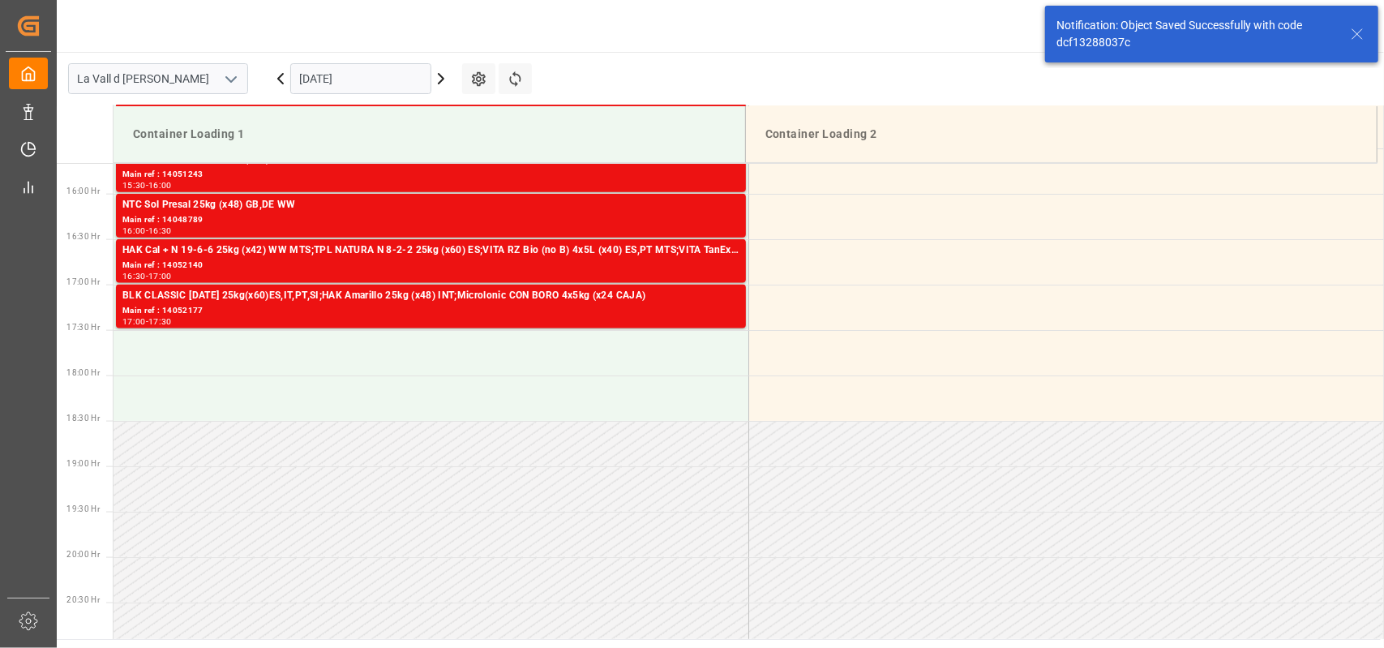
scroll to position [1442, 0]
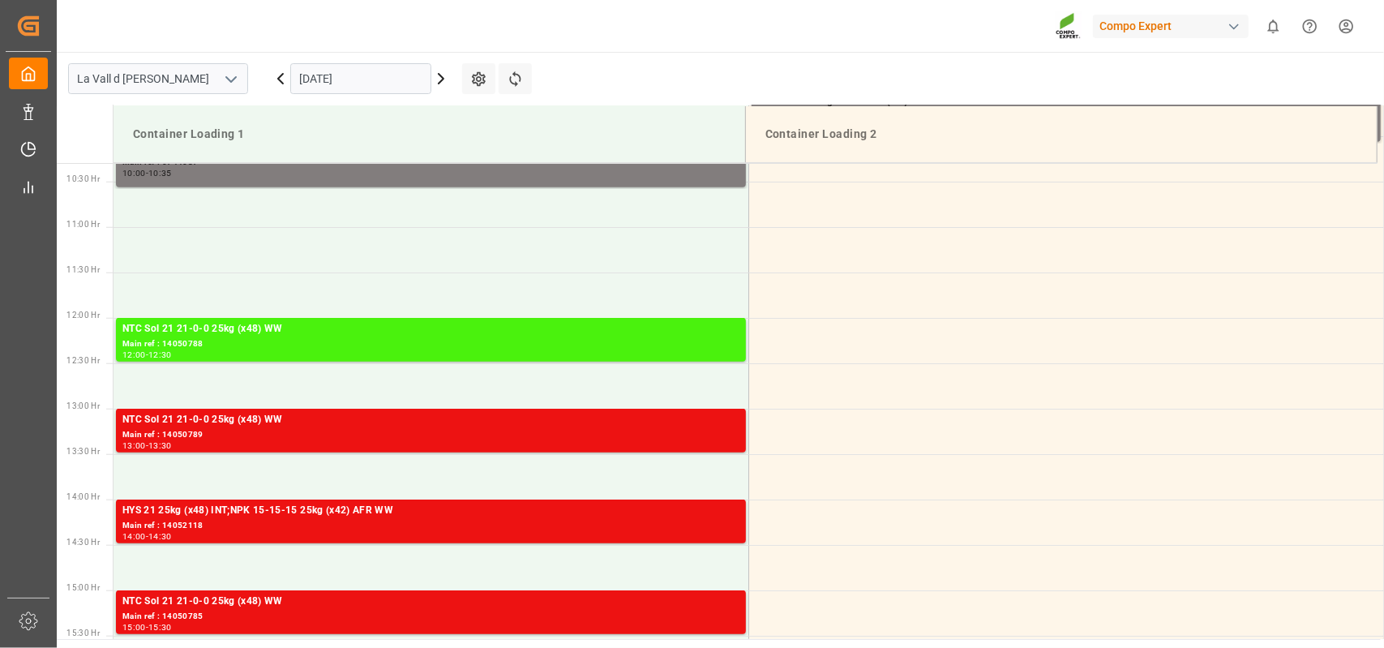
scroll to position [988, 0]
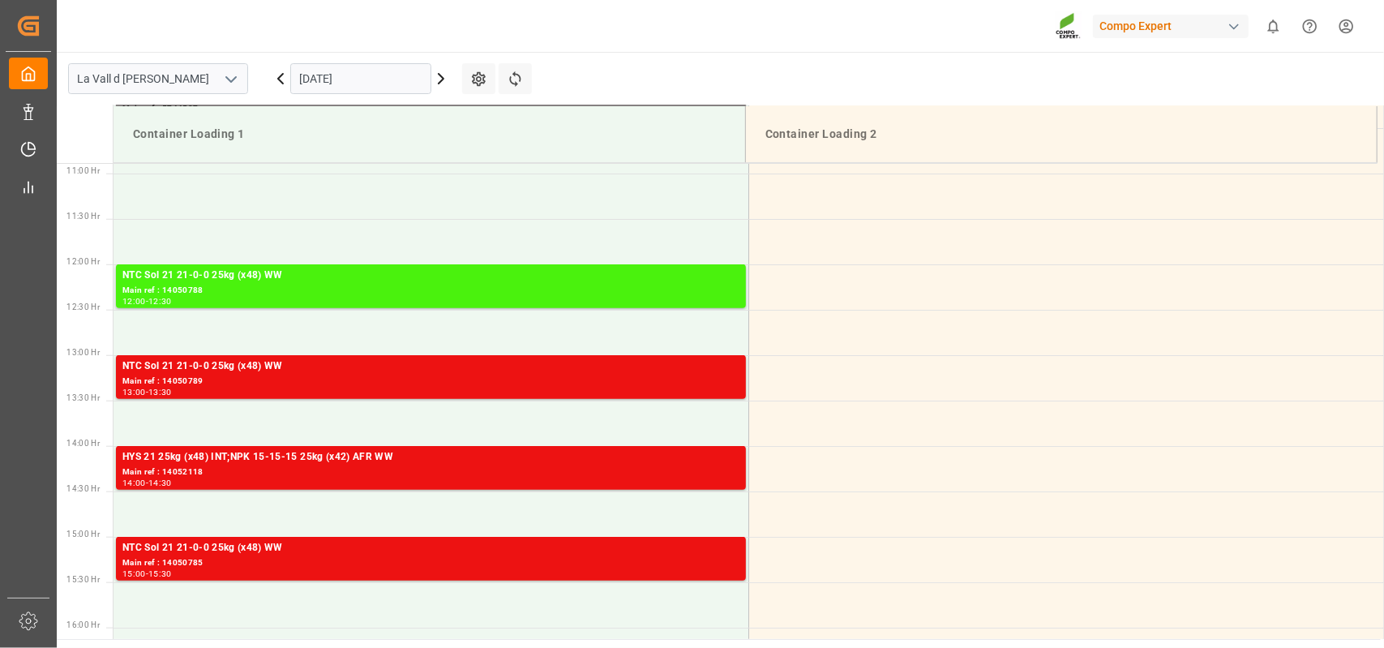
click at [383, 79] on input "[DATE]" at bounding box center [360, 78] width 141 height 31
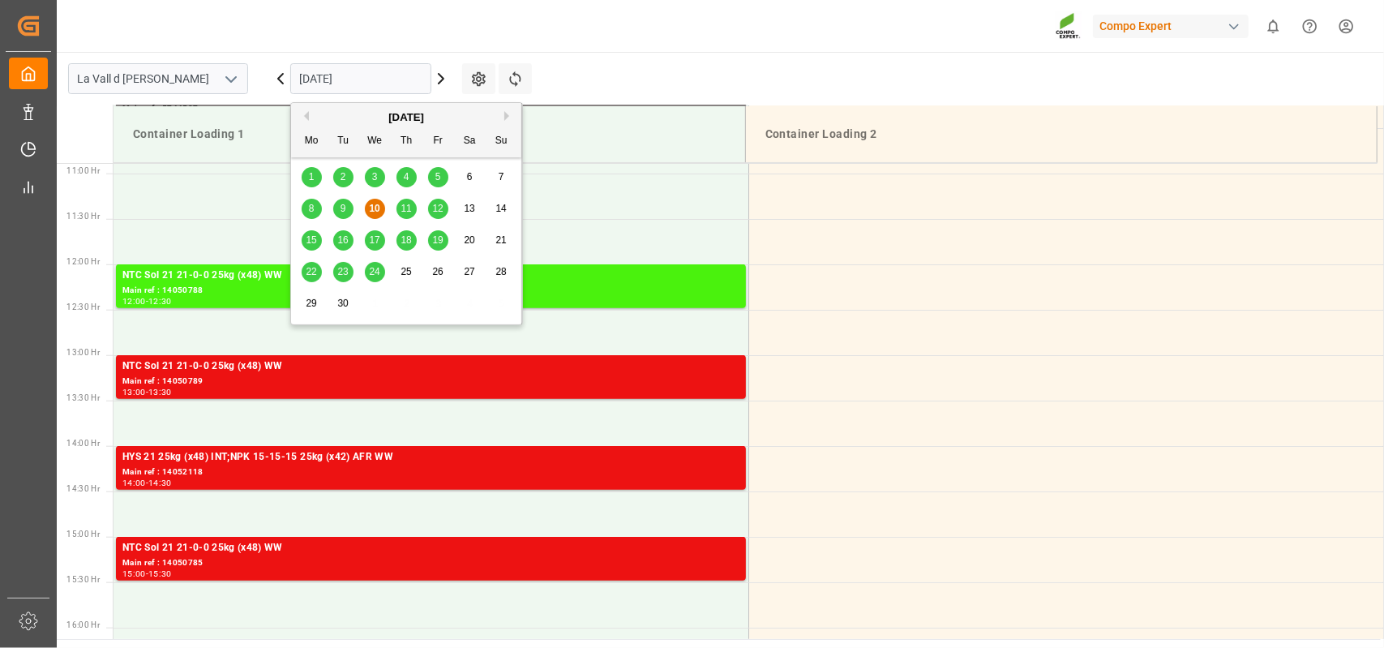
click at [407, 208] on span "11" at bounding box center [406, 208] width 11 height 11
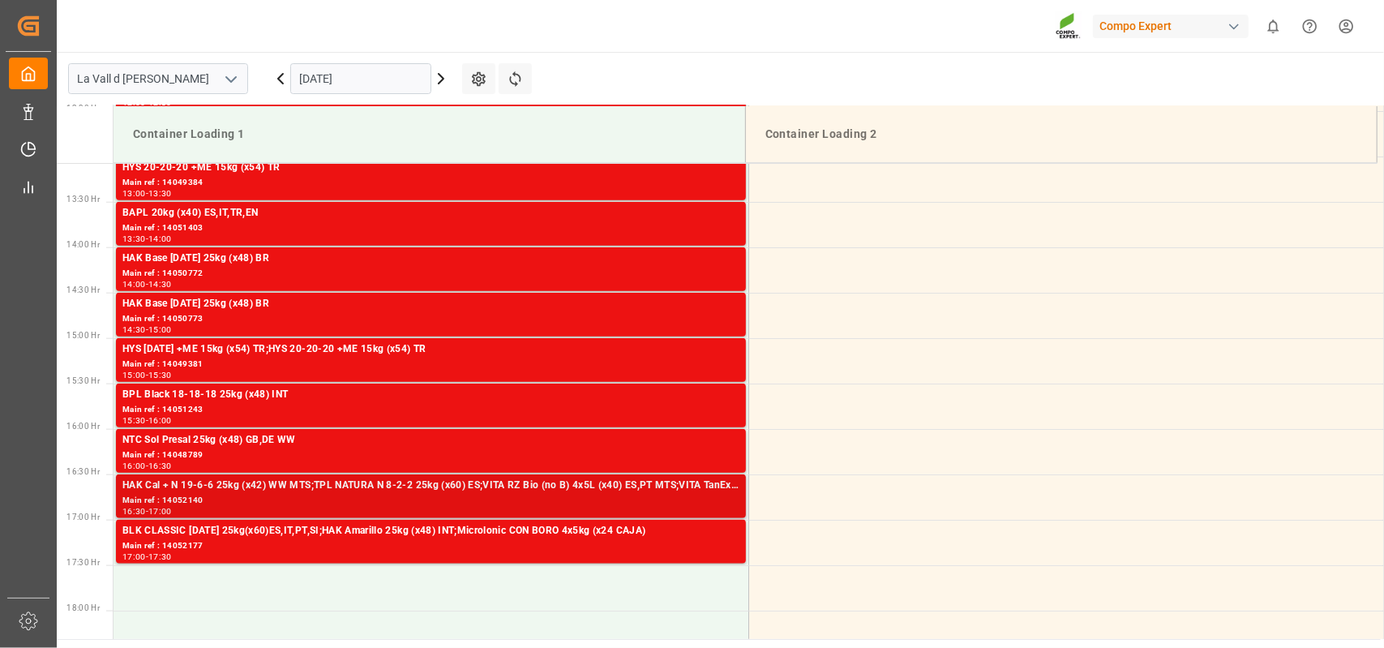
scroll to position [1231, 0]
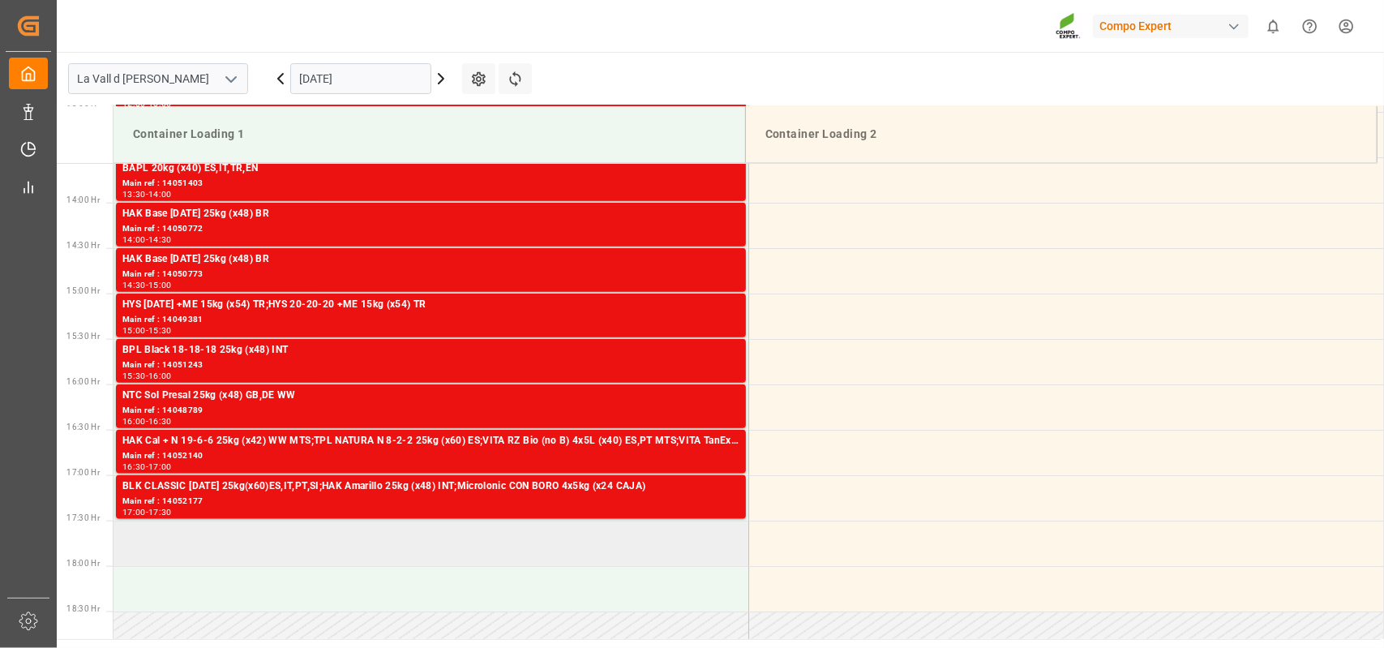
click at [183, 540] on td at bounding box center [431, 543] width 635 height 45
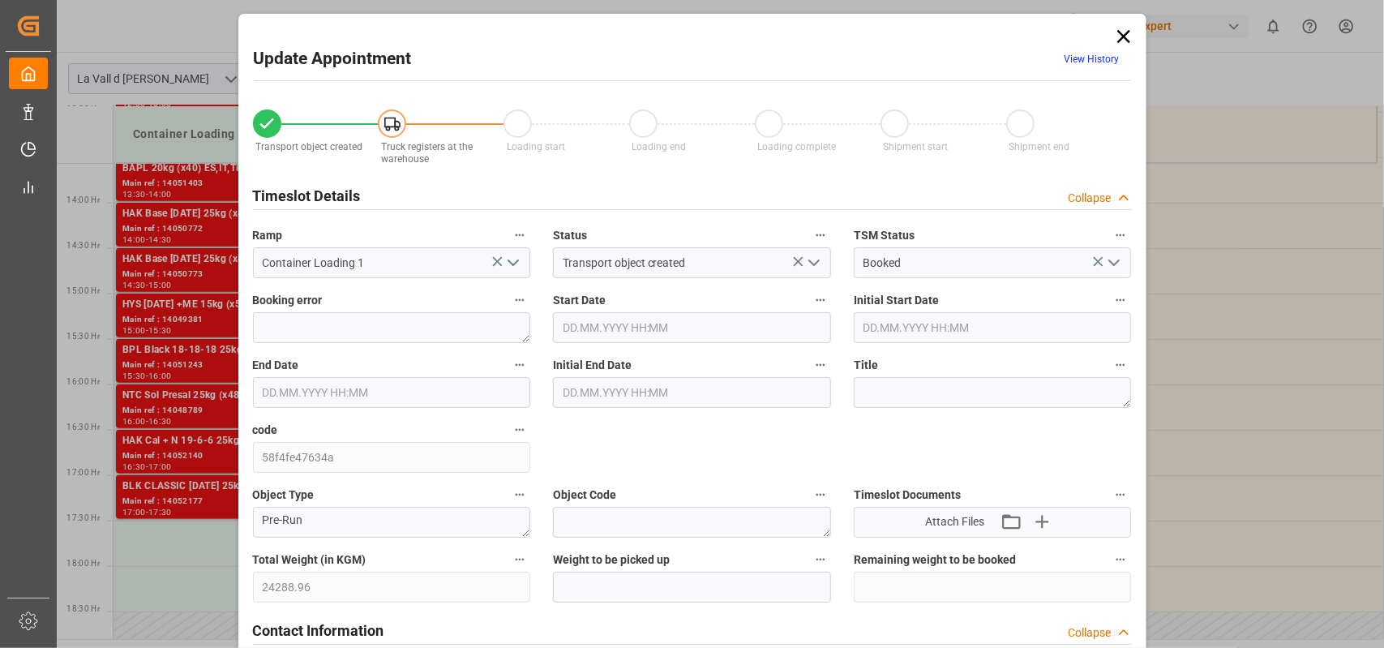
type input "24288.96"
type input "36"
type input "[DATE] 17:30"
type input "11.09.2025 18:00"
type input "10.09.2025 10:17"
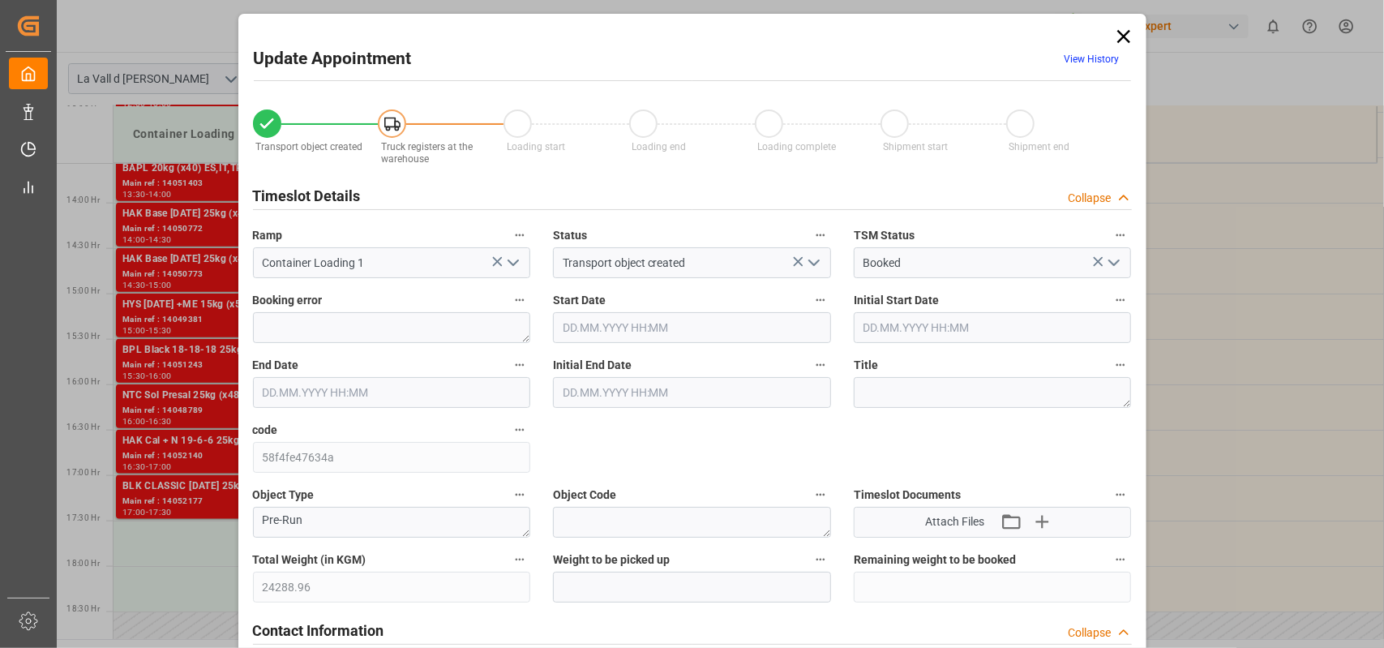
type input "10.09.2025 09:34"
click at [603, 582] on input "text" at bounding box center [692, 587] width 278 height 31
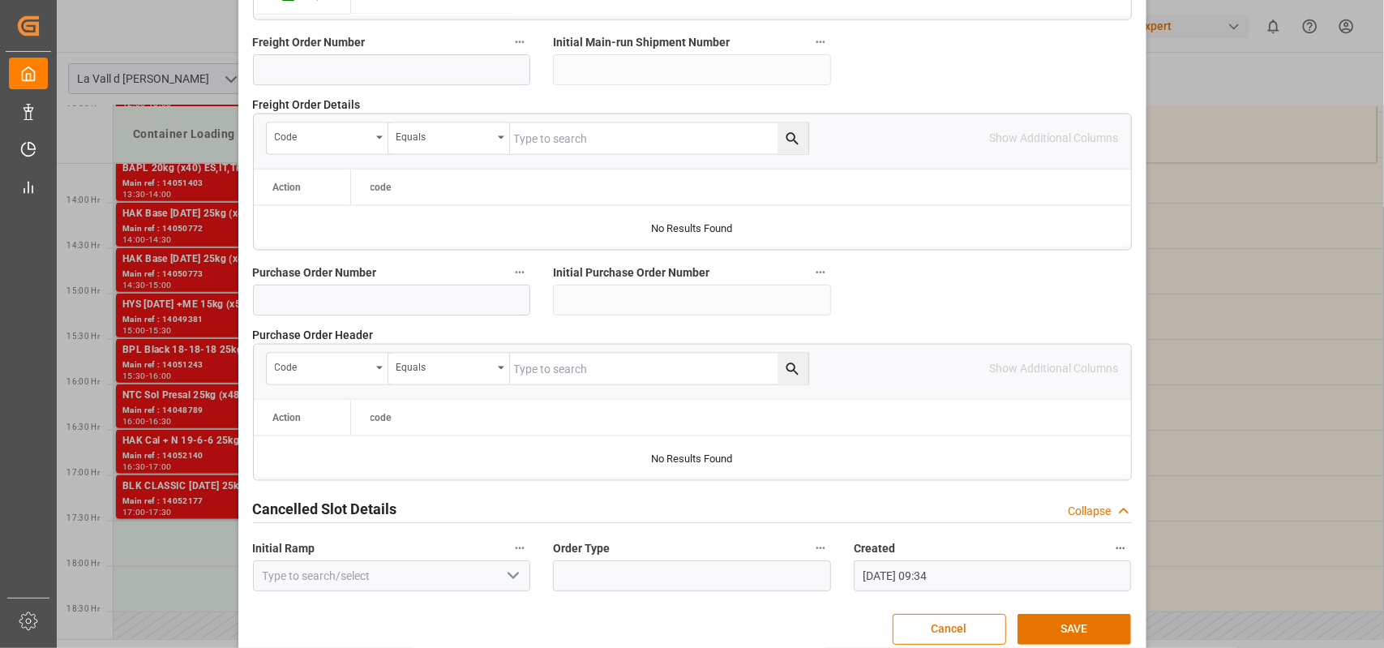
scroll to position [1599, 0]
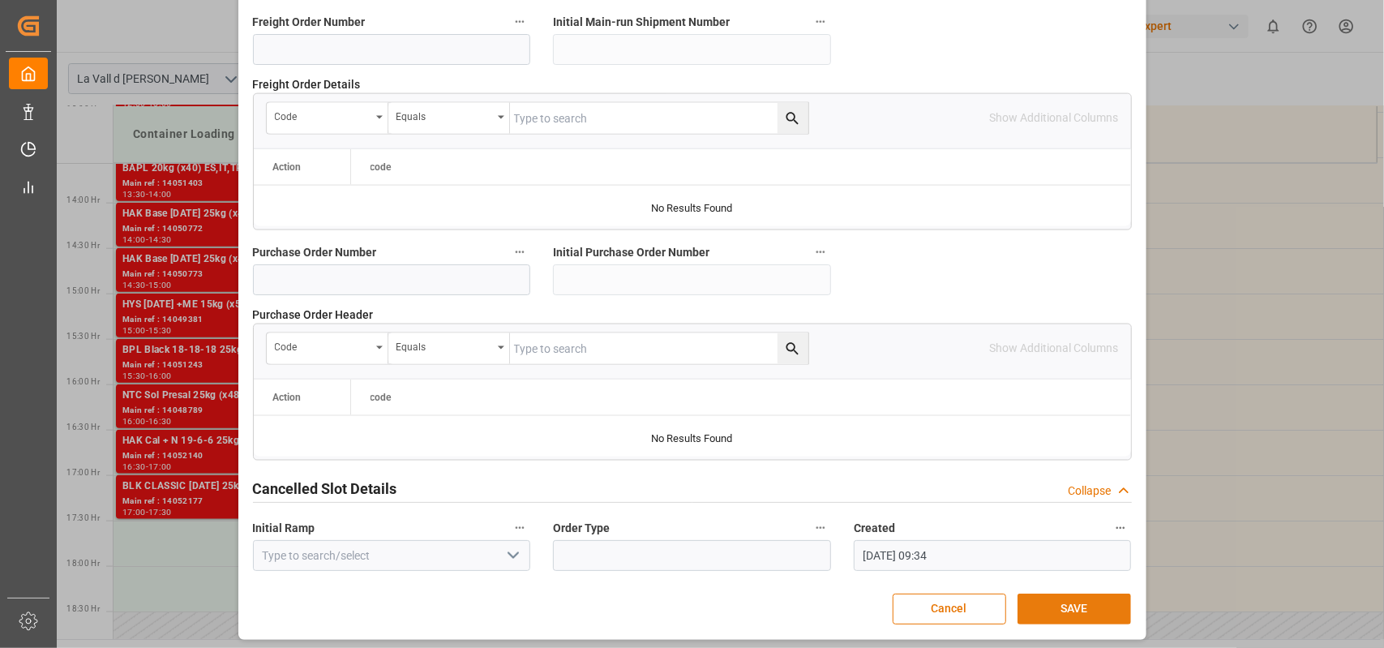
type input "24288.96"
click at [1084, 607] on button "SAVE" at bounding box center [1075, 609] width 114 height 31
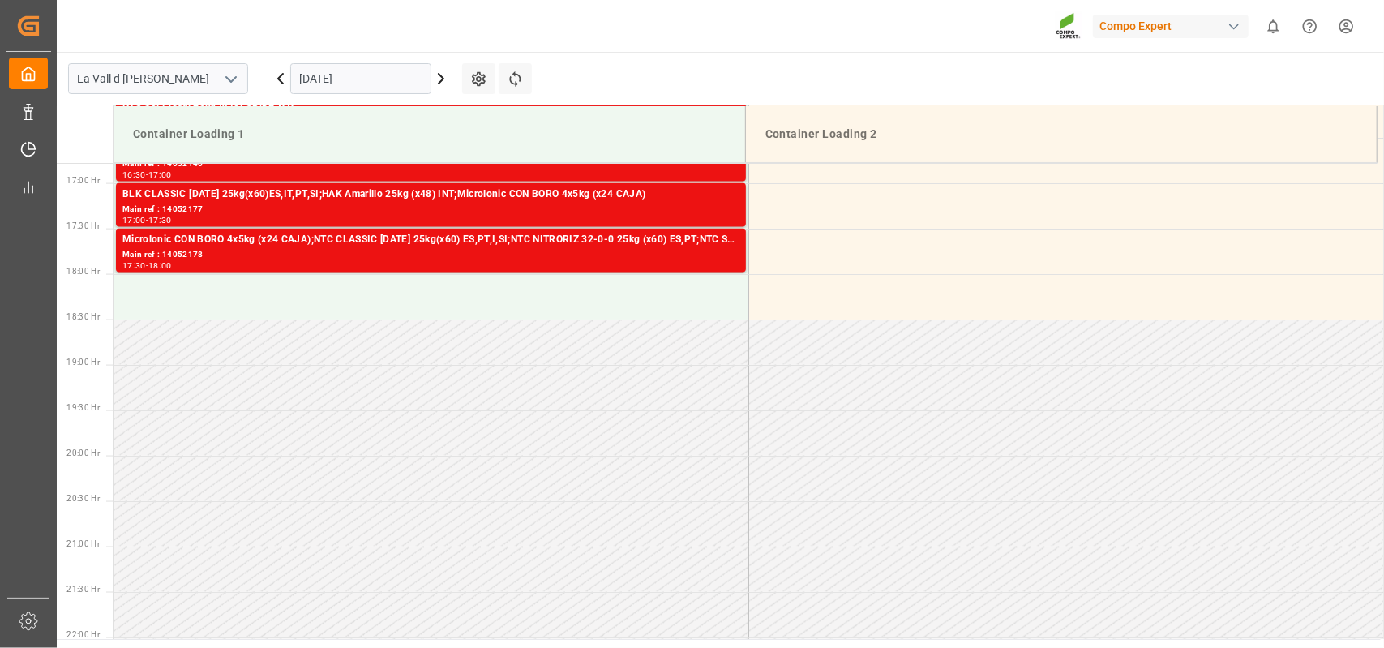
scroll to position [1442, 0]
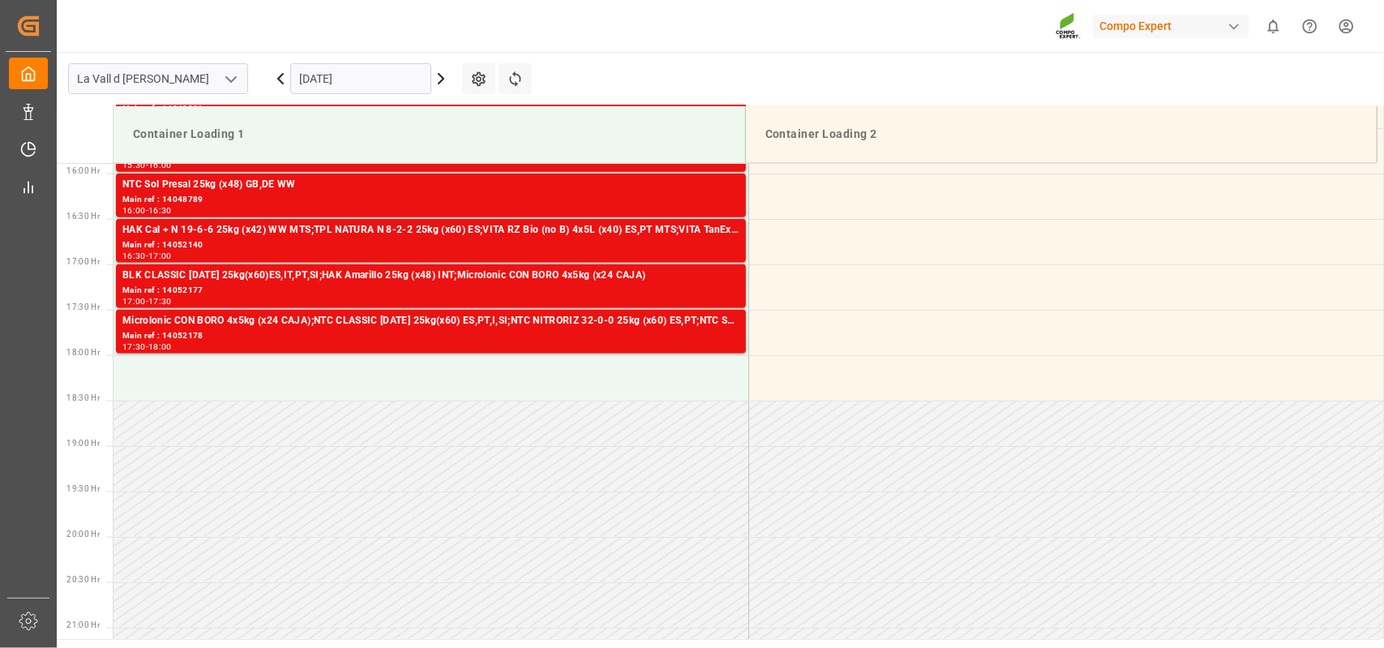
click at [1350, 578] on td at bounding box center [1066, 559] width 635 height 45
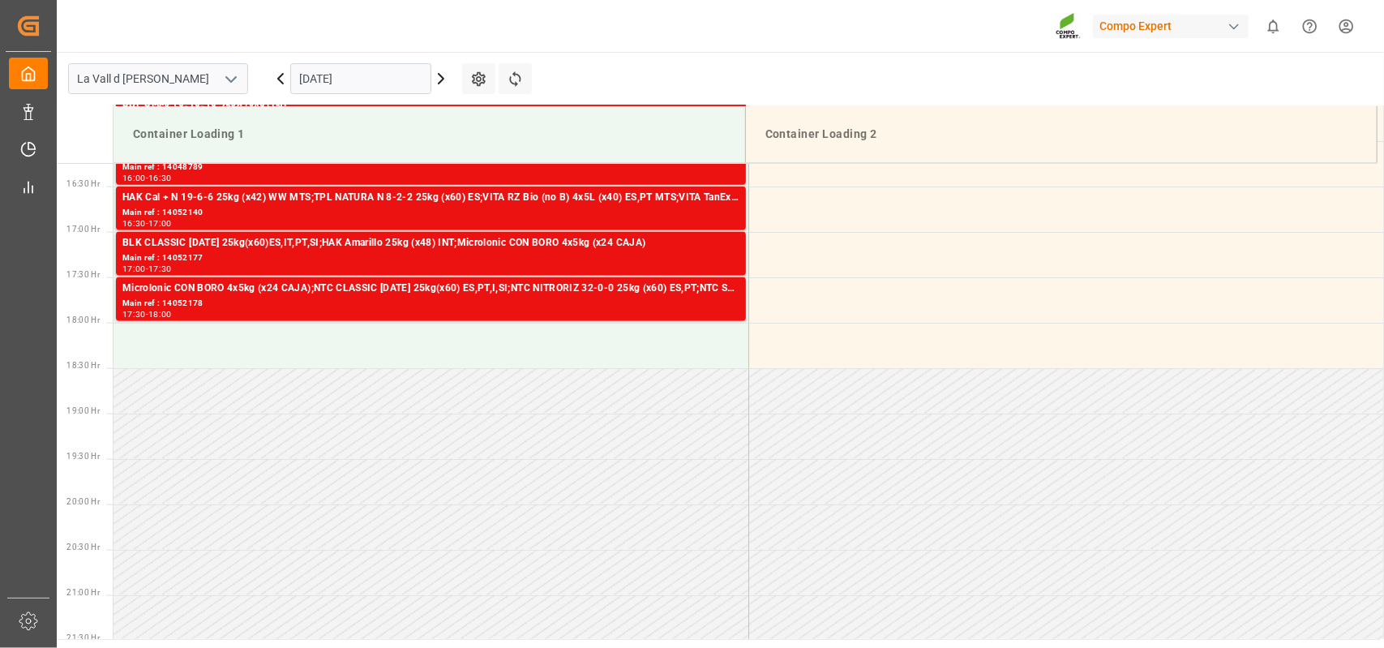
scroll to position [1507, 0]
